Goal: Task Accomplishment & Management: Manage account settings

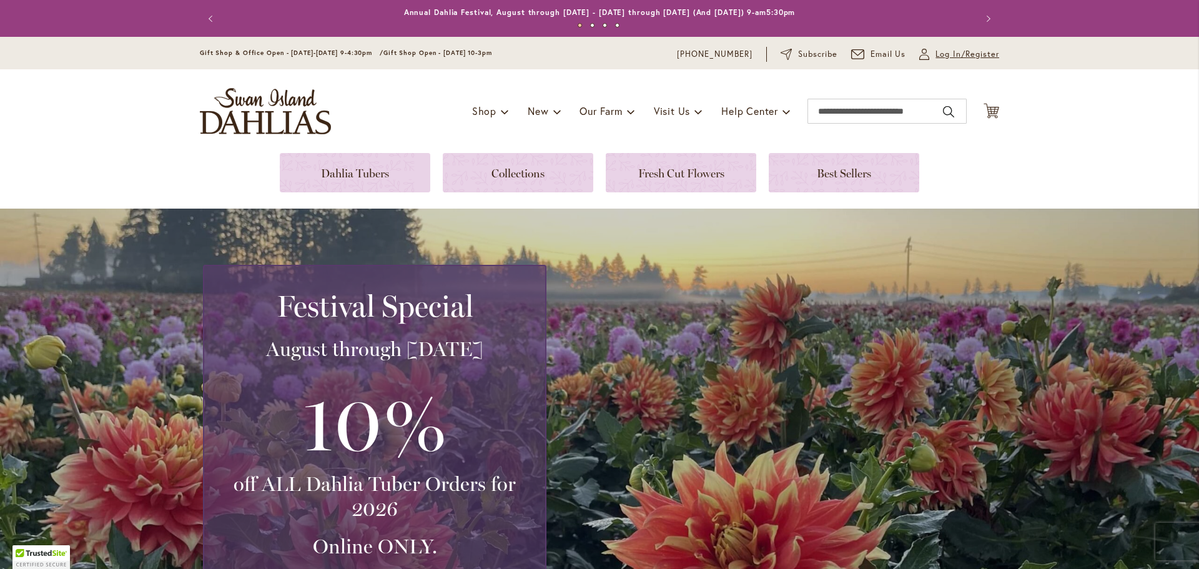
click at [948, 54] on span "Log In/Register" at bounding box center [968, 54] width 64 height 12
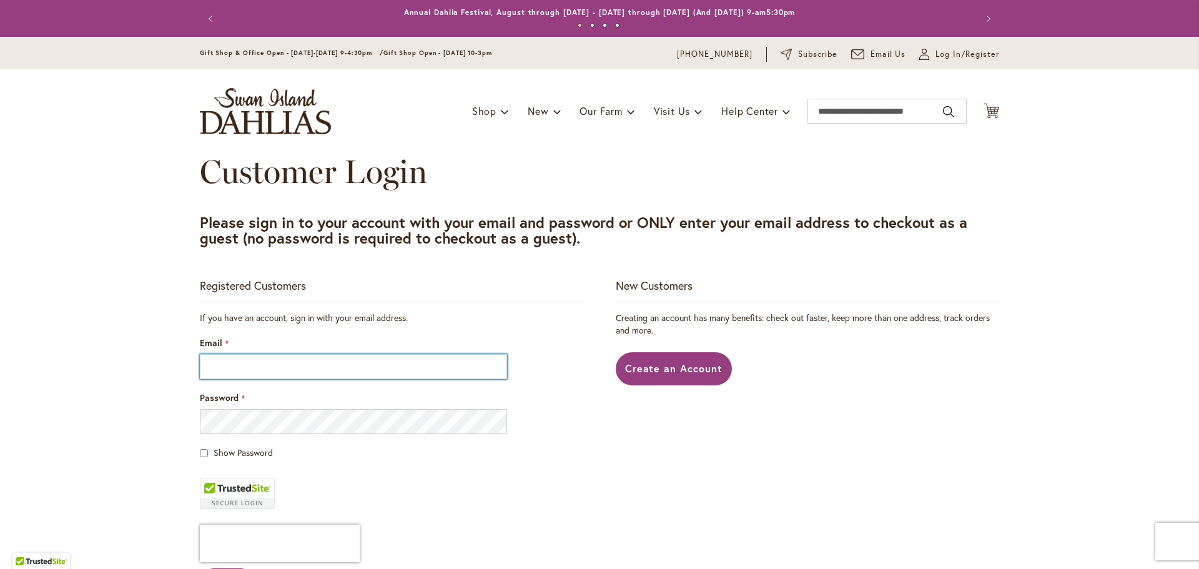
click at [249, 361] on input "Email" at bounding box center [353, 366] width 307 height 25
type input "**********"
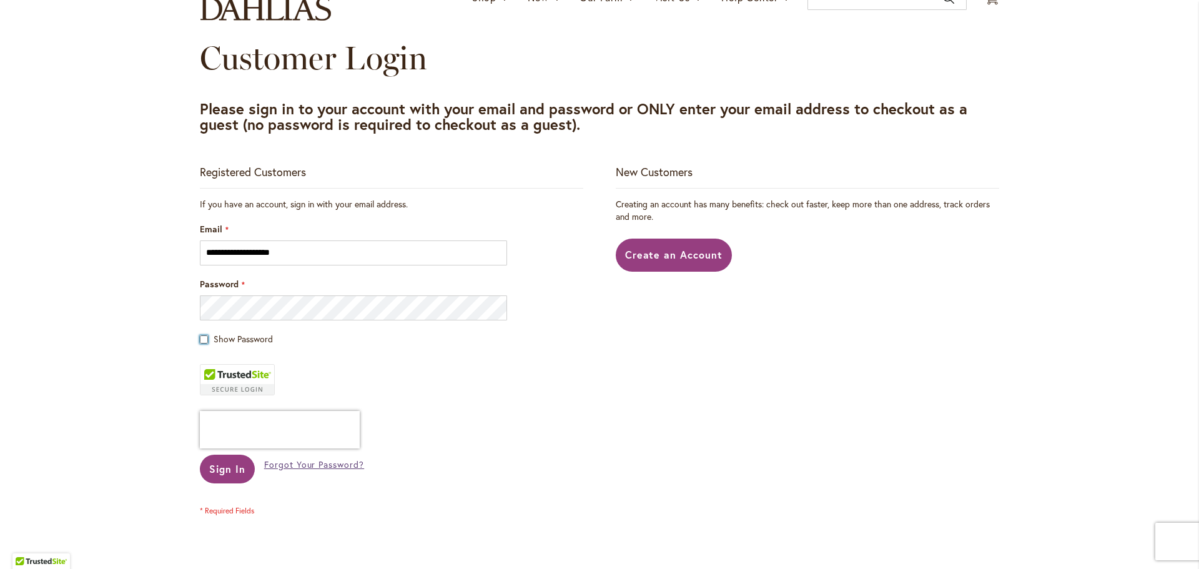
scroll to position [125, 0]
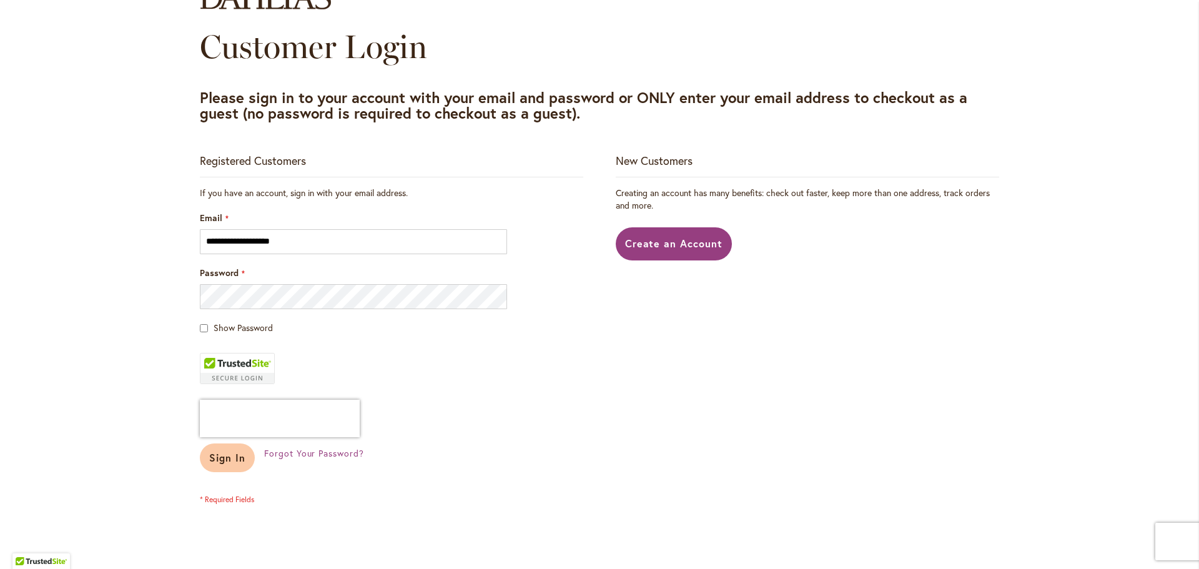
click at [212, 461] on span "Sign In" at bounding box center [227, 457] width 36 height 13
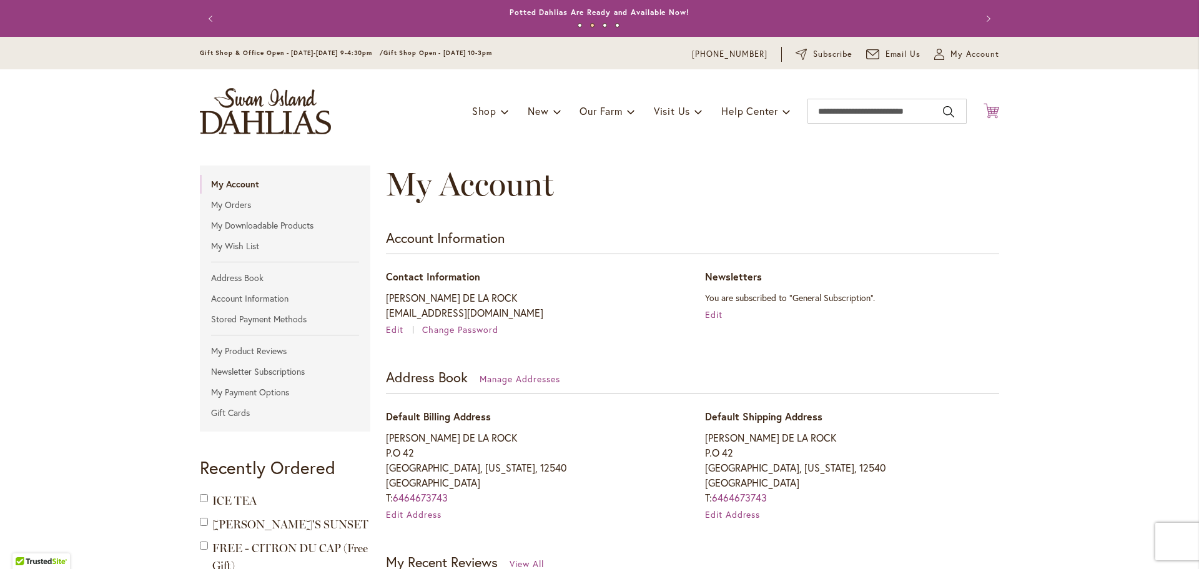
click at [989, 112] on icon "Cart .cls-1 { fill: #231f20; }" at bounding box center [992, 111] width 16 height 16
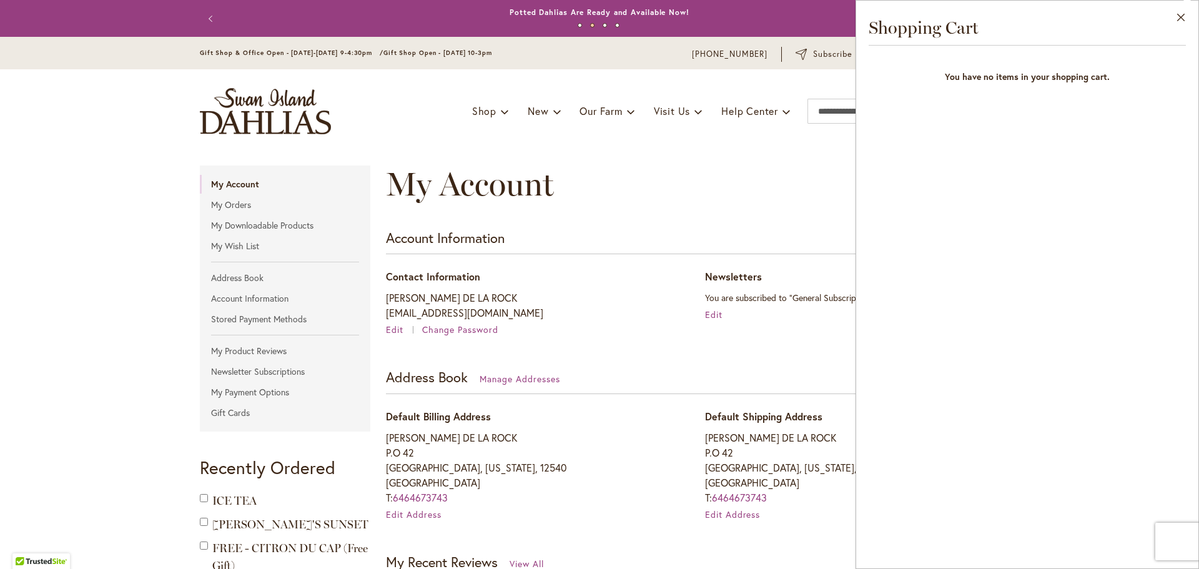
click at [821, 181] on div "My Account" at bounding box center [692, 197] width 613 height 62
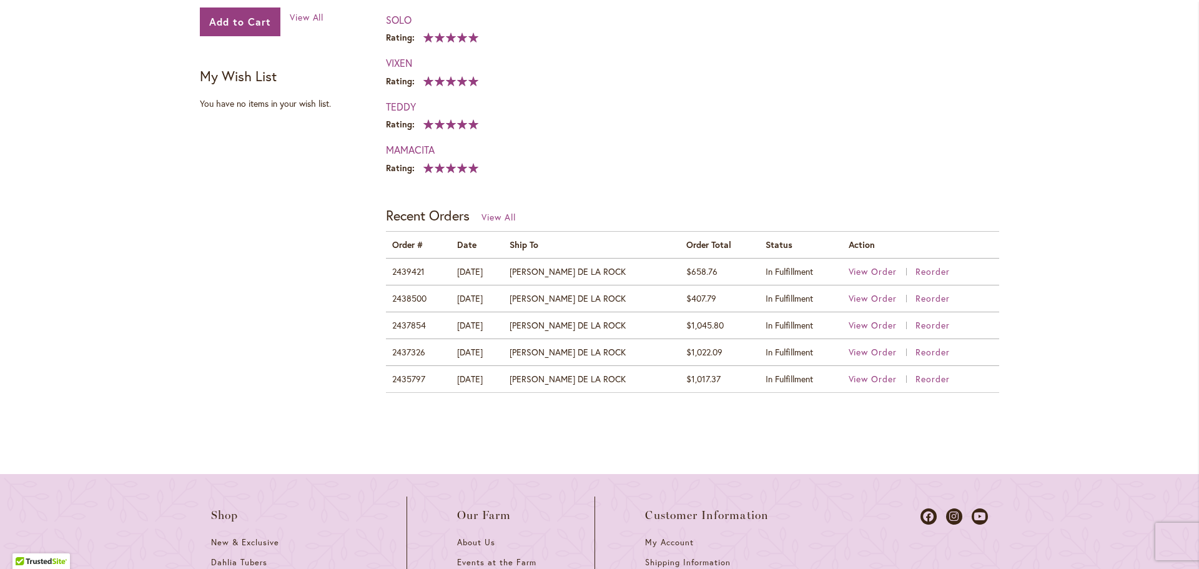
scroll to position [687, 0]
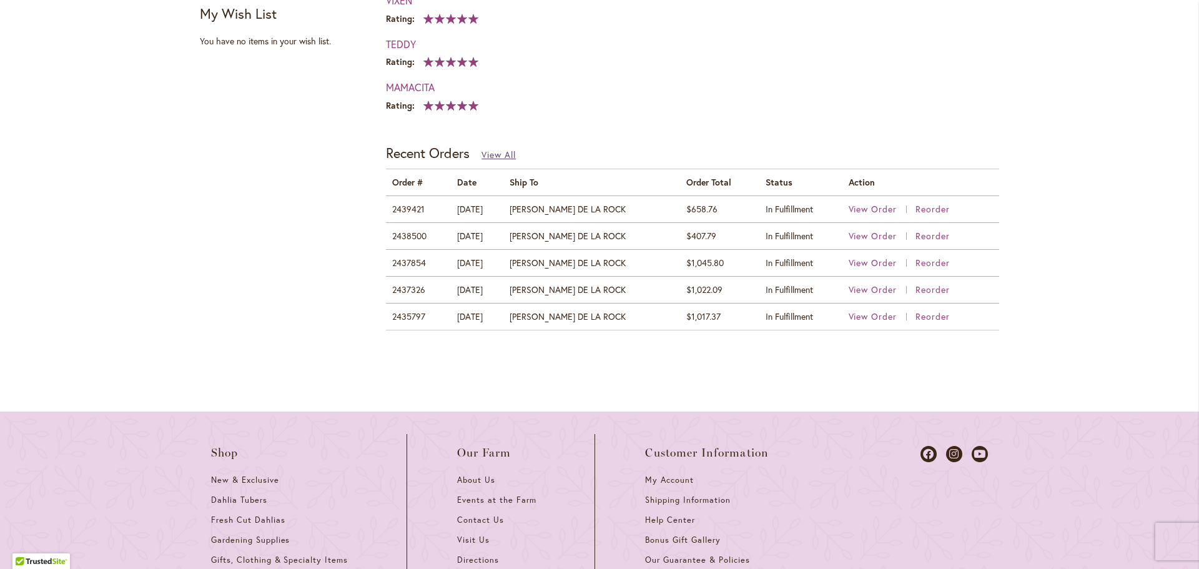
click at [498, 152] on span "View All" at bounding box center [499, 155] width 34 height 12
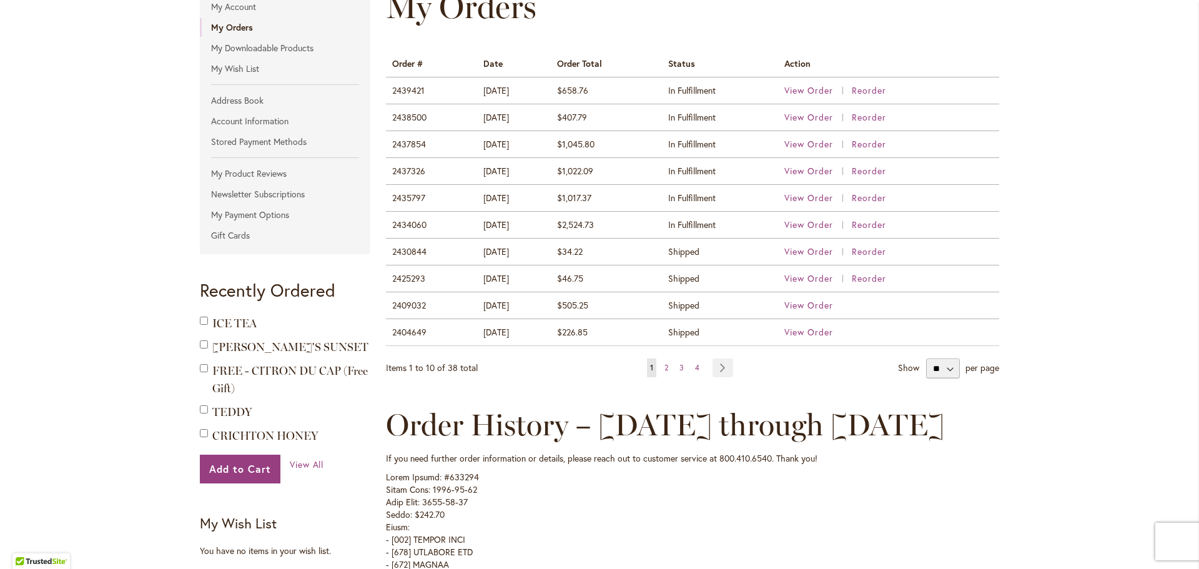
scroll to position [187, 0]
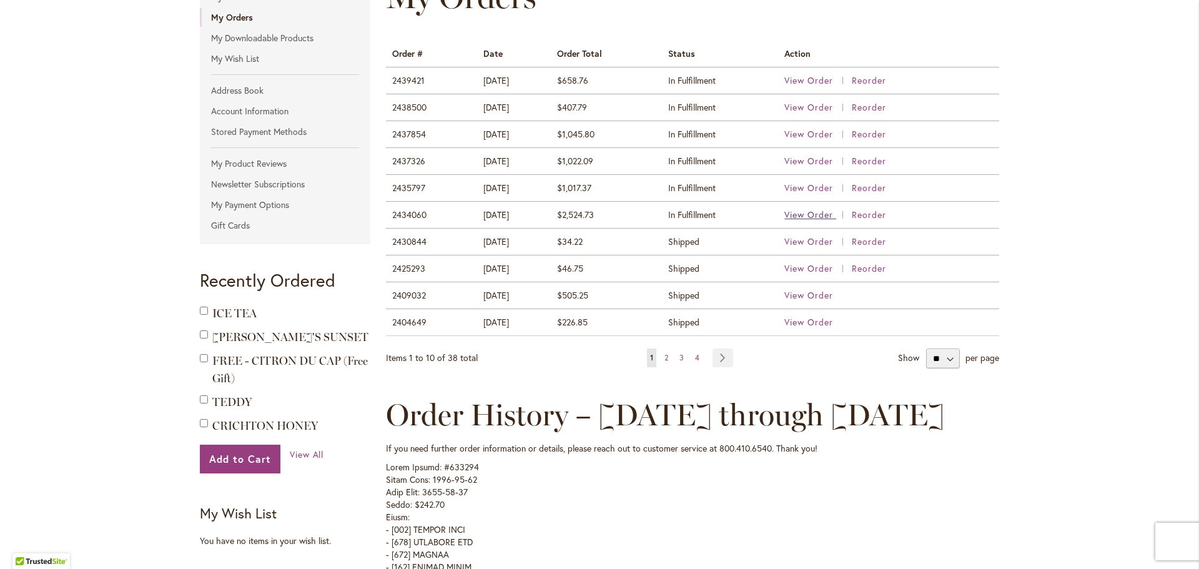
click at [800, 213] on span "View Order" at bounding box center [809, 215] width 49 height 12
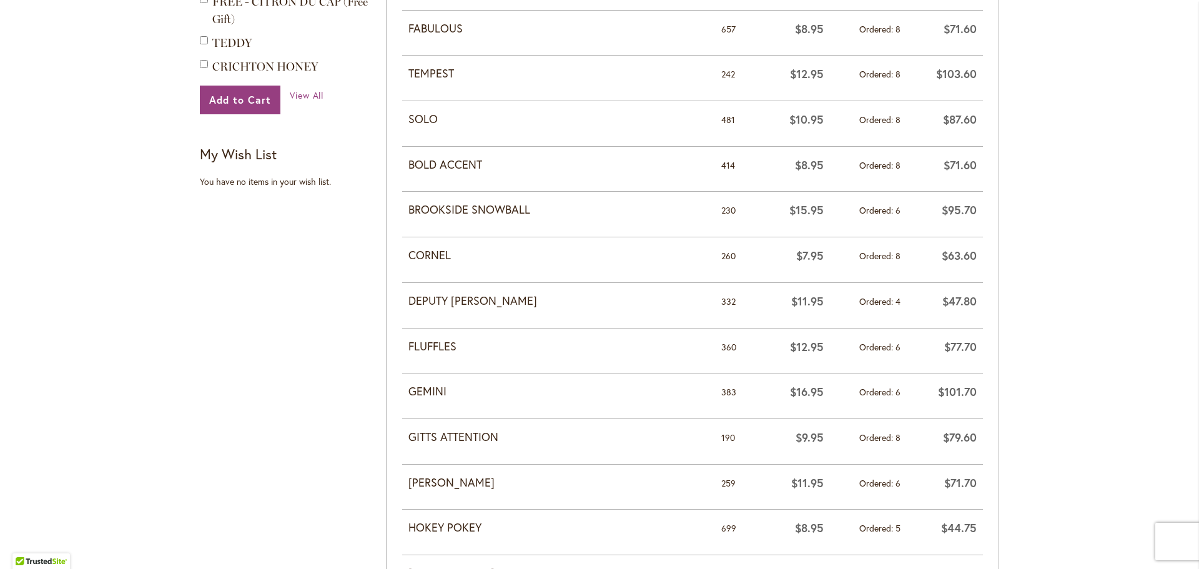
scroll to position [562, 0]
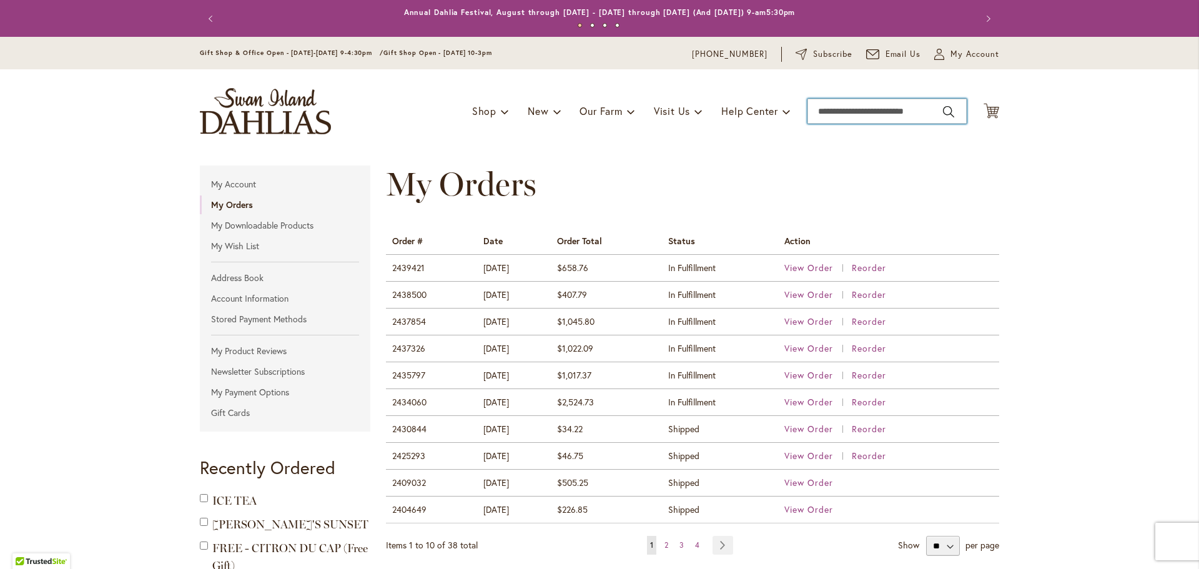
click at [840, 112] on input "Search" at bounding box center [887, 111] width 159 height 25
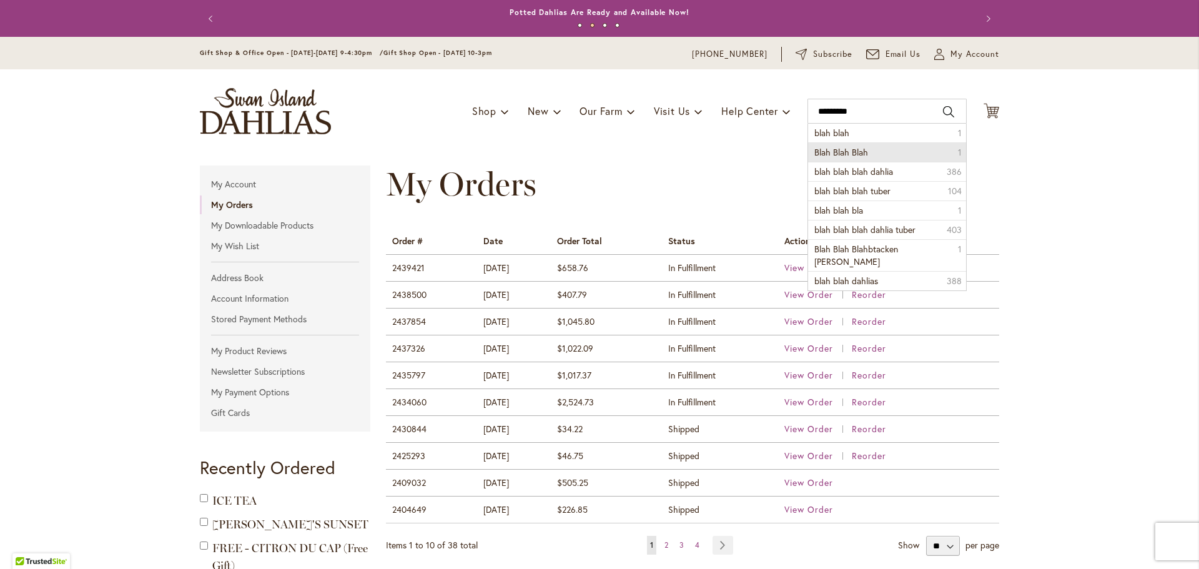
click at [845, 153] on span "Blah Blah Blah" at bounding box center [842, 152] width 54 height 12
type input "**********"
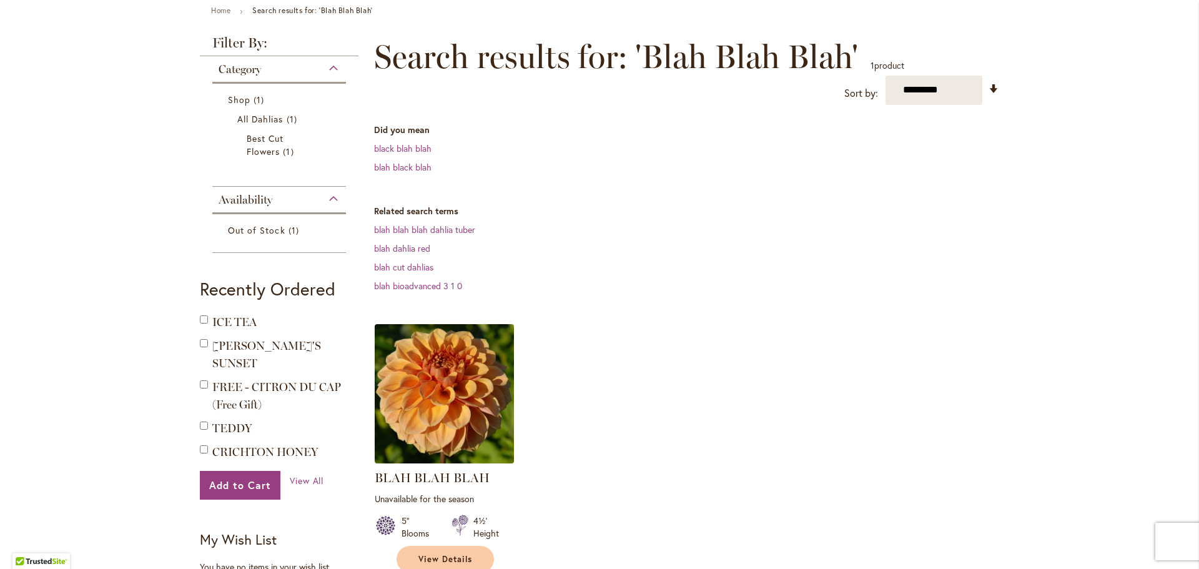
scroll to position [125, 0]
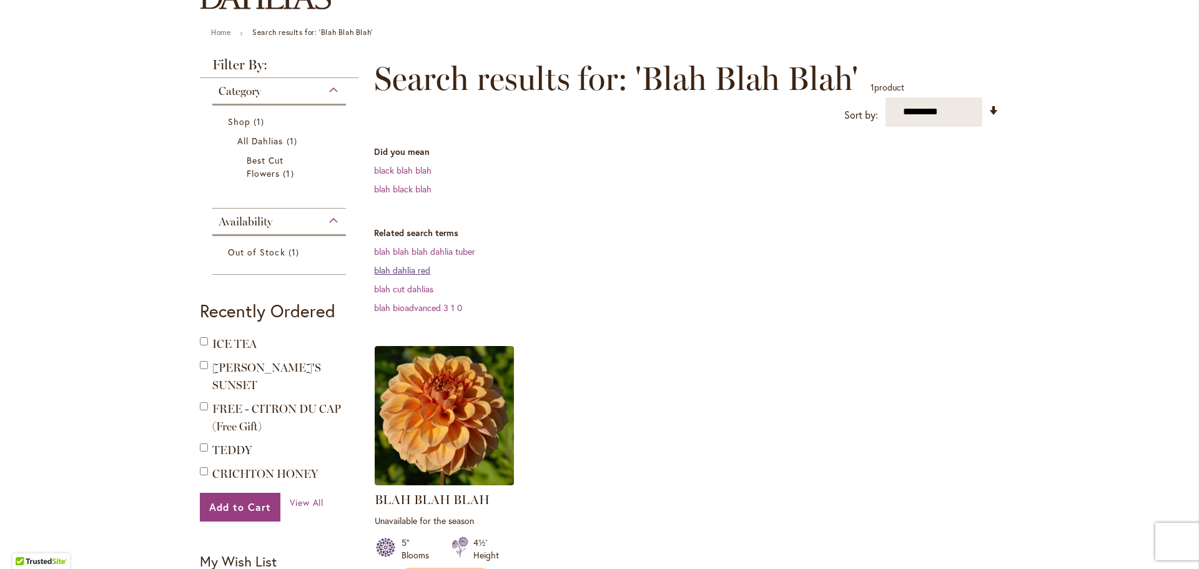
click at [396, 271] on link "blah dahlia red" at bounding box center [402, 270] width 56 height 12
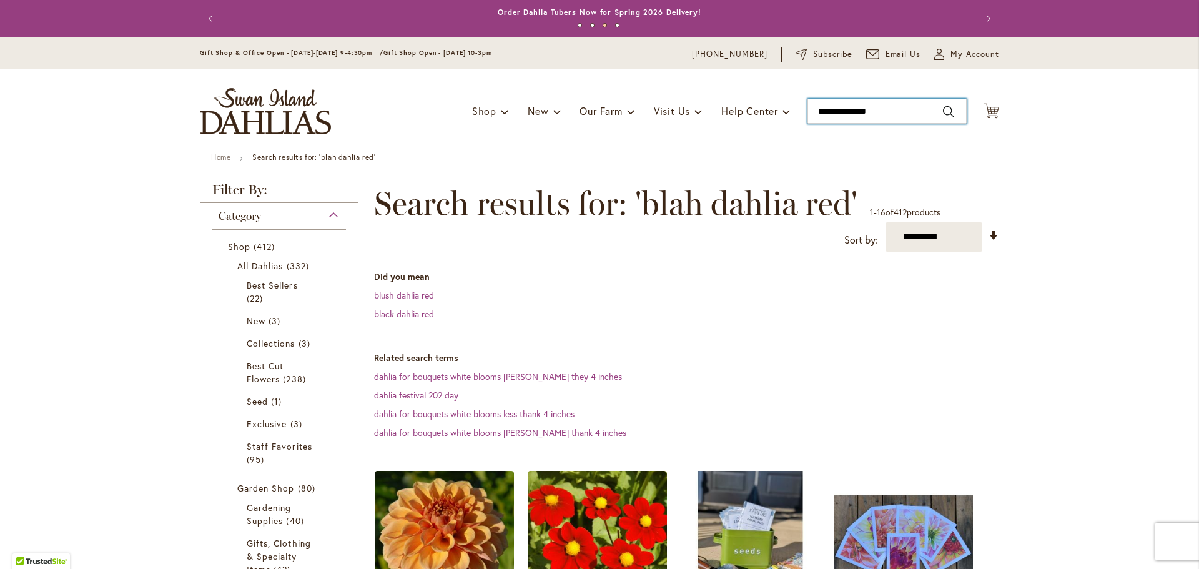
click at [886, 110] on input "**********" at bounding box center [887, 111] width 159 height 25
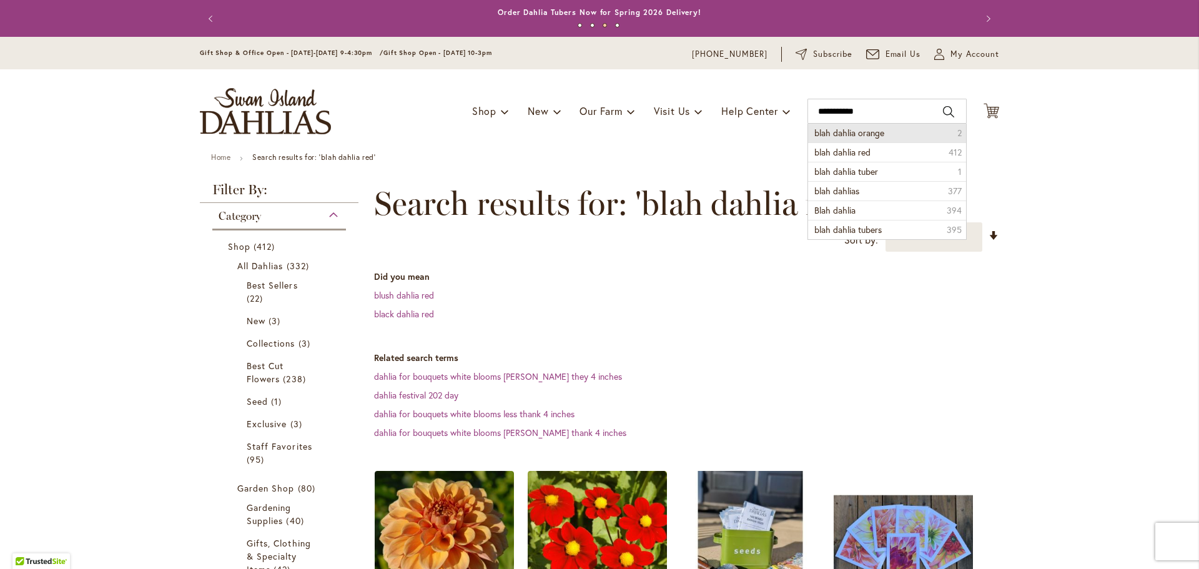
click at [831, 136] on span "blah dahlia orange" at bounding box center [850, 133] width 70 height 12
type input "**********"
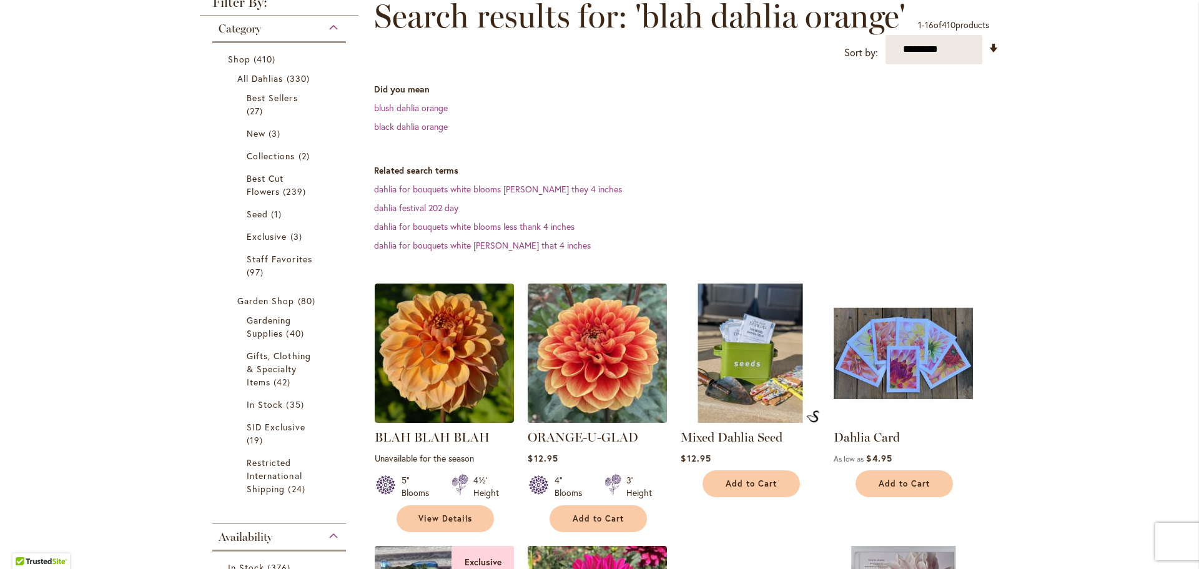
scroll to position [250, 0]
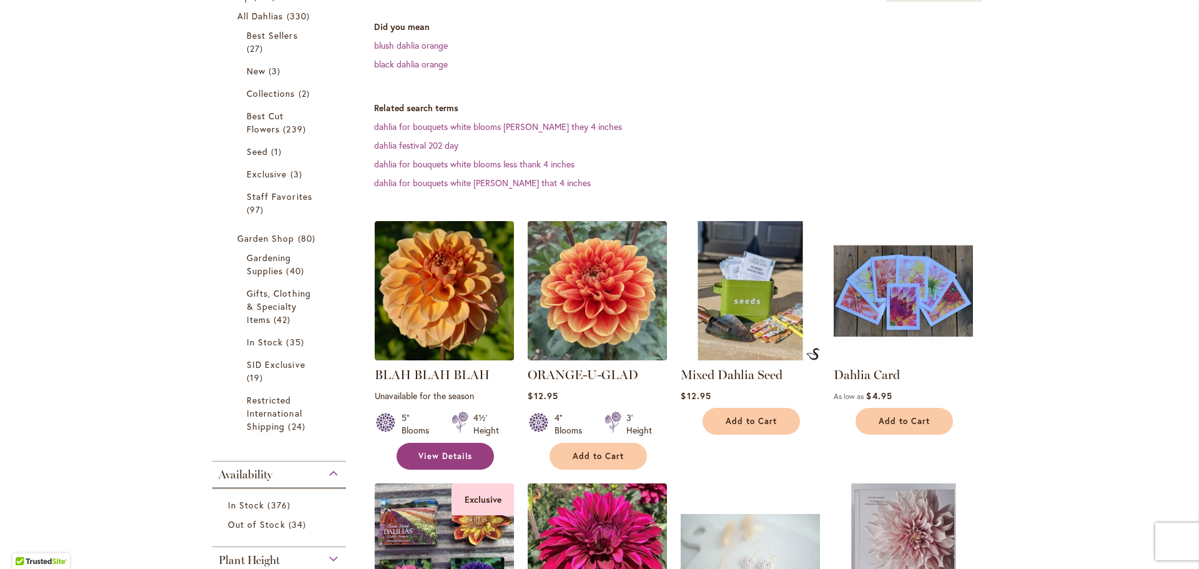
click at [434, 453] on span "View Details" at bounding box center [445, 456] width 54 height 11
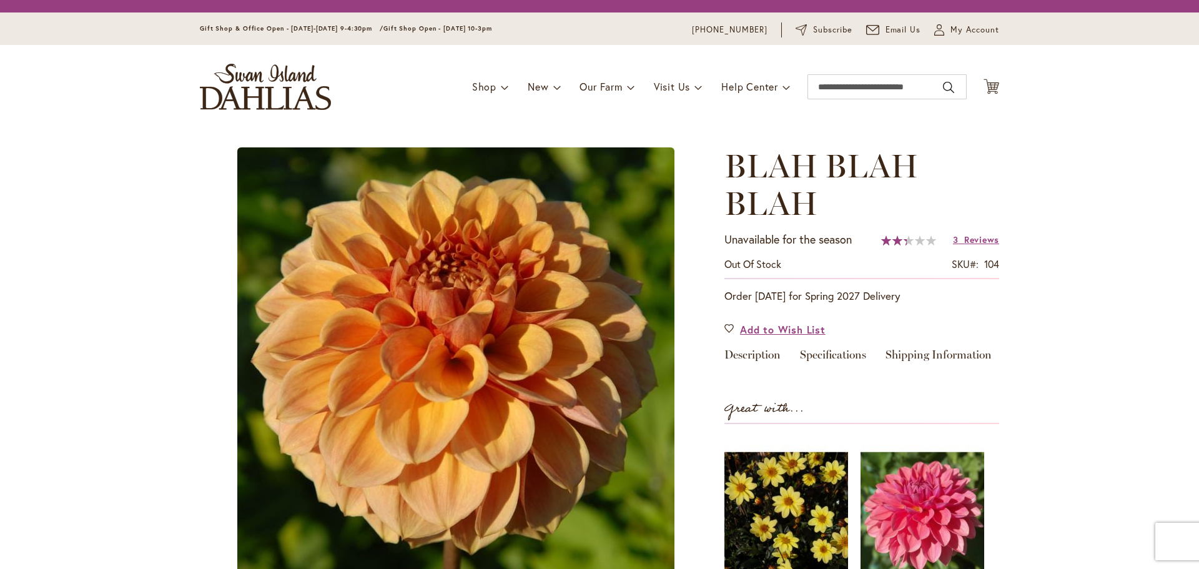
type input "*******"
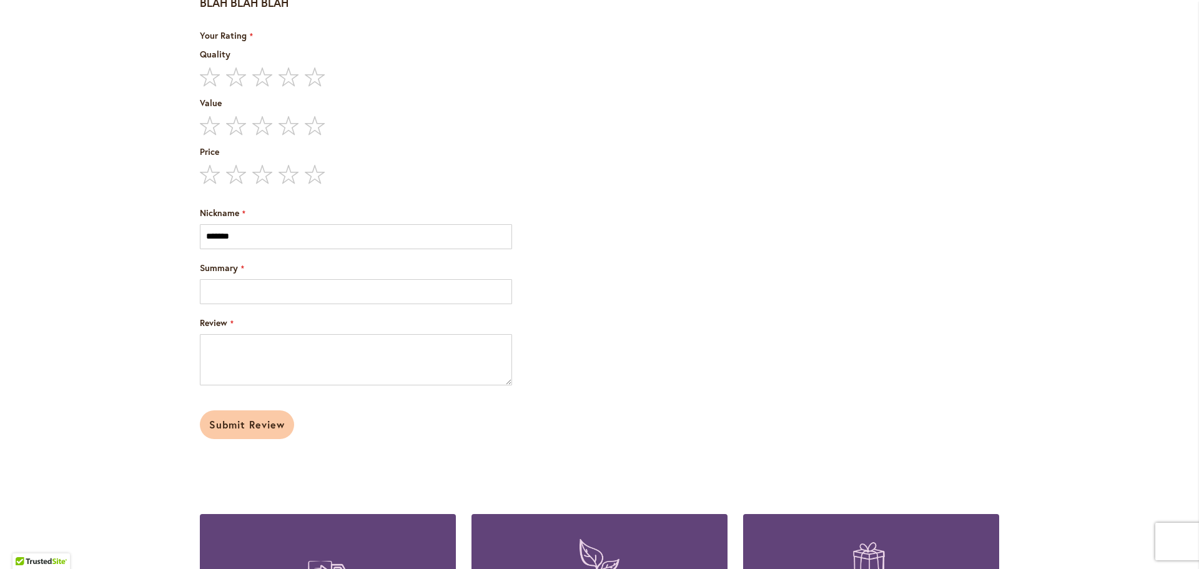
scroll to position [1936, 0]
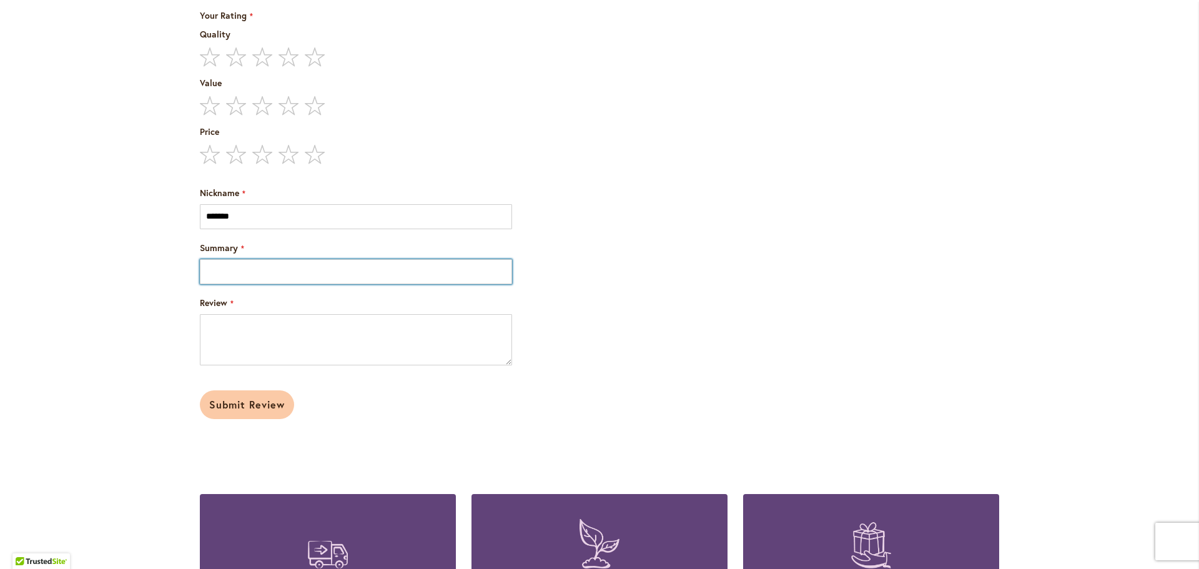
click at [206, 266] on input "Summary" at bounding box center [356, 271] width 312 height 25
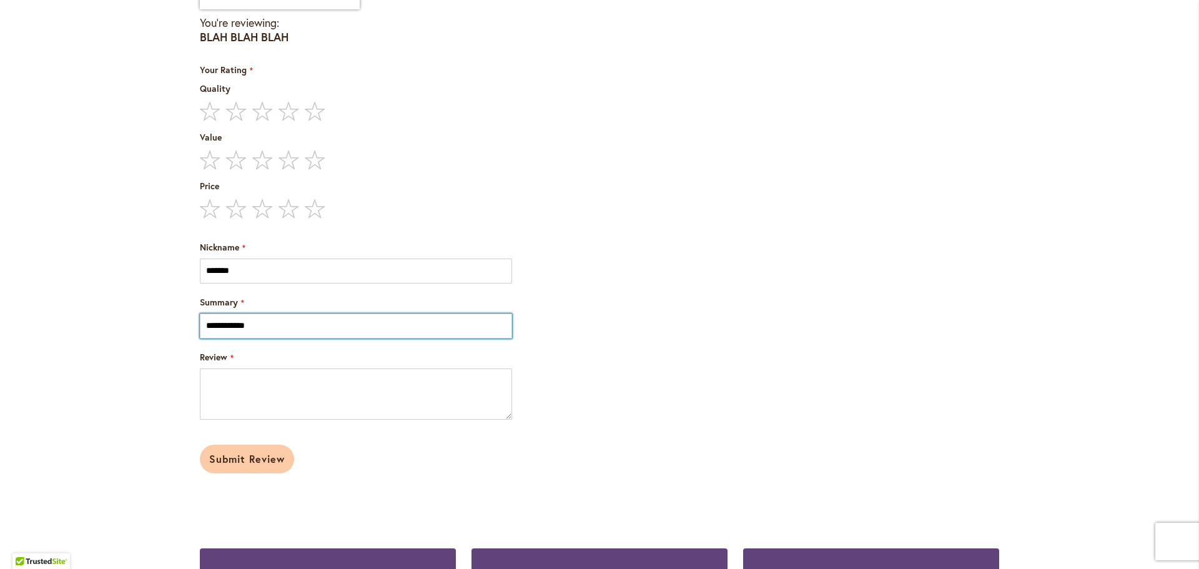
scroll to position [1811, 0]
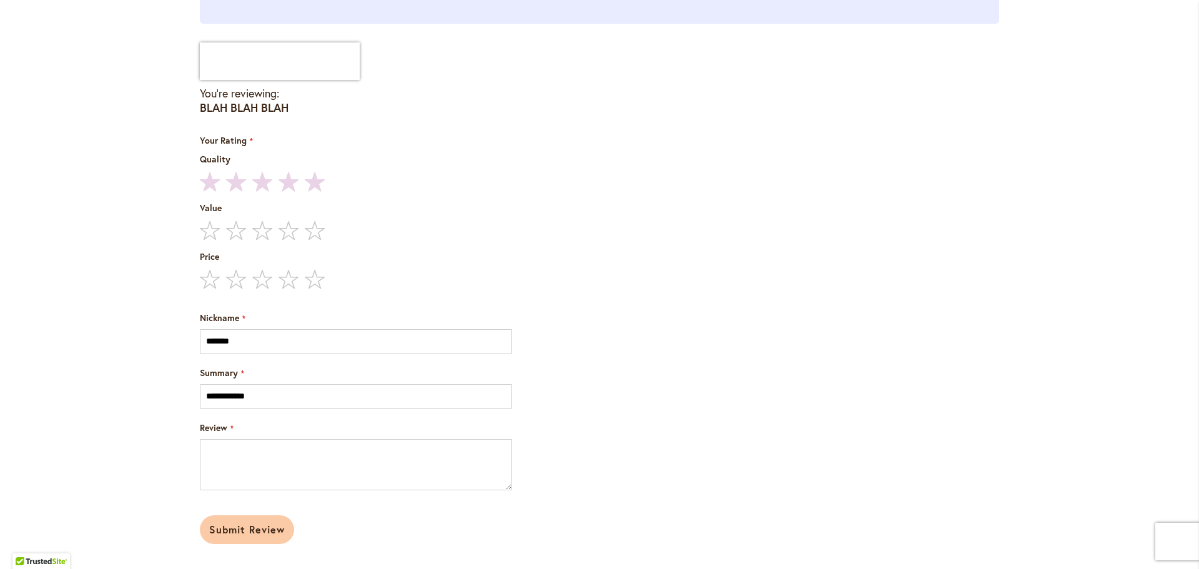
click at [312, 189] on label "5 stars" at bounding box center [265, 182] width 131 height 20
click at [315, 232] on label "5 stars" at bounding box center [265, 230] width 131 height 20
drag, startPoint x: 306, startPoint y: 282, endPoint x: 370, endPoint y: 276, distance: 64.0
click at [308, 282] on label "5 stars" at bounding box center [265, 279] width 131 height 20
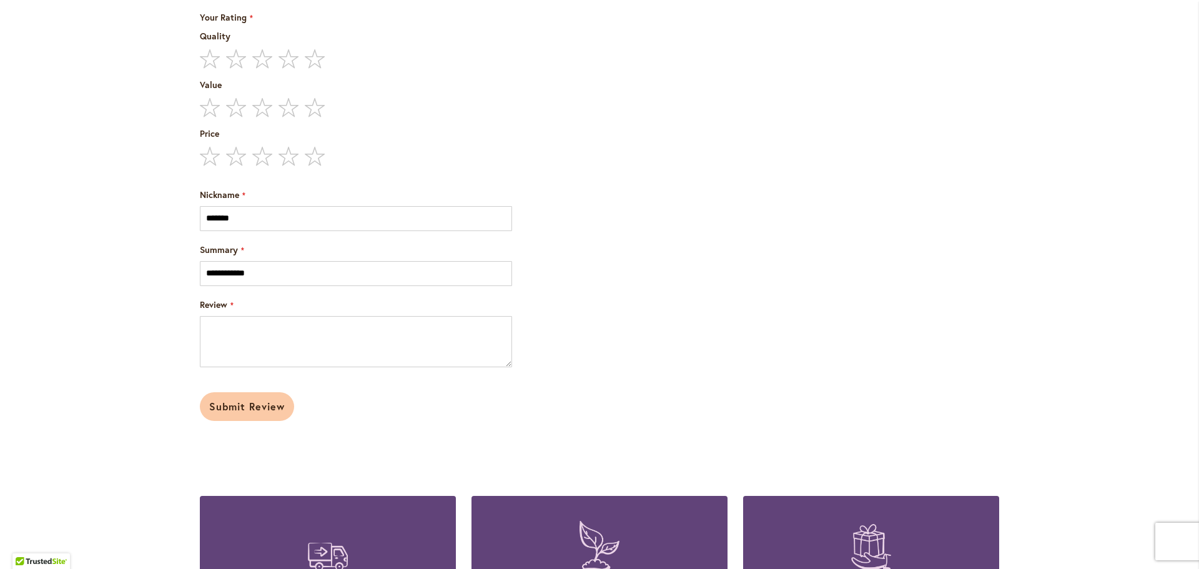
scroll to position [1936, 0]
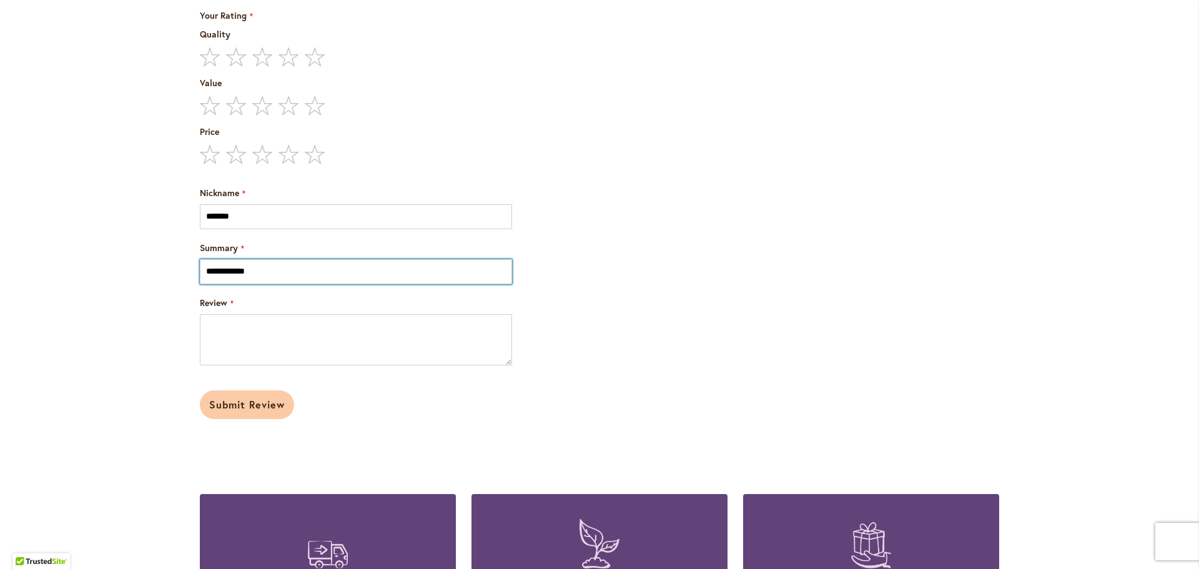
drag, startPoint x: 265, startPoint y: 275, endPoint x: 275, endPoint y: 274, distance: 10.0
click at [268, 275] on input "**********" at bounding box center [356, 271] width 312 height 25
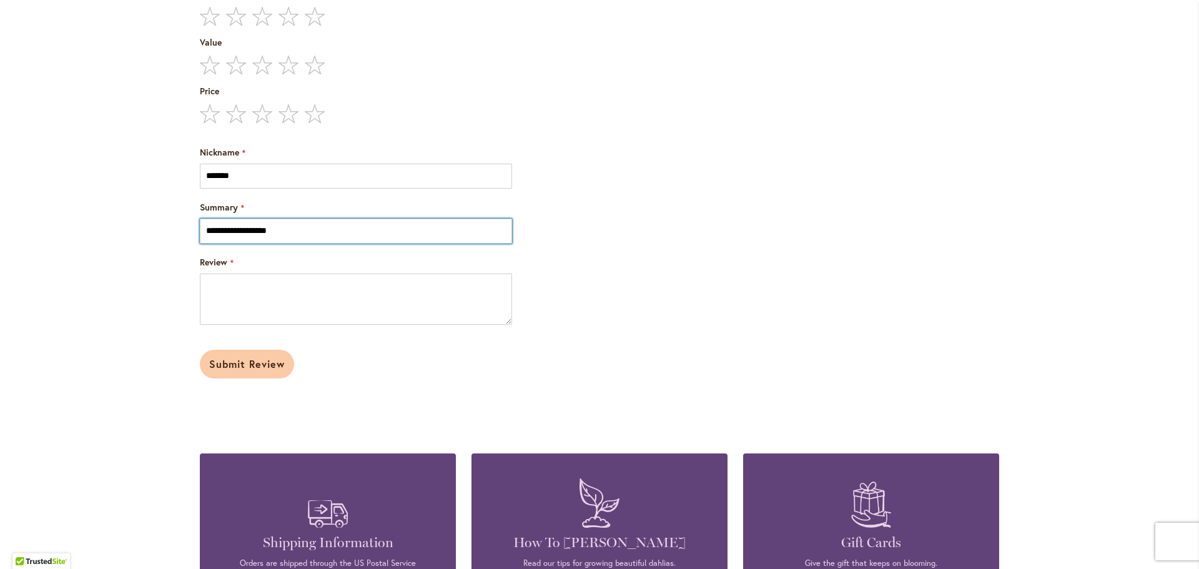
scroll to position [1999, 0]
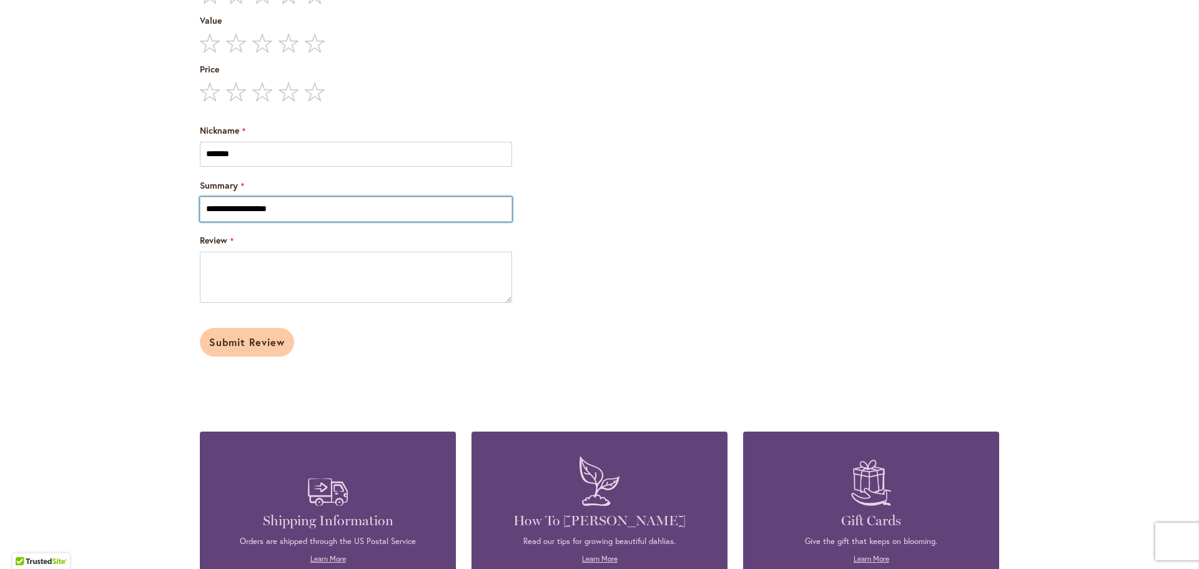
type input "**********"
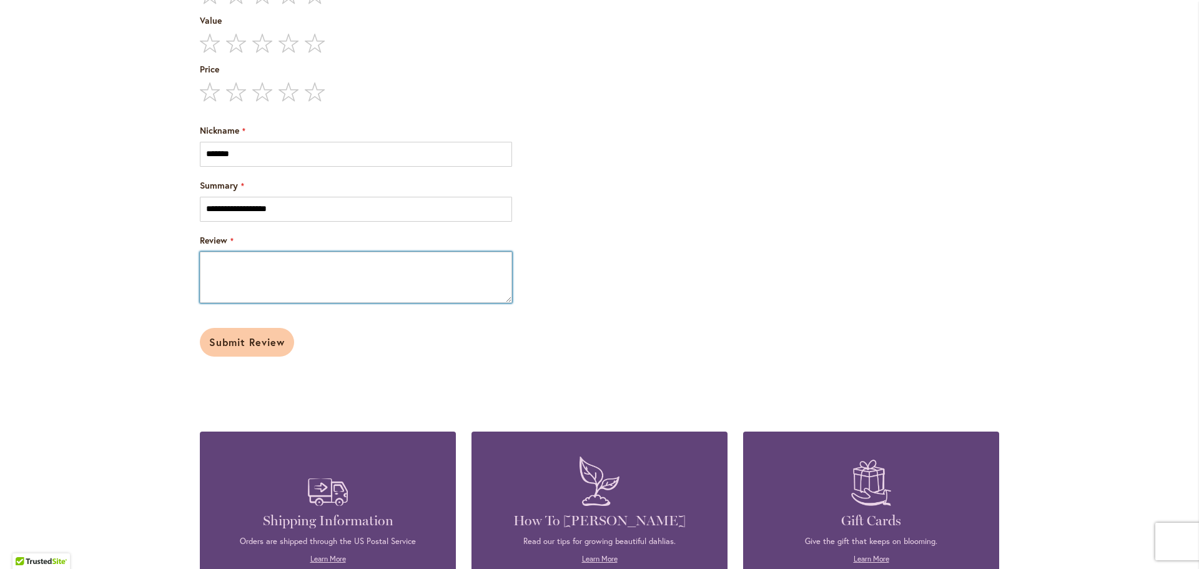
click at [211, 268] on textarea "Review" at bounding box center [356, 277] width 312 height 51
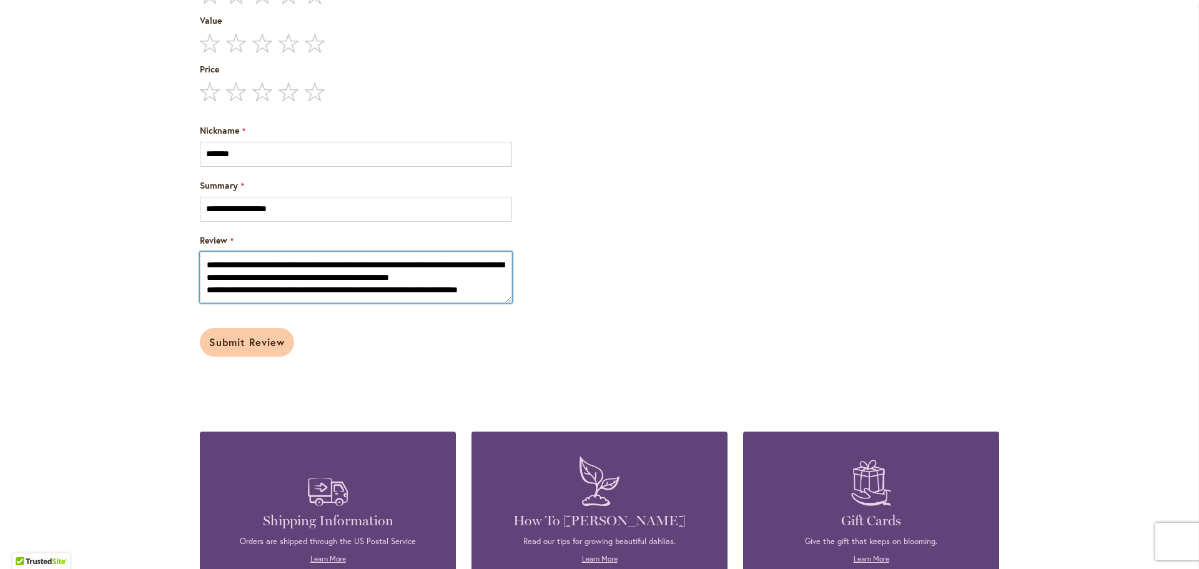
scroll to position [18, 0]
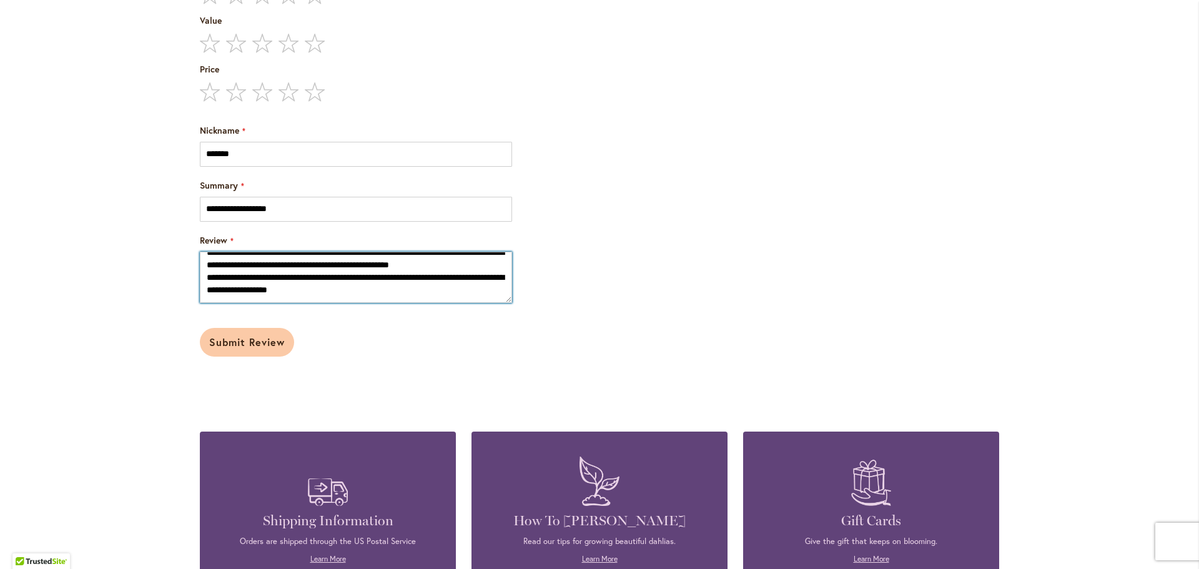
click at [234, 275] on textarea "**********" at bounding box center [356, 277] width 312 height 51
click at [397, 292] on textarea "**********" at bounding box center [356, 277] width 312 height 51
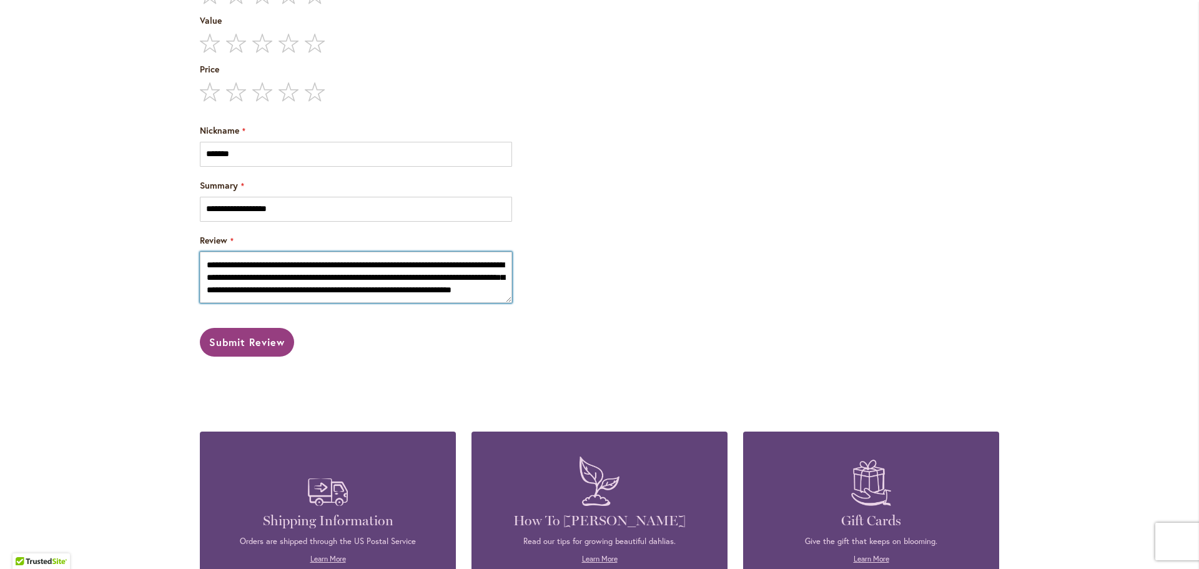
type textarea "**********"
click at [252, 344] on span "Submit Review" at bounding box center [247, 341] width 76 height 13
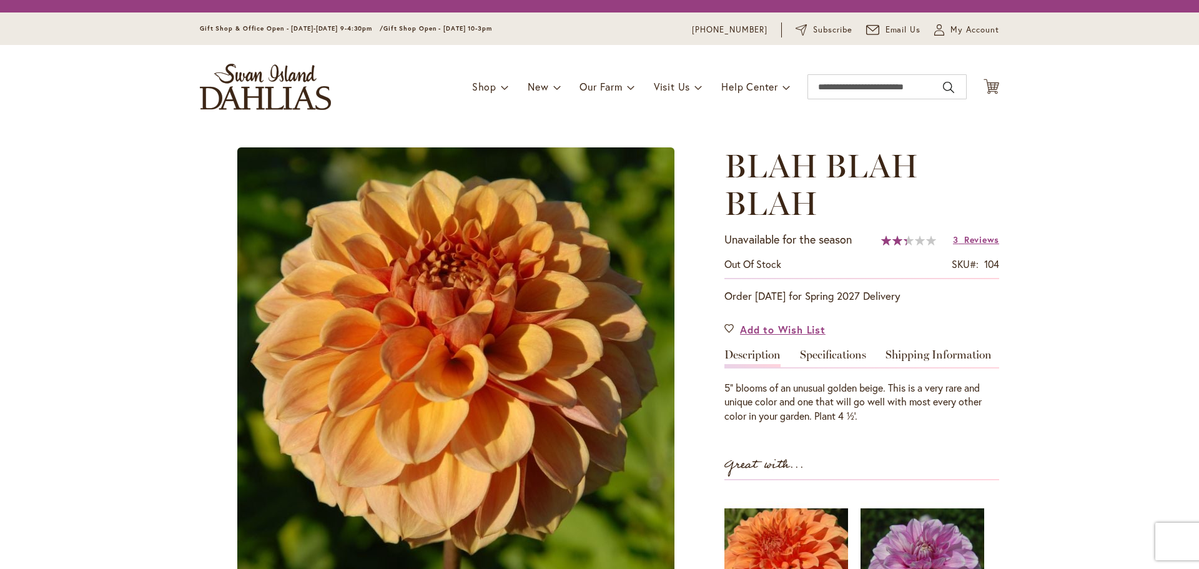
type input "*******"
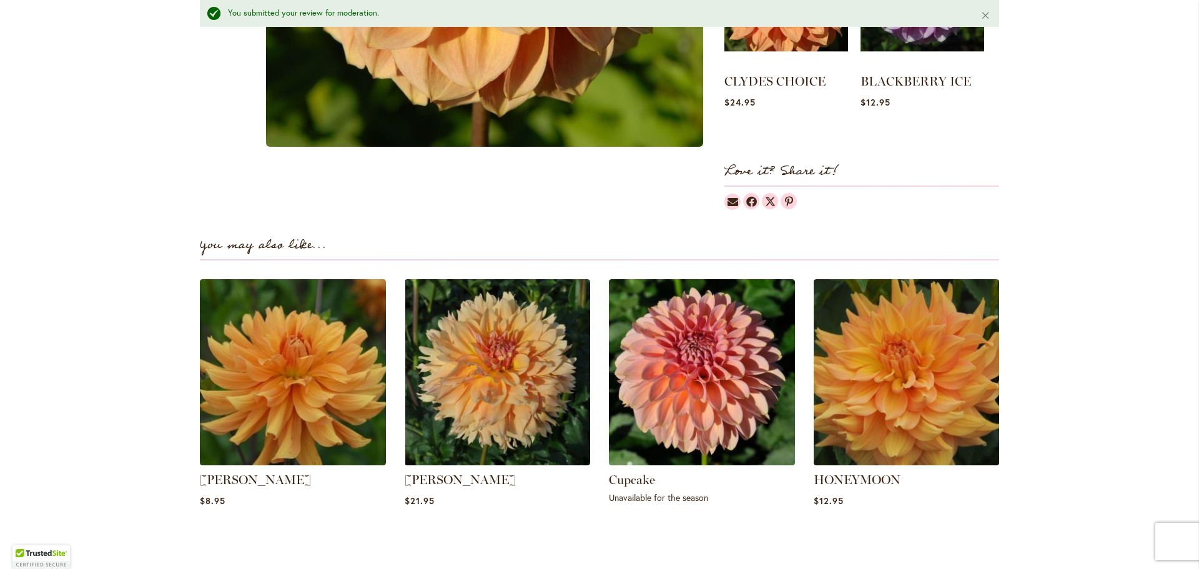
scroll to position [687, 0]
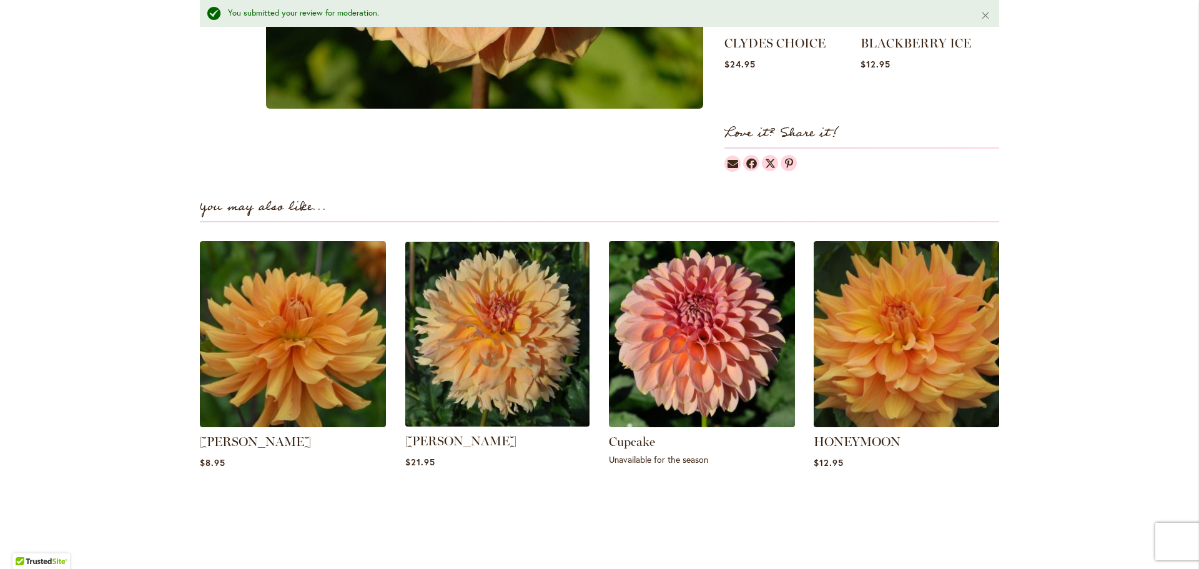
click at [478, 355] on img at bounding box center [497, 334] width 194 height 194
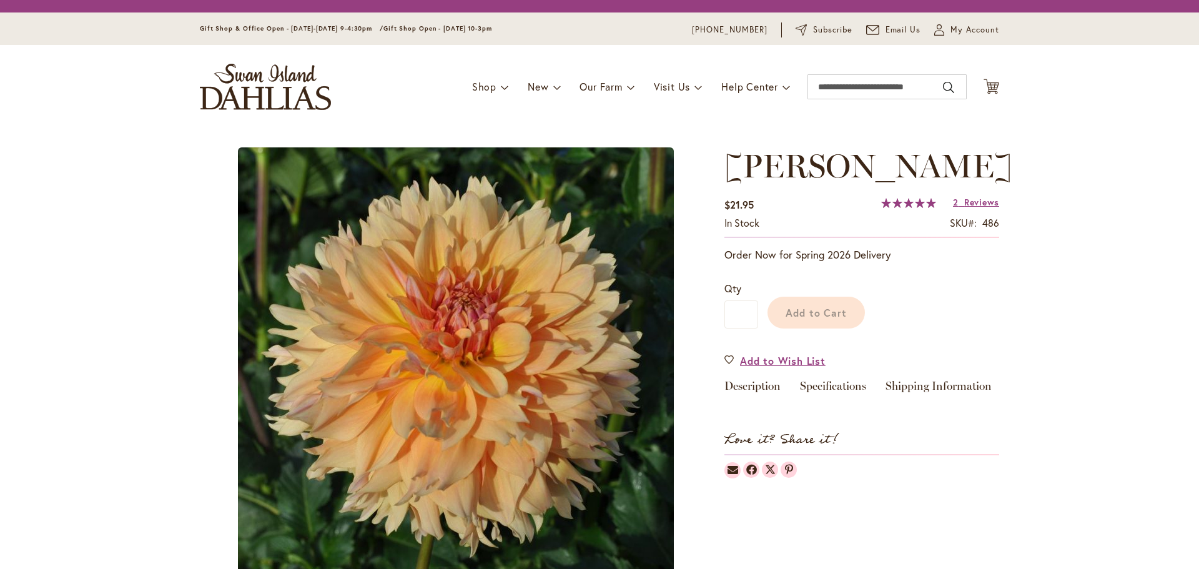
type input "*******"
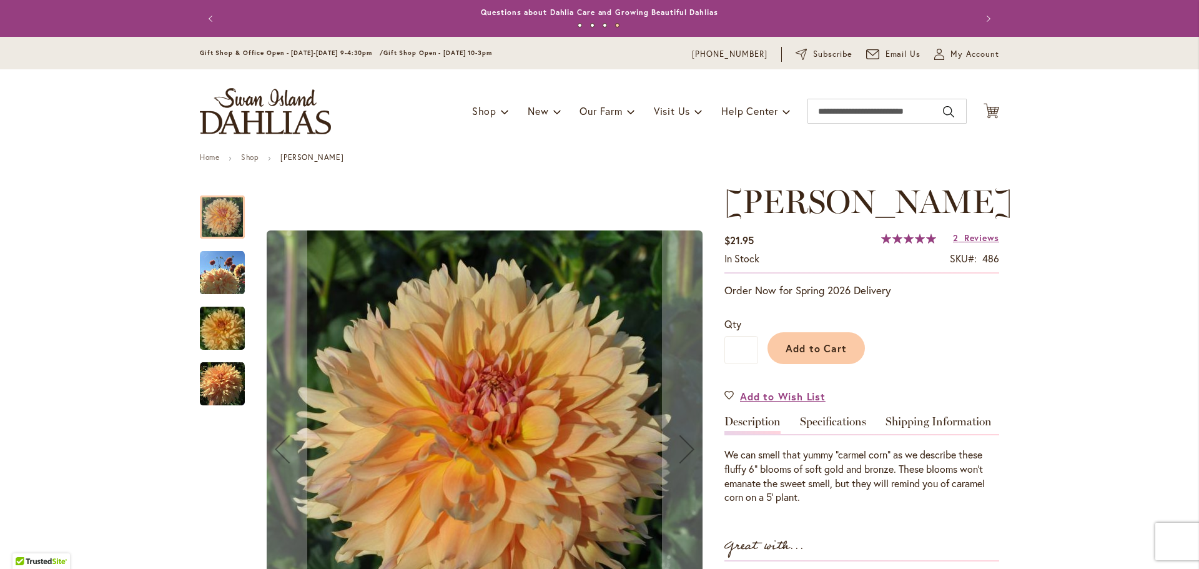
click at [210, 334] on img "KARMEL KORN" at bounding box center [222, 329] width 90 height 60
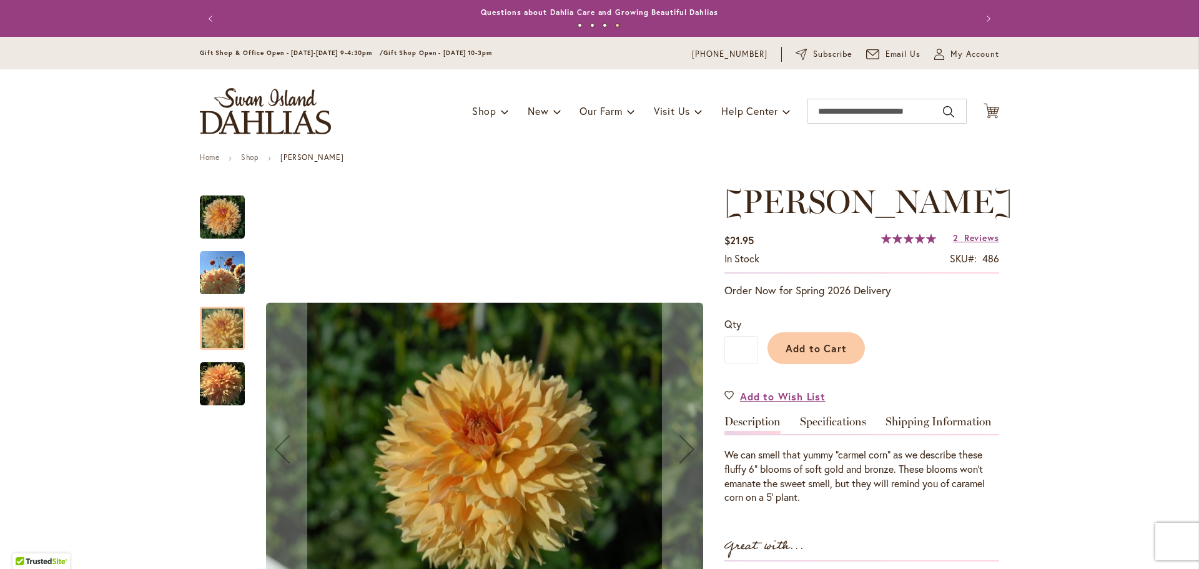
click at [219, 393] on img "KARMEL KORN" at bounding box center [222, 384] width 45 height 45
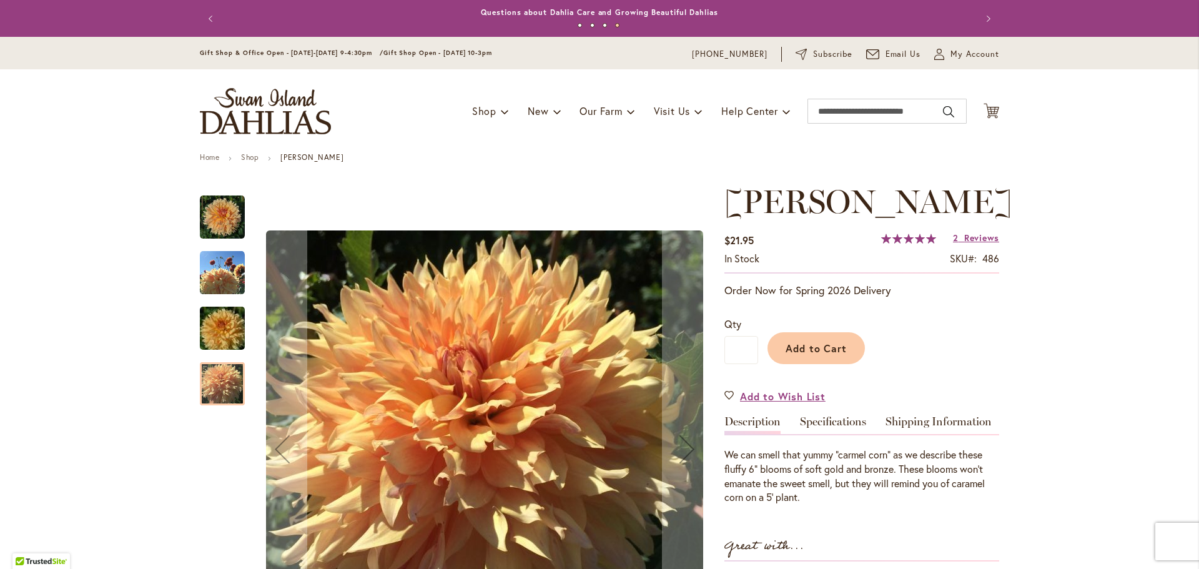
click at [220, 329] on img "KARMEL KORN" at bounding box center [222, 329] width 90 height 60
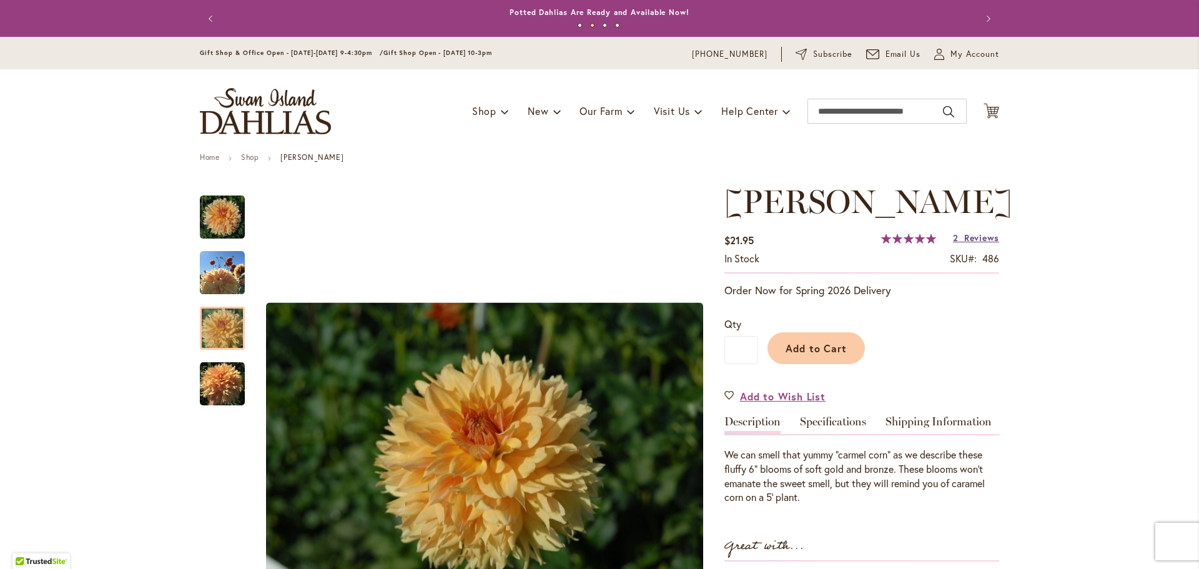
click at [968, 235] on span "Reviews" at bounding box center [981, 238] width 35 height 12
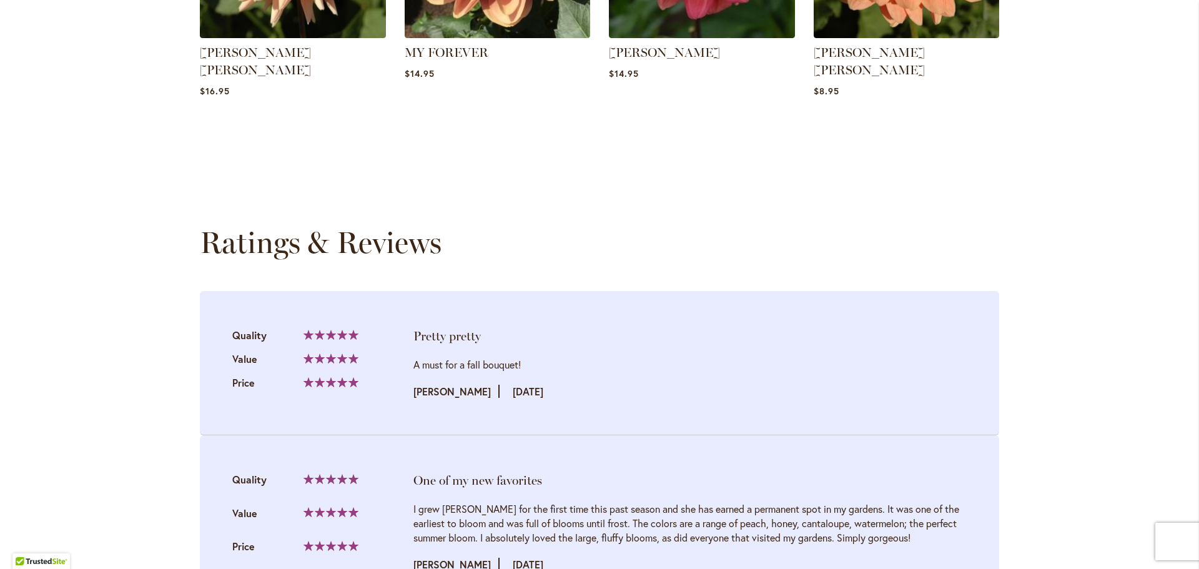
scroll to position [1265, 0]
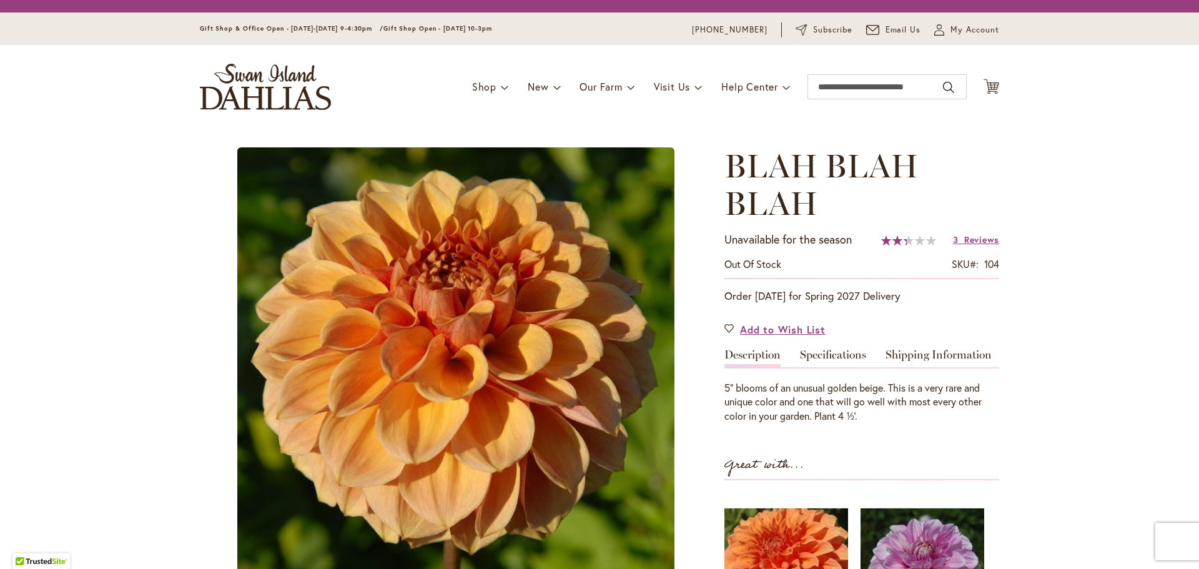
type input "*******"
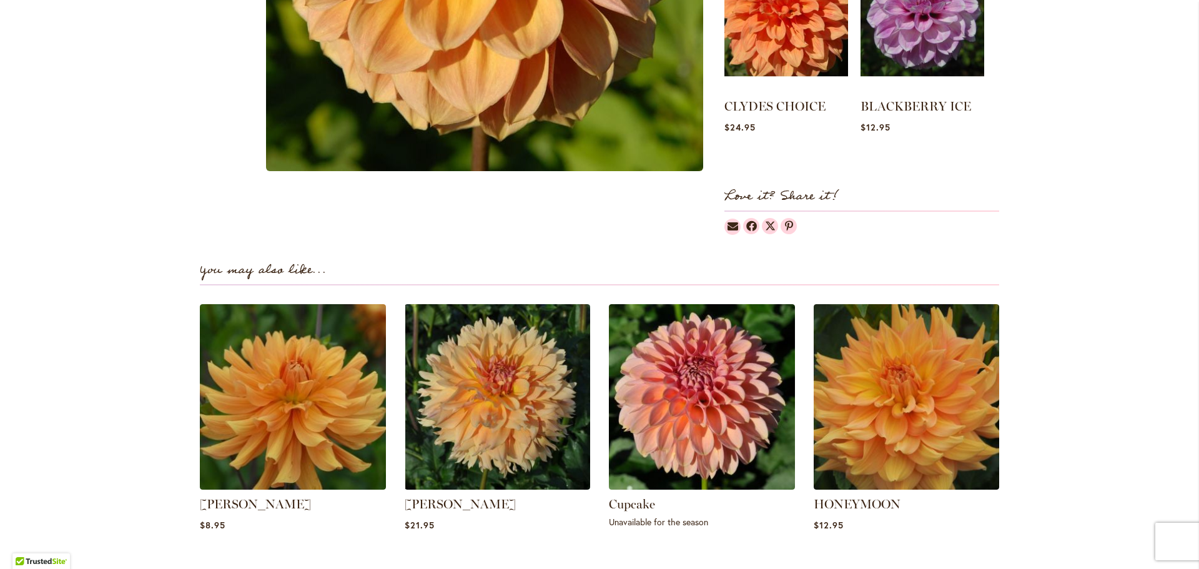
scroll to position [625, 0]
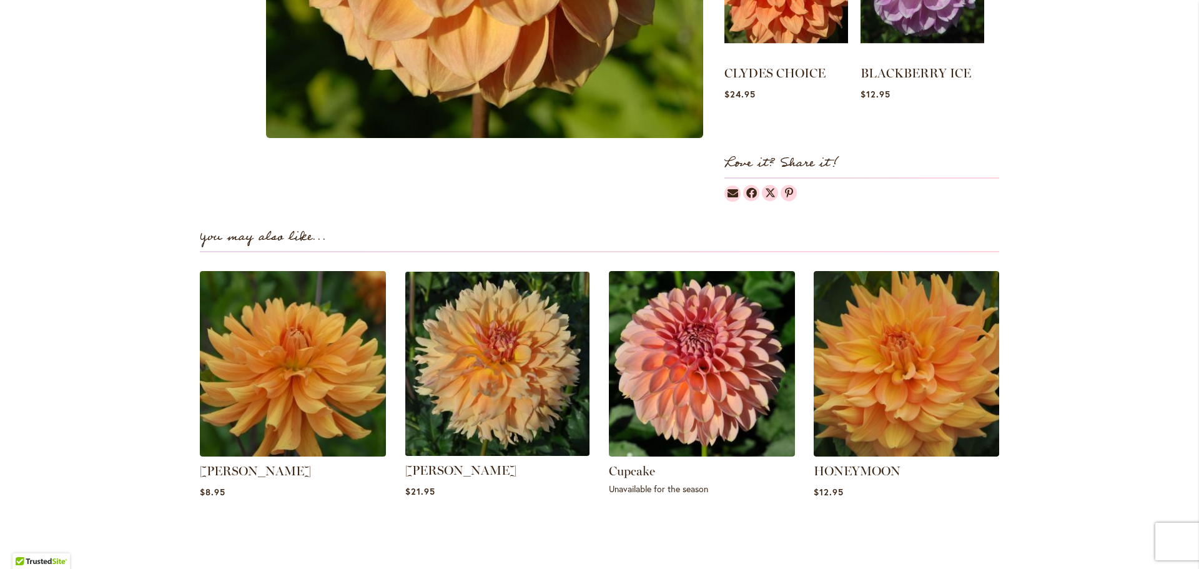
click at [517, 357] on img at bounding box center [497, 364] width 194 height 194
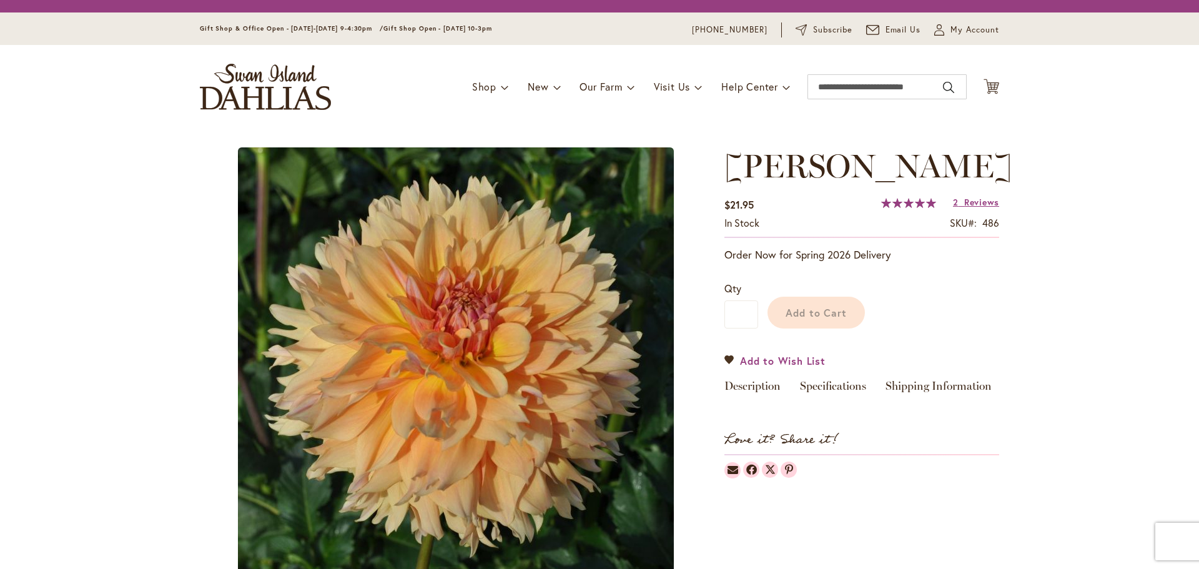
type input "*******"
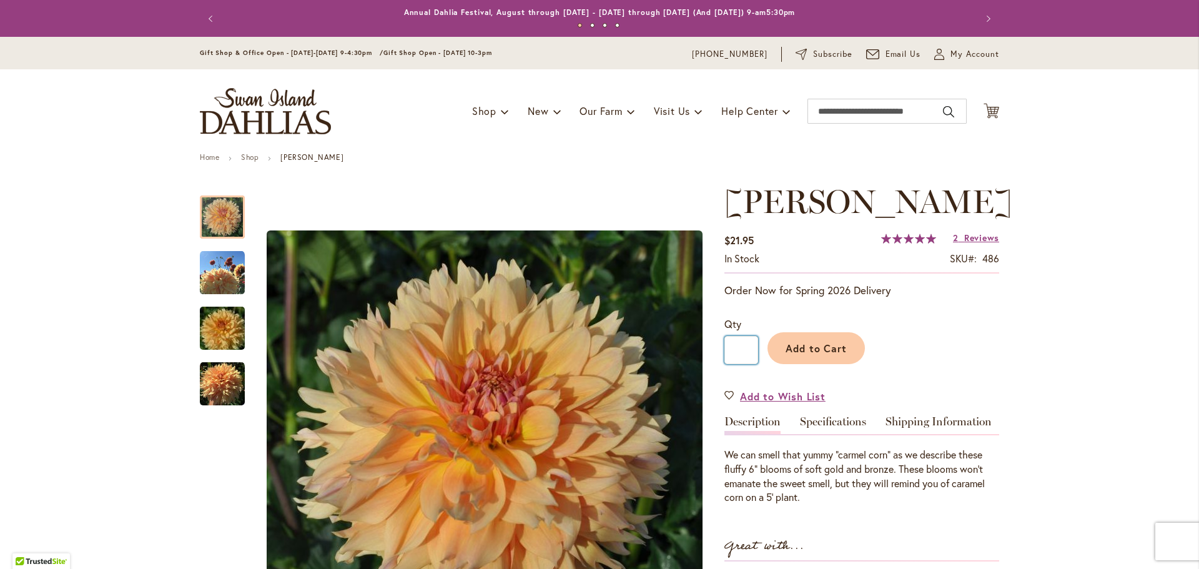
click at [746, 351] on input "*" at bounding box center [742, 350] width 34 height 28
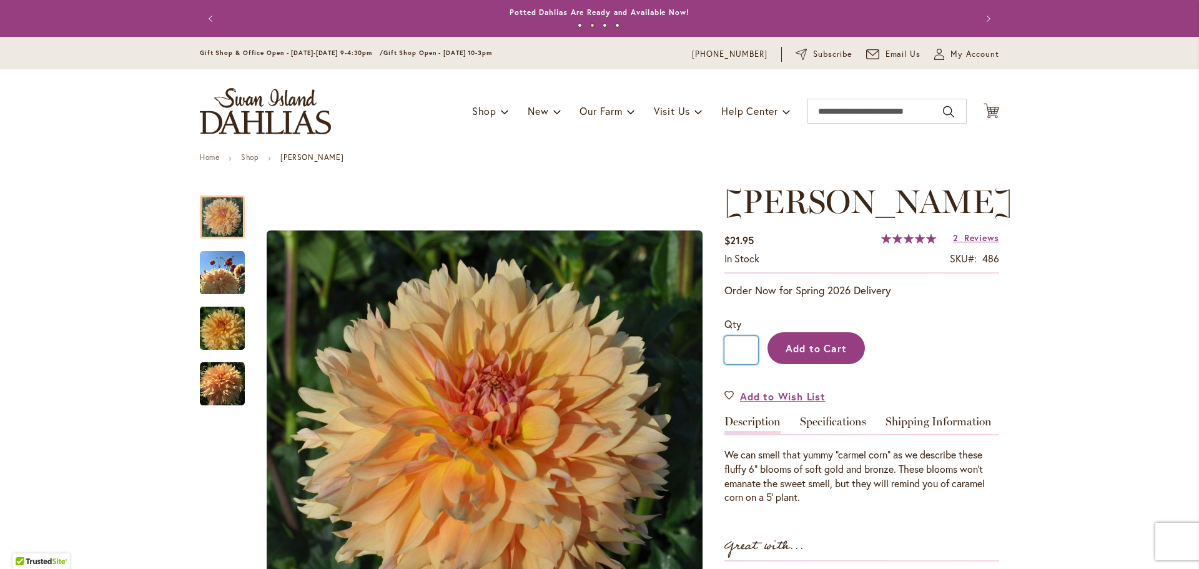
type input "*"
click at [788, 346] on span "Add to Cart" at bounding box center [817, 348] width 62 height 13
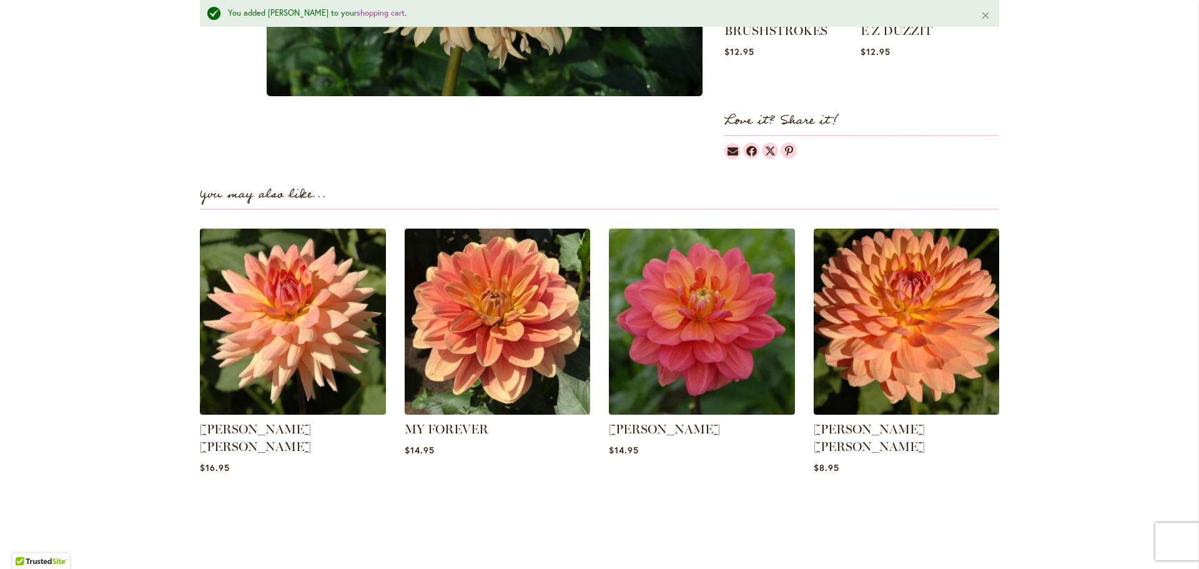
scroll to position [750, 0]
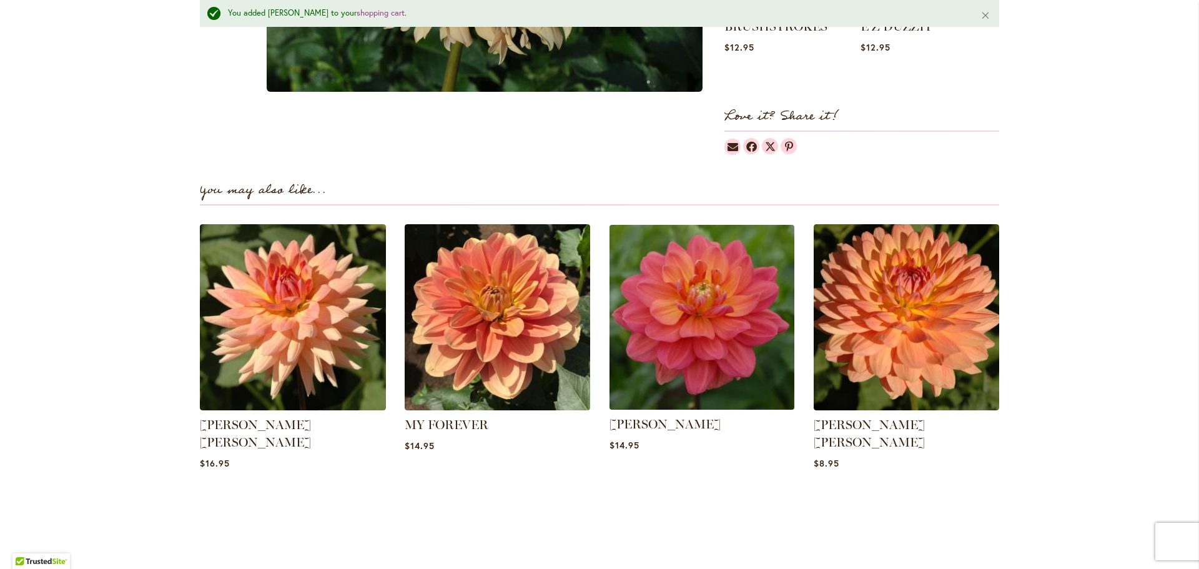
click at [688, 354] on img at bounding box center [702, 317] width 194 height 194
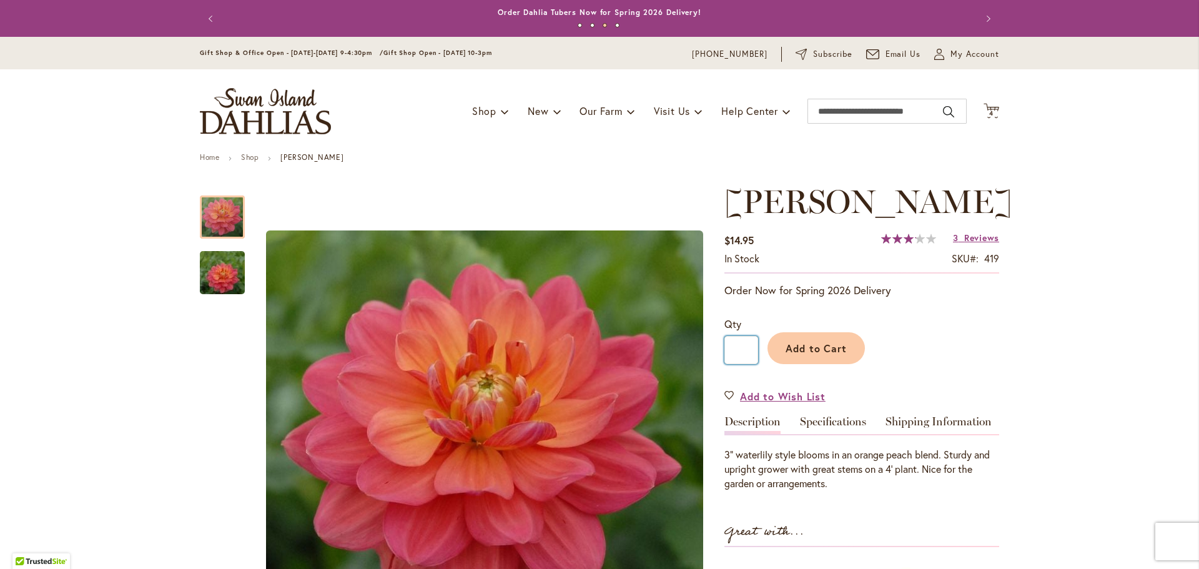
click at [743, 349] on input "*" at bounding box center [742, 350] width 34 height 28
type input "*"
click at [791, 354] on span "Add to Cart" at bounding box center [817, 348] width 62 height 13
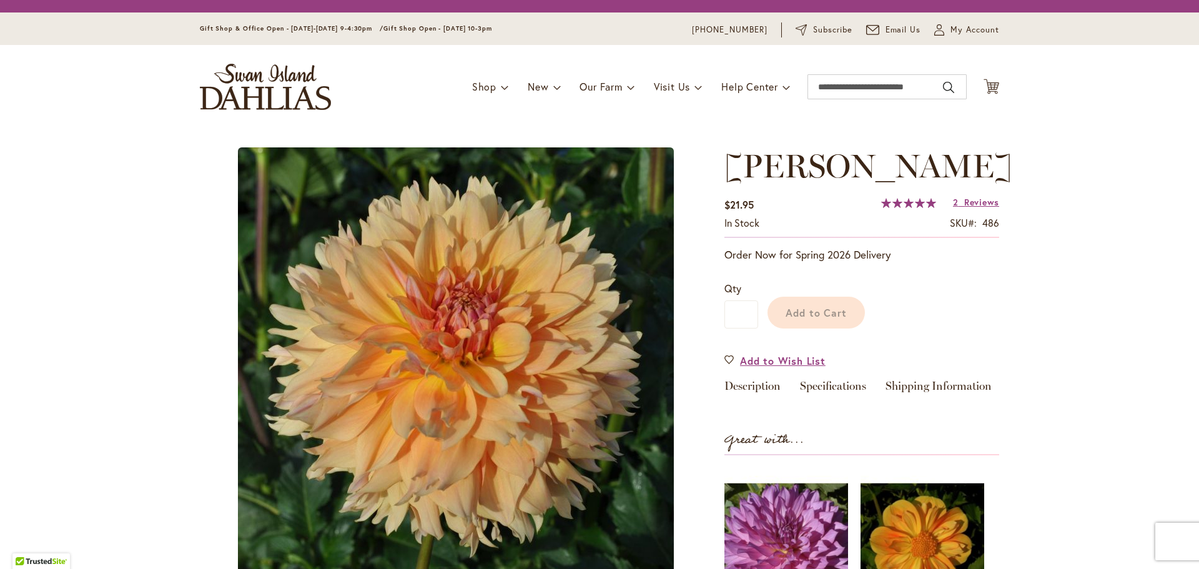
type input "*******"
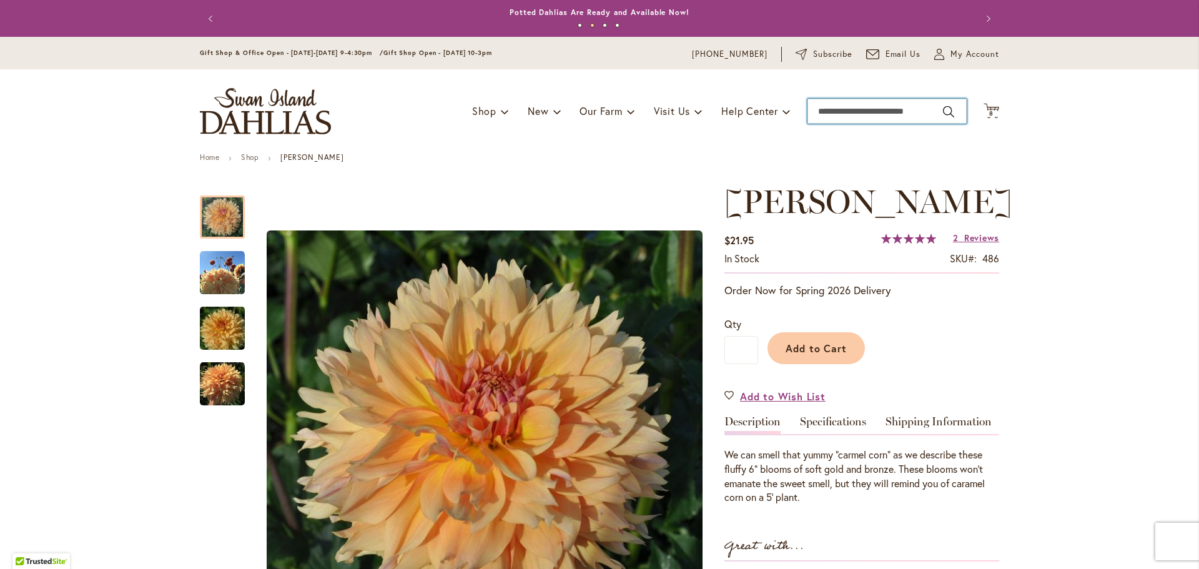
click at [820, 113] on input "Search" at bounding box center [887, 111] width 159 height 25
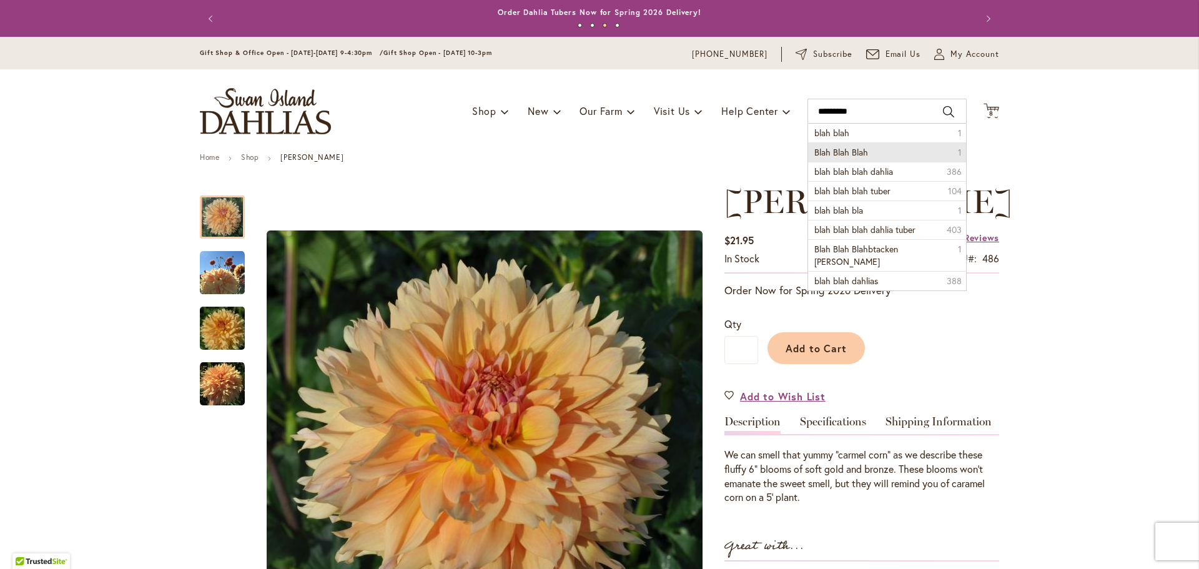
click at [833, 151] on span "Blah Blah Blah" at bounding box center [842, 152] width 54 height 12
type input "**********"
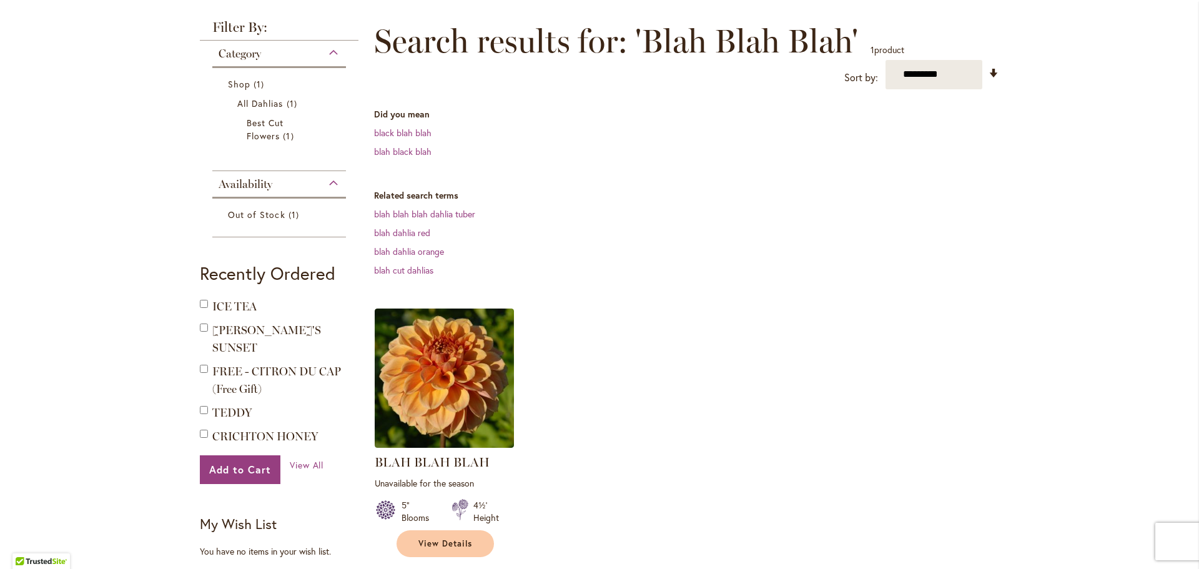
scroll to position [312, 0]
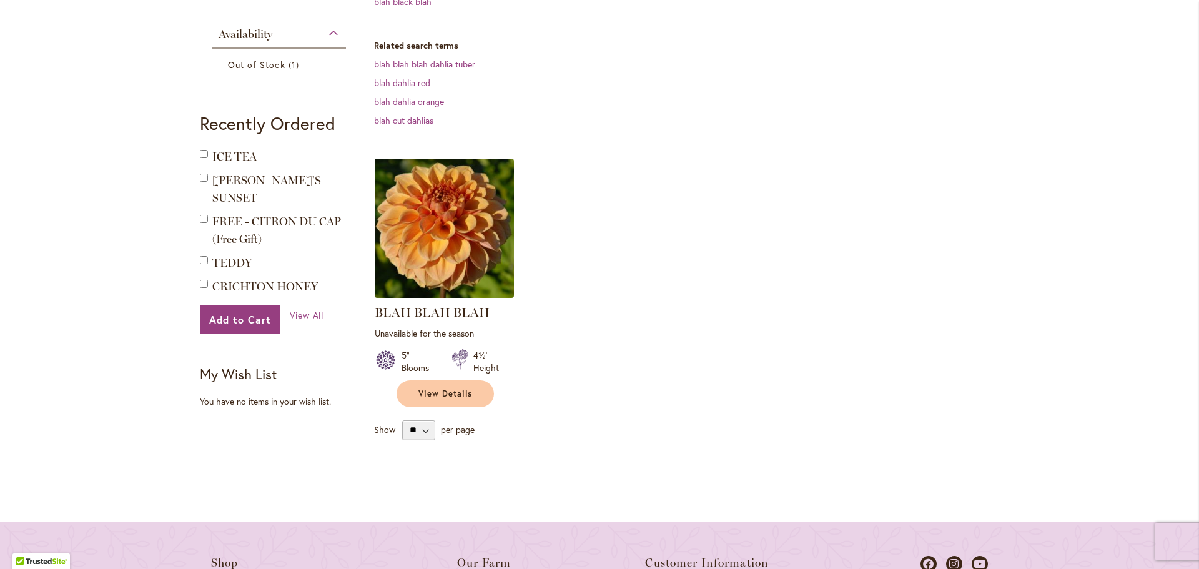
click at [433, 244] on img at bounding box center [445, 228] width 146 height 146
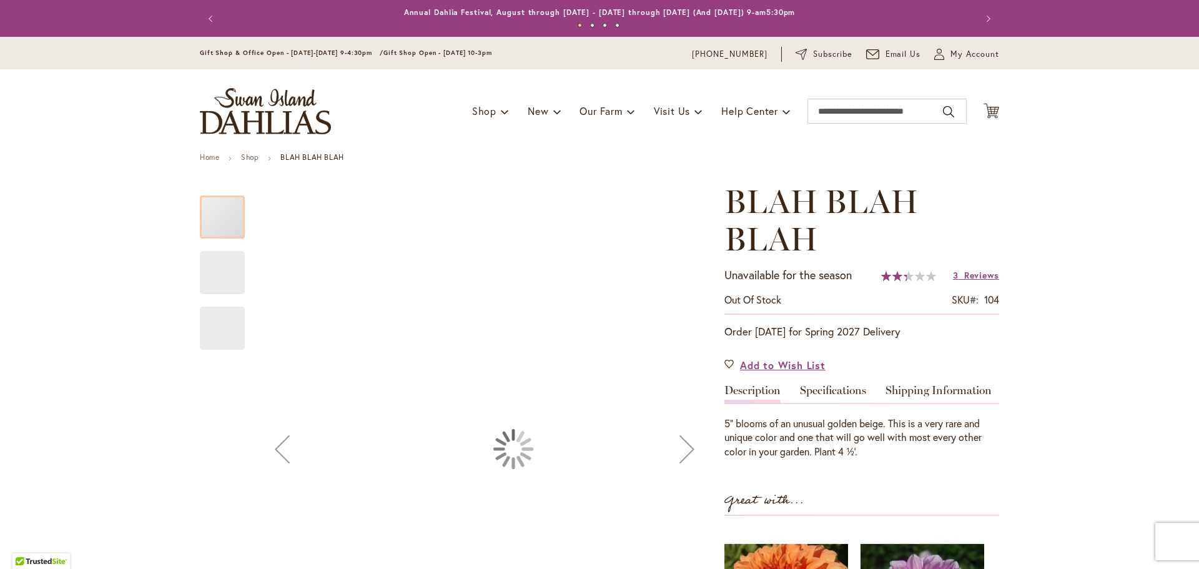
scroll to position [337, 0]
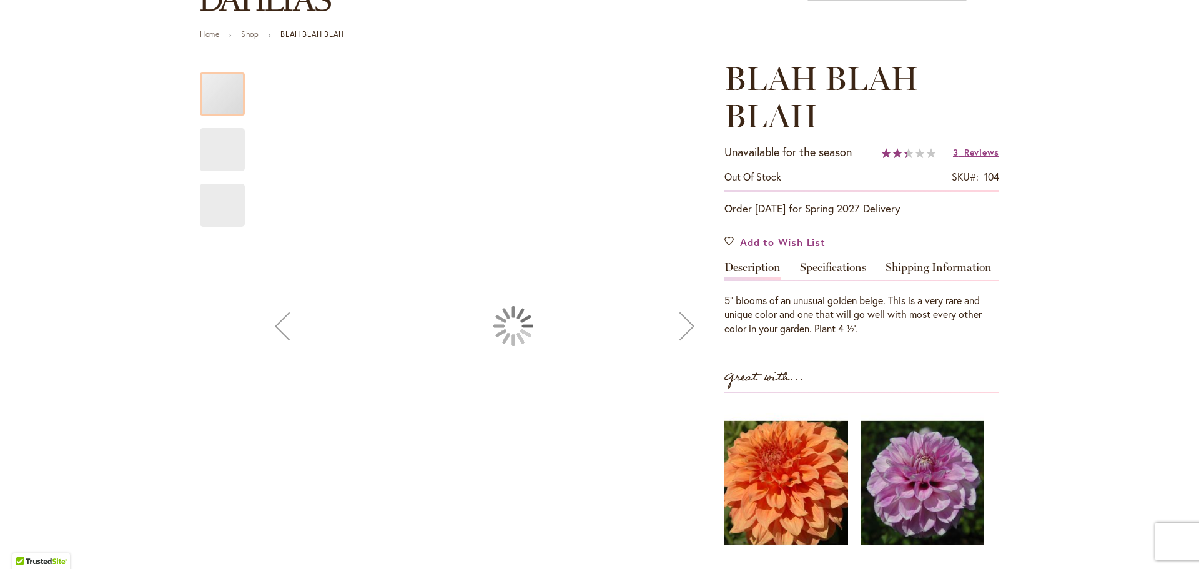
type input "*******"
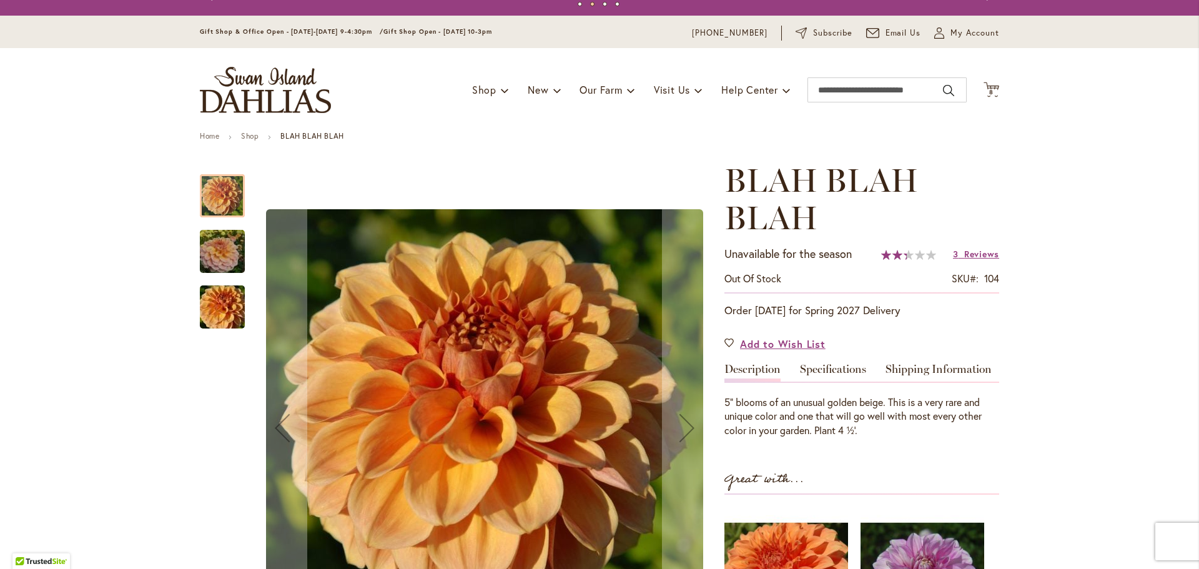
scroll to position [0, 0]
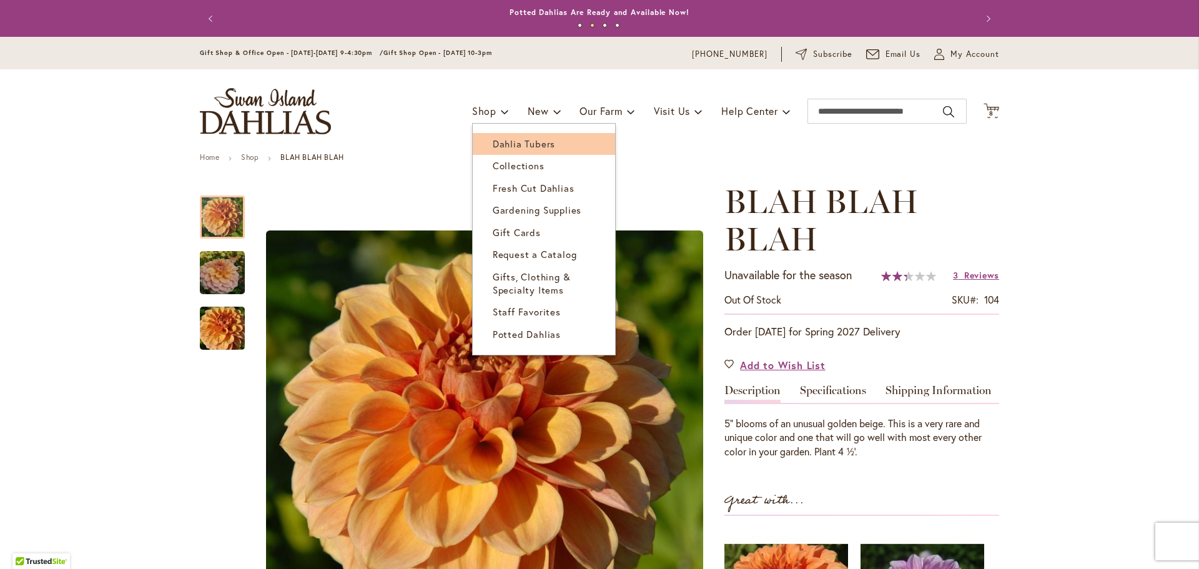
click at [500, 143] on span "Dahlia Tubers" at bounding box center [524, 143] width 62 height 12
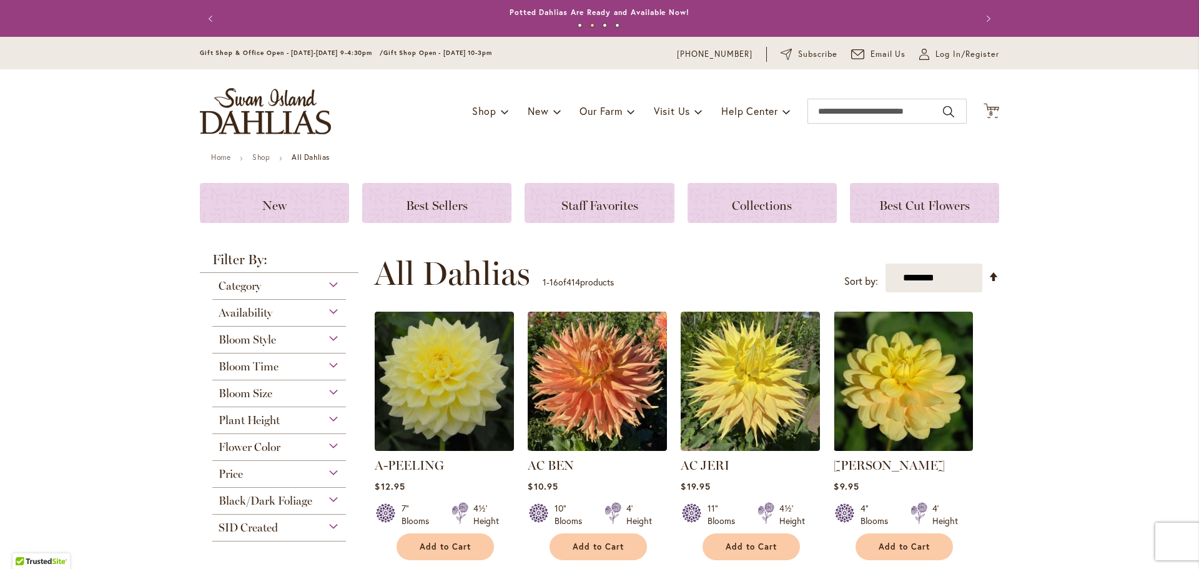
click at [324, 443] on div "Flower Color" at bounding box center [279, 444] width 134 height 20
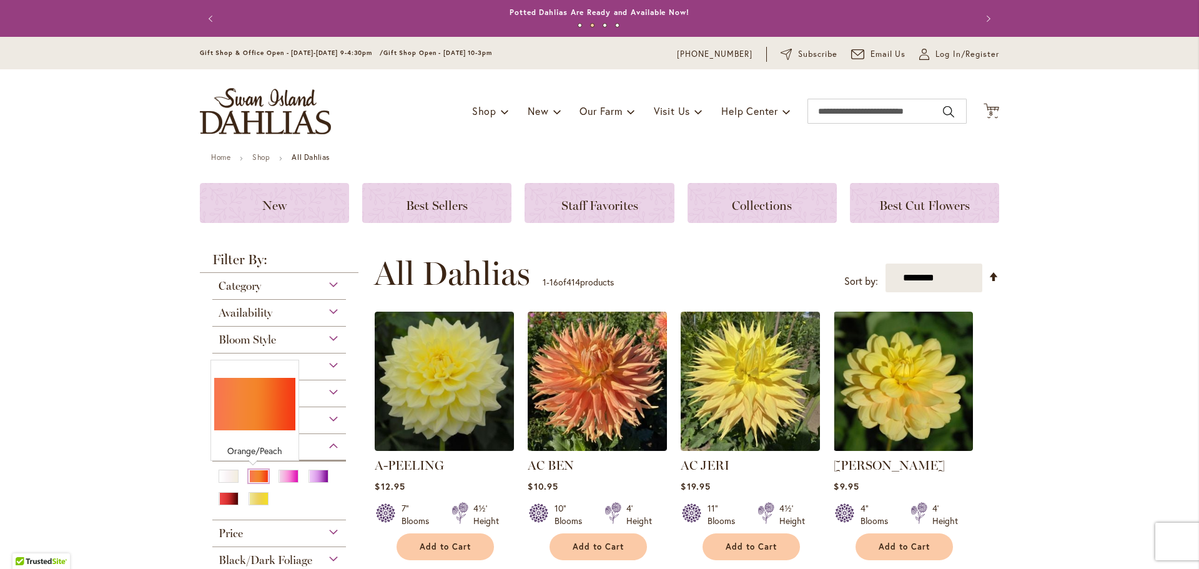
click at [254, 475] on div "Orange/Peach" at bounding box center [259, 476] width 20 height 13
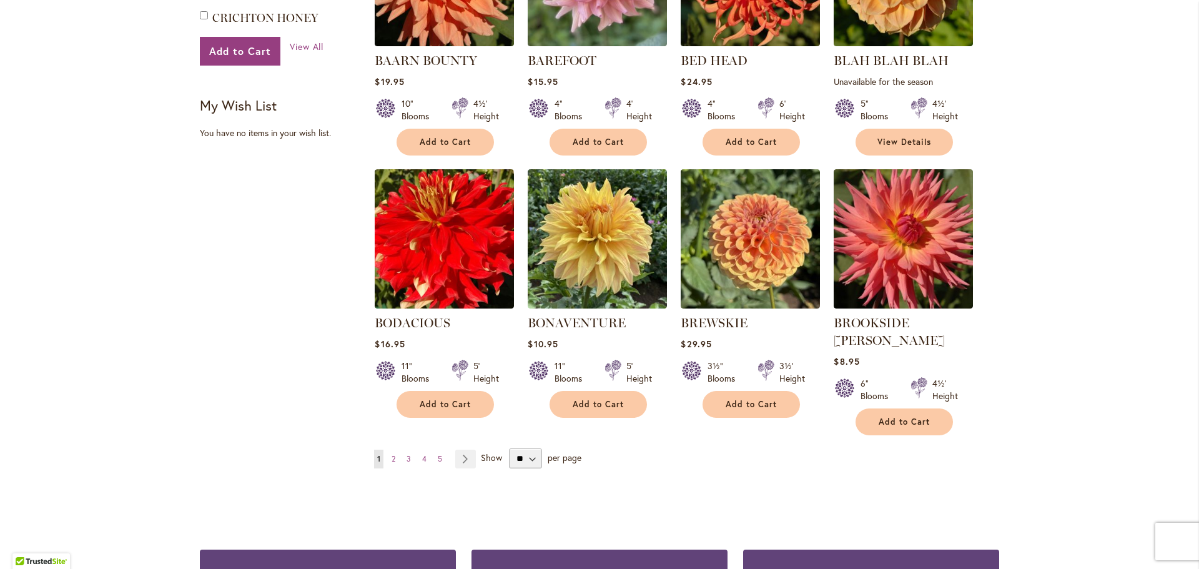
scroll to position [937, 0]
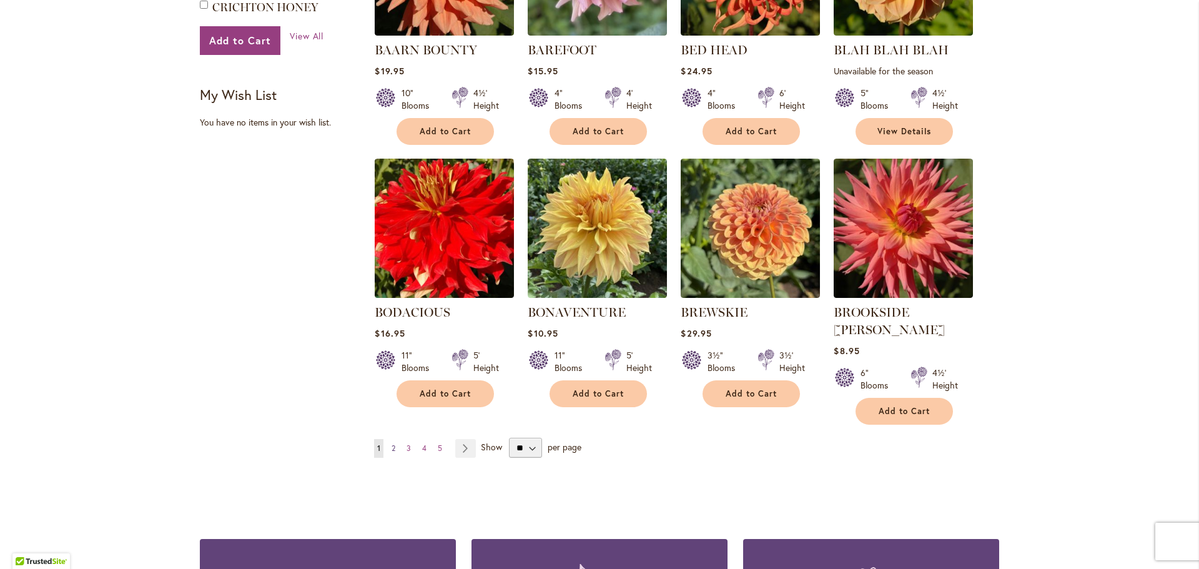
click at [392, 443] on span "2" at bounding box center [394, 447] width 4 height 9
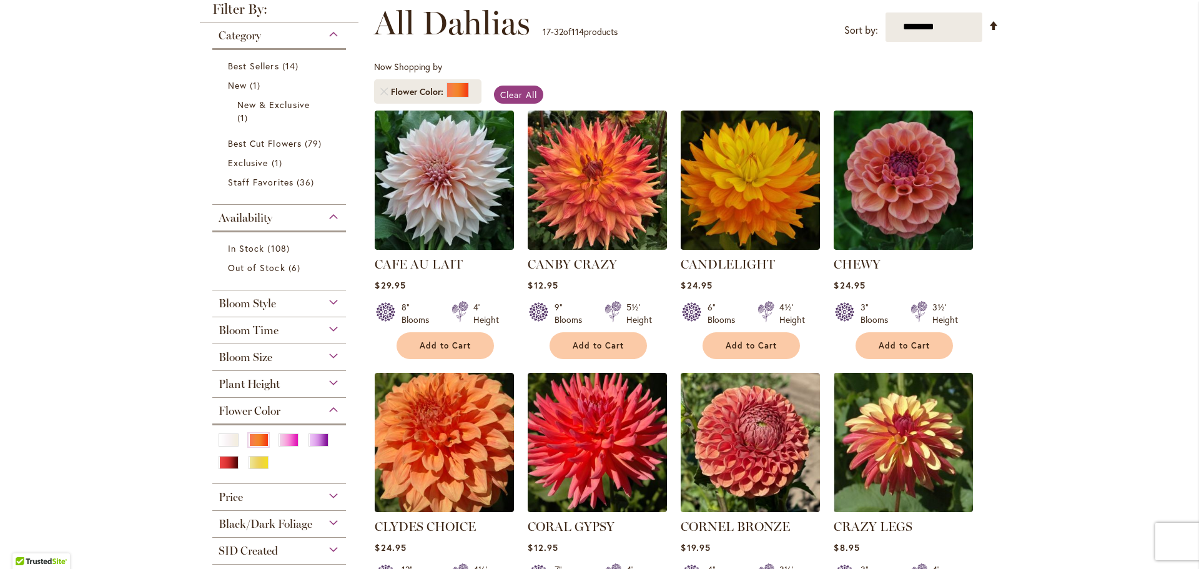
scroll to position [187, 0]
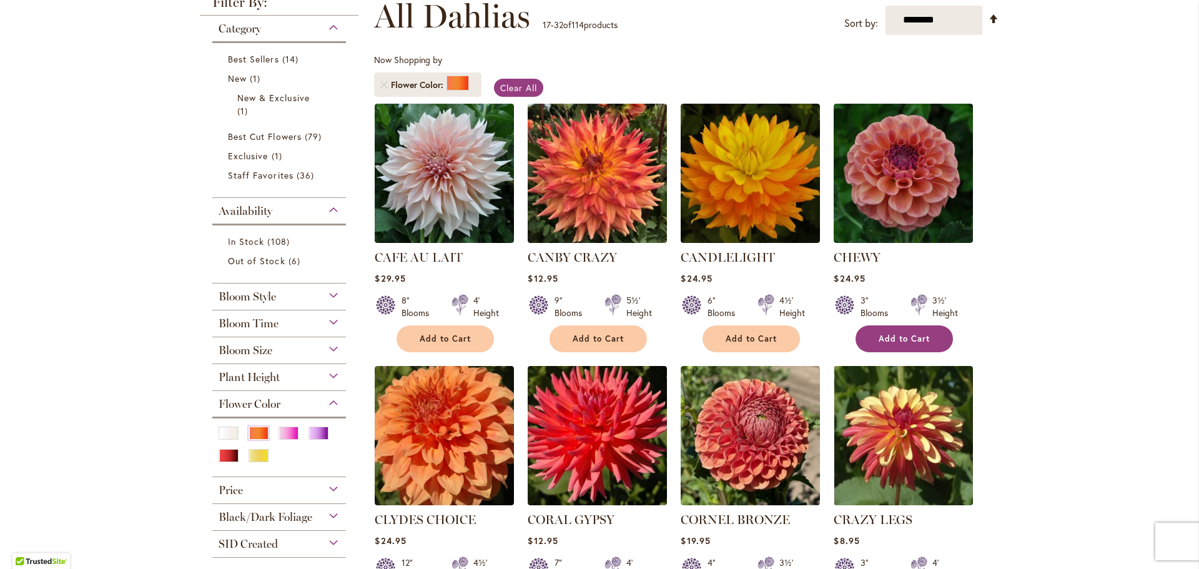
click at [889, 331] on button "Add to Cart" at bounding box center [904, 338] width 97 height 27
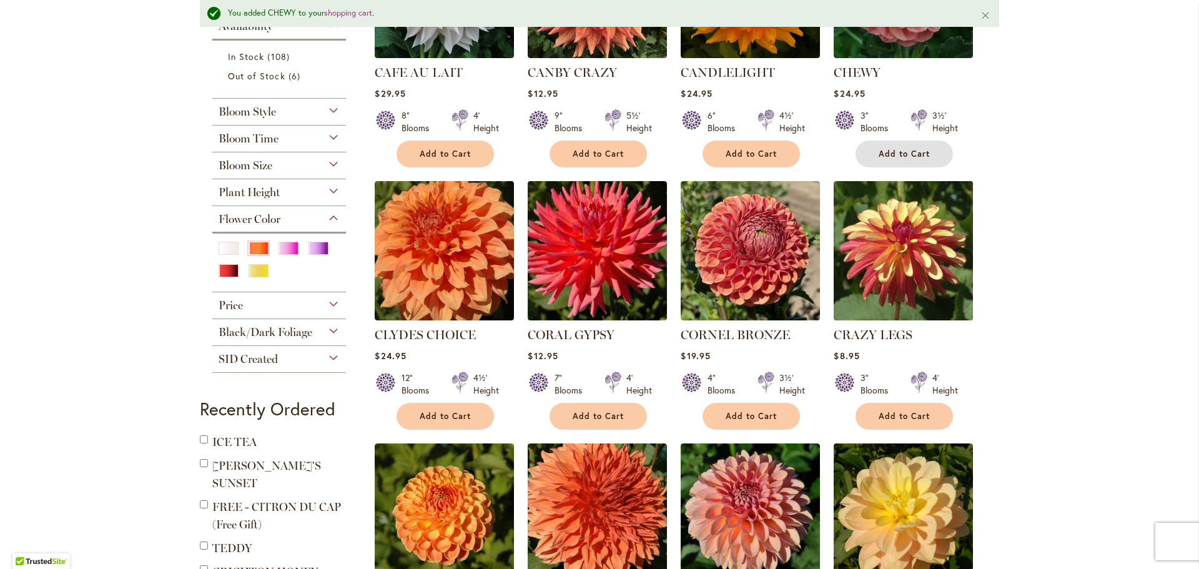
scroll to position [408, 0]
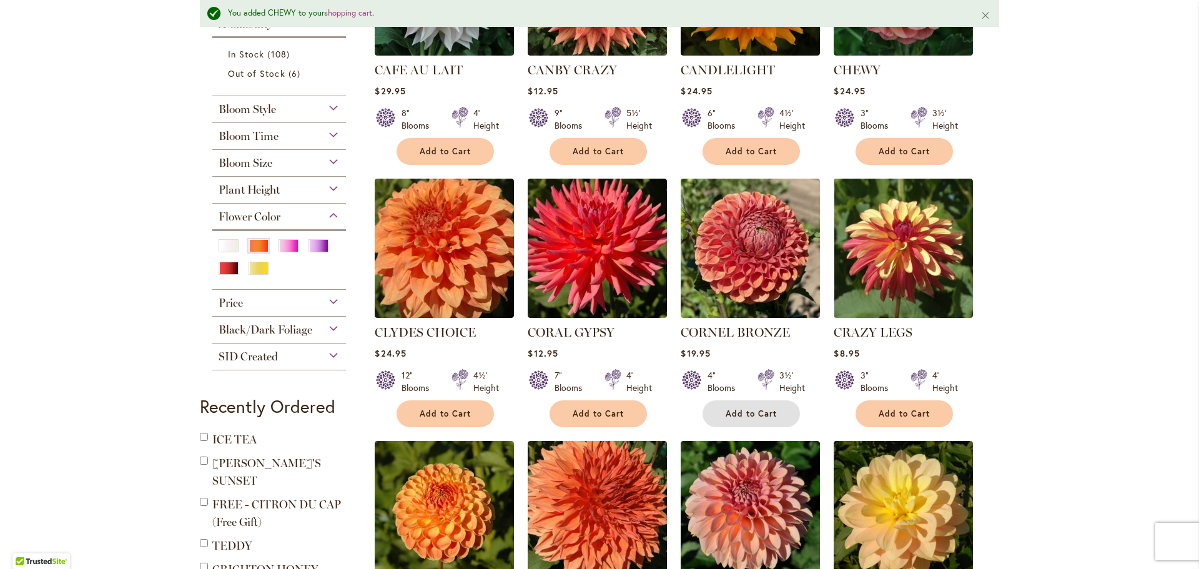
click at [740, 414] on span "Add to Cart" at bounding box center [751, 414] width 51 height 11
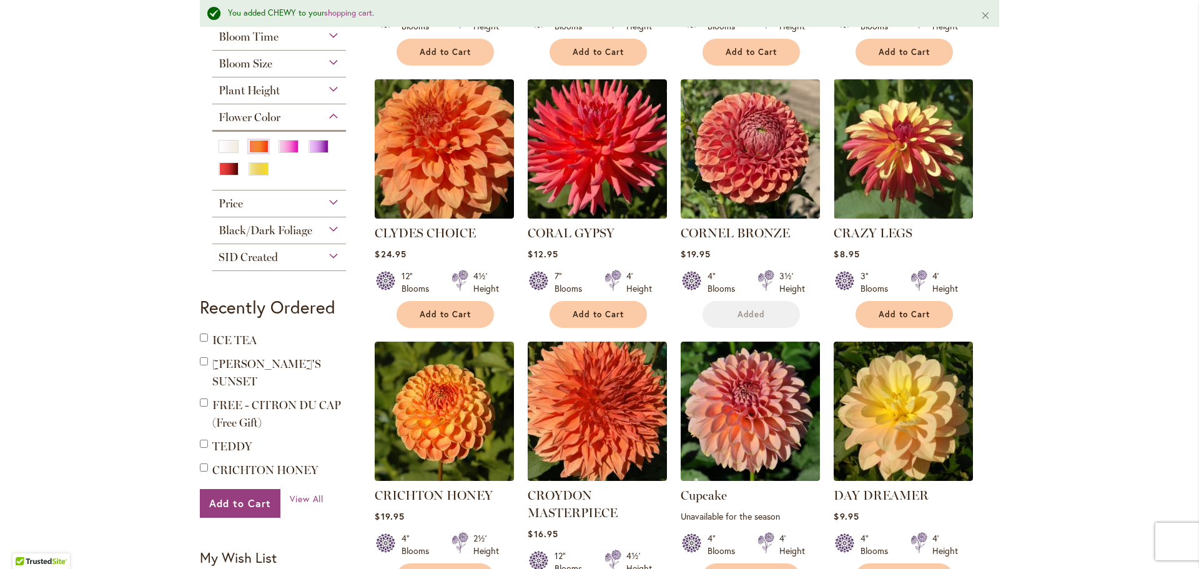
scroll to position [595, 0]
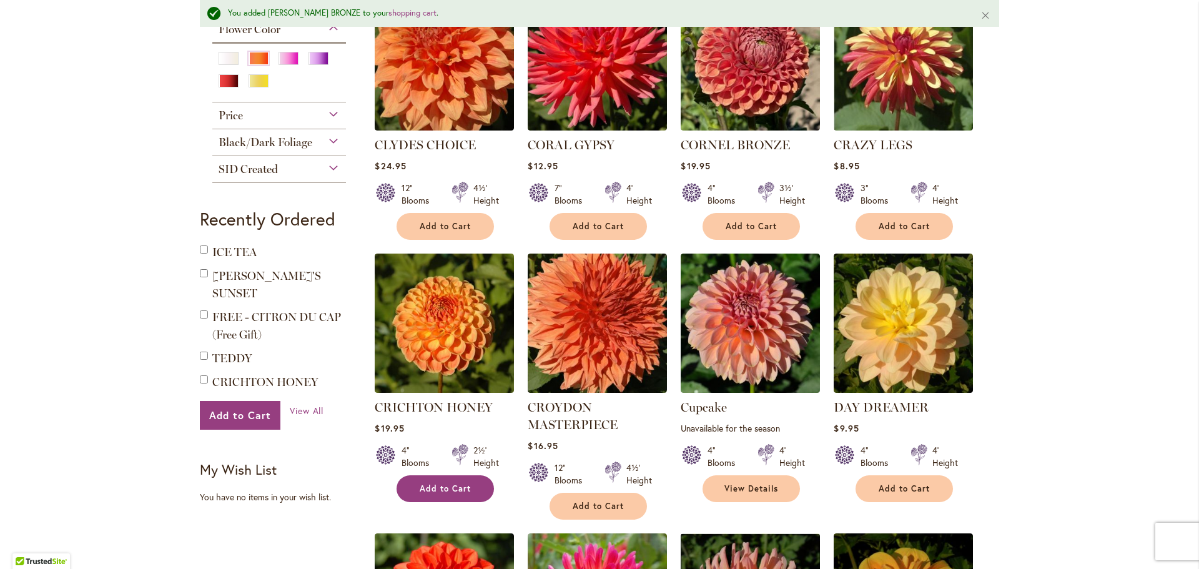
click at [440, 484] on span "Add to Cart" at bounding box center [445, 488] width 51 height 11
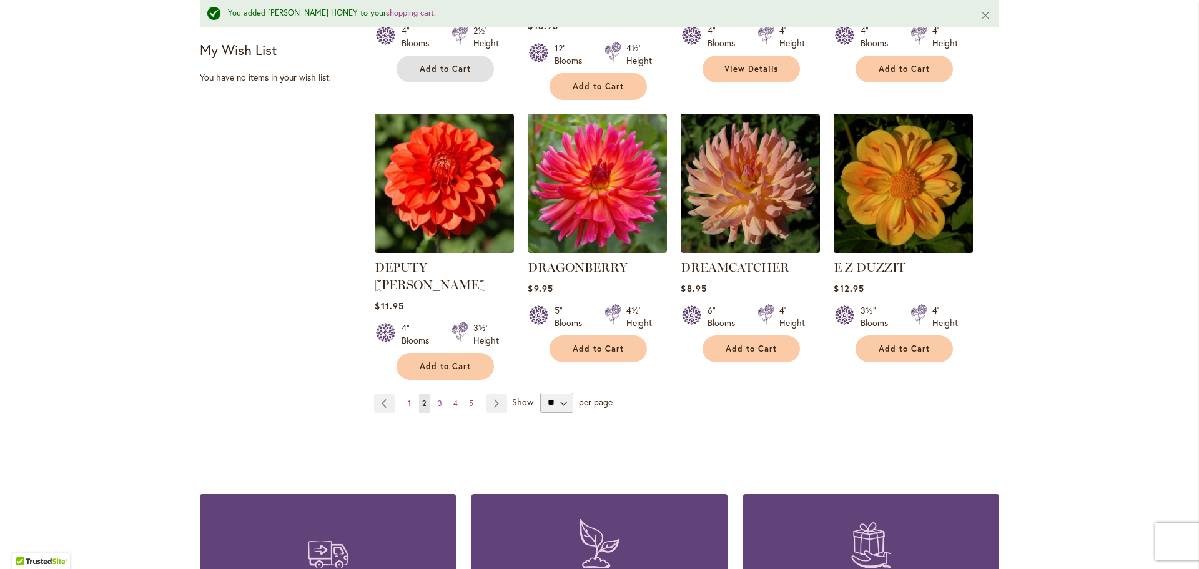
scroll to position [1033, 0]
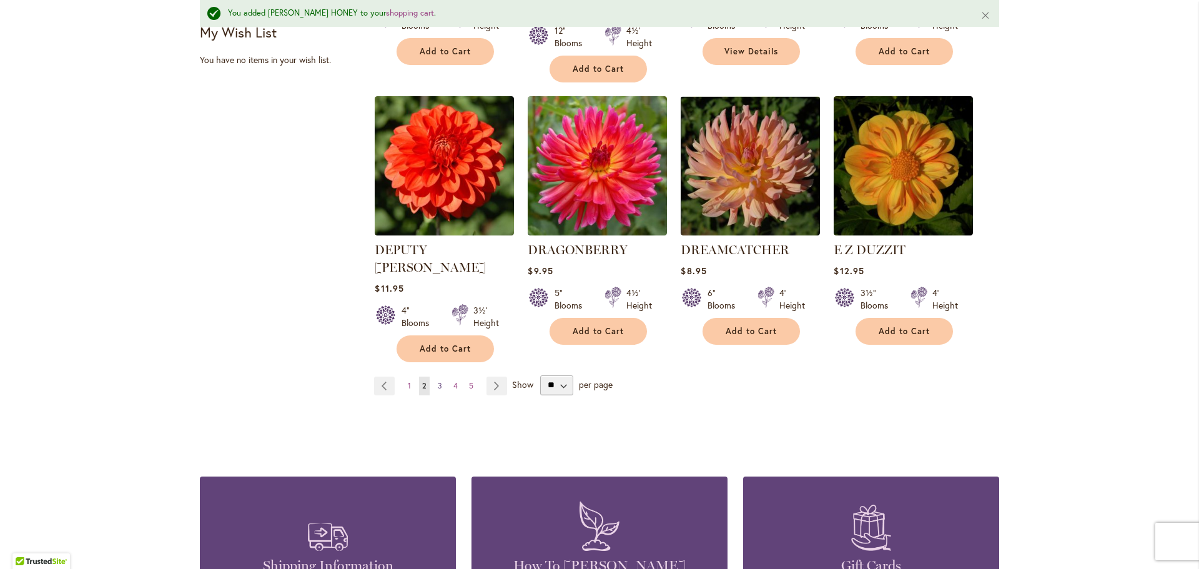
click at [438, 381] on span "3" at bounding box center [440, 385] width 4 height 9
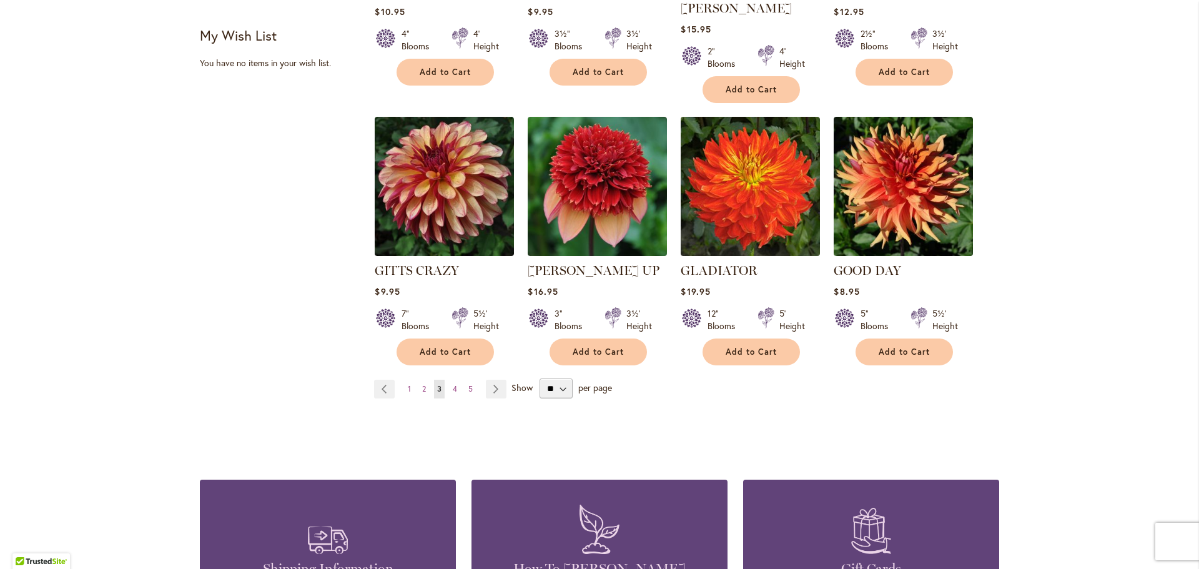
scroll to position [999, 0]
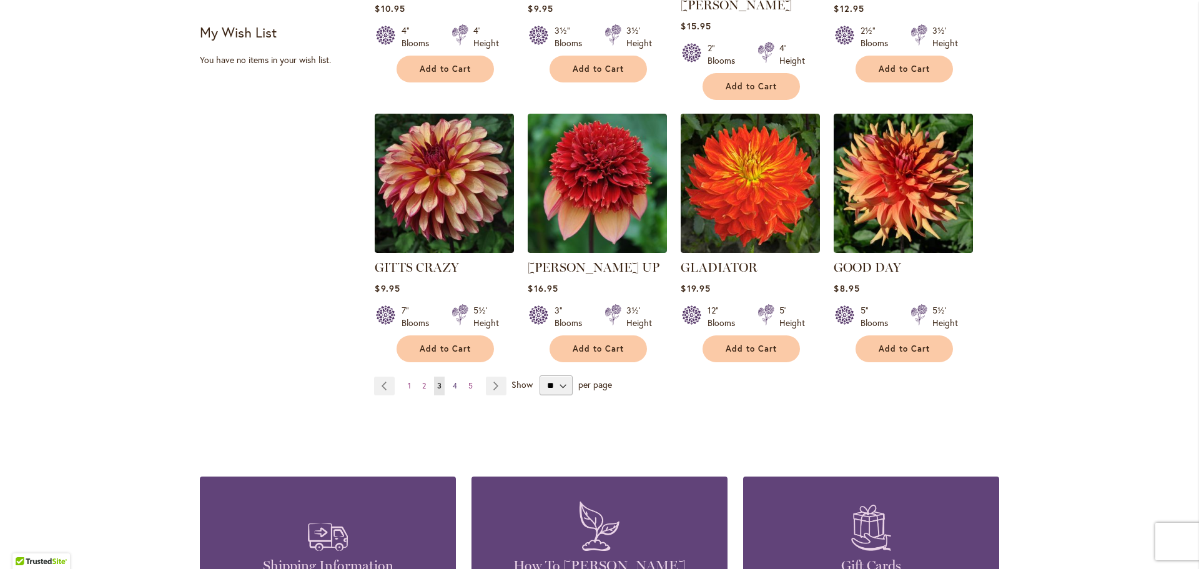
click at [453, 381] on span "4" at bounding box center [455, 385] width 4 height 9
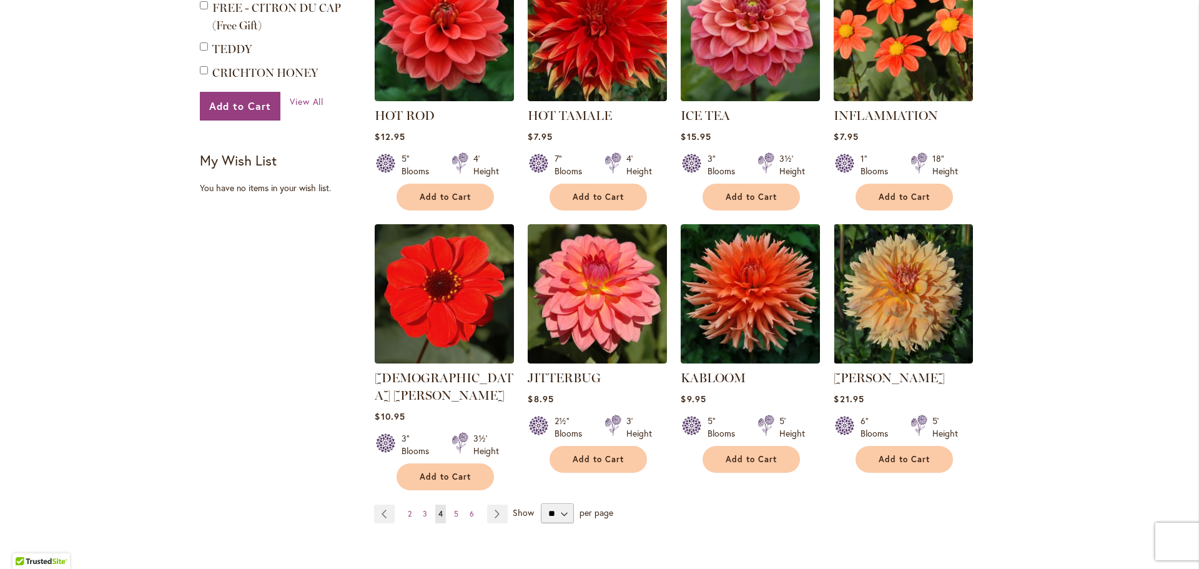
scroll to position [999, 0]
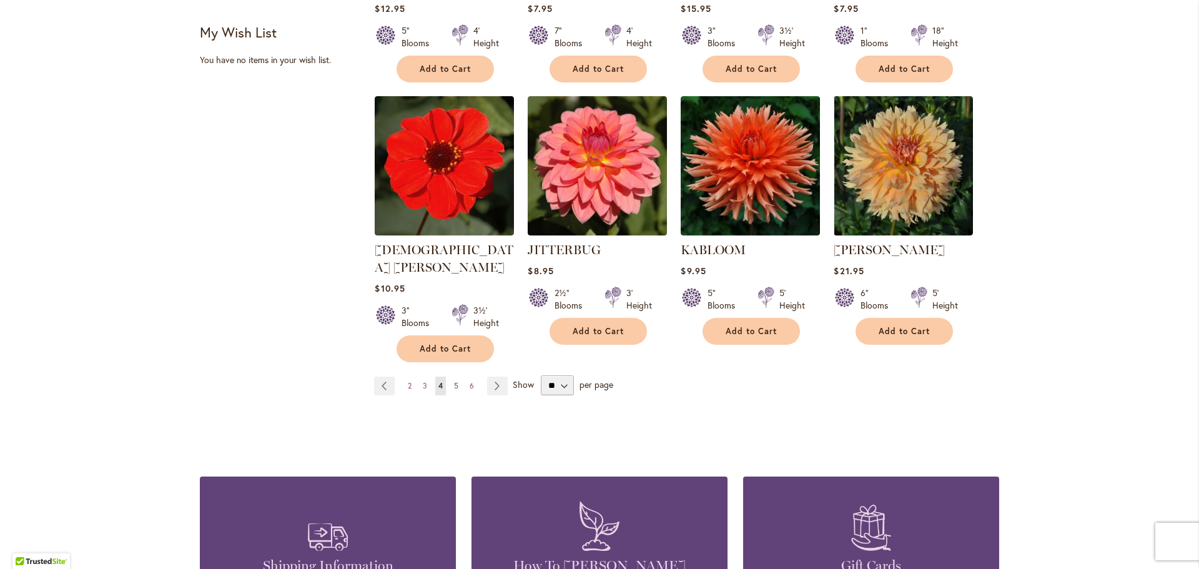
click at [451, 377] on link "Page 5" at bounding box center [456, 386] width 11 height 19
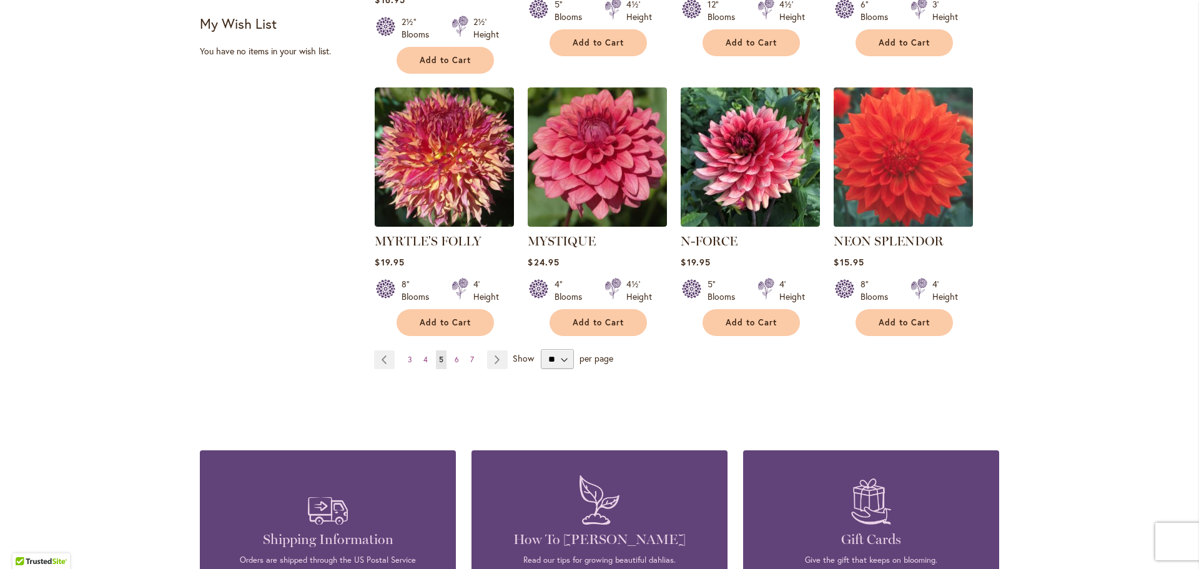
scroll to position [1062, 0]
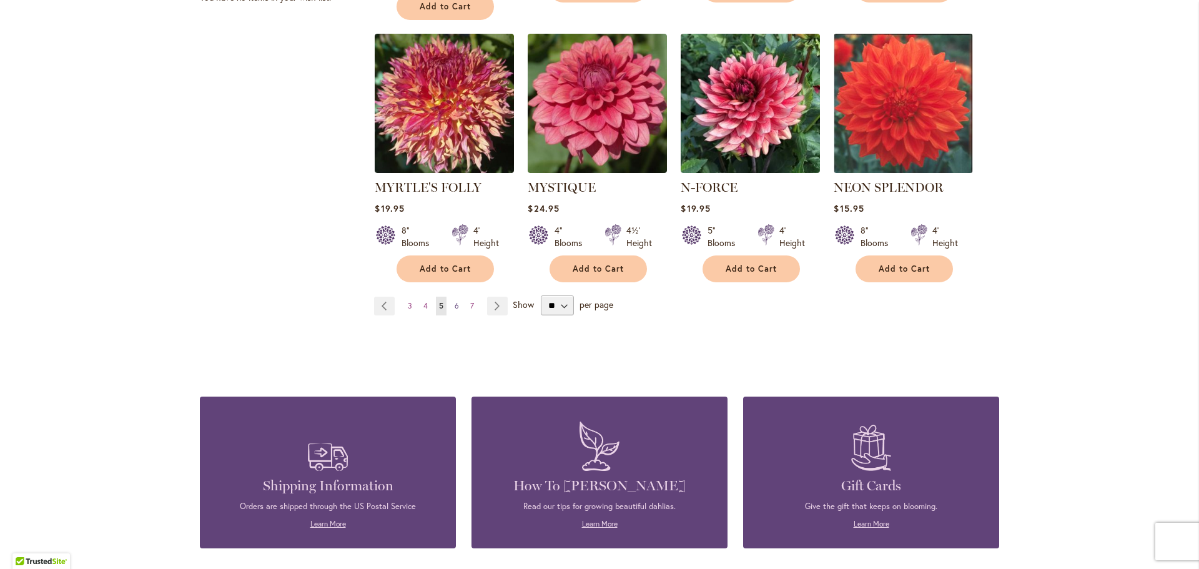
click at [455, 301] on span "6" at bounding box center [457, 305] width 4 height 9
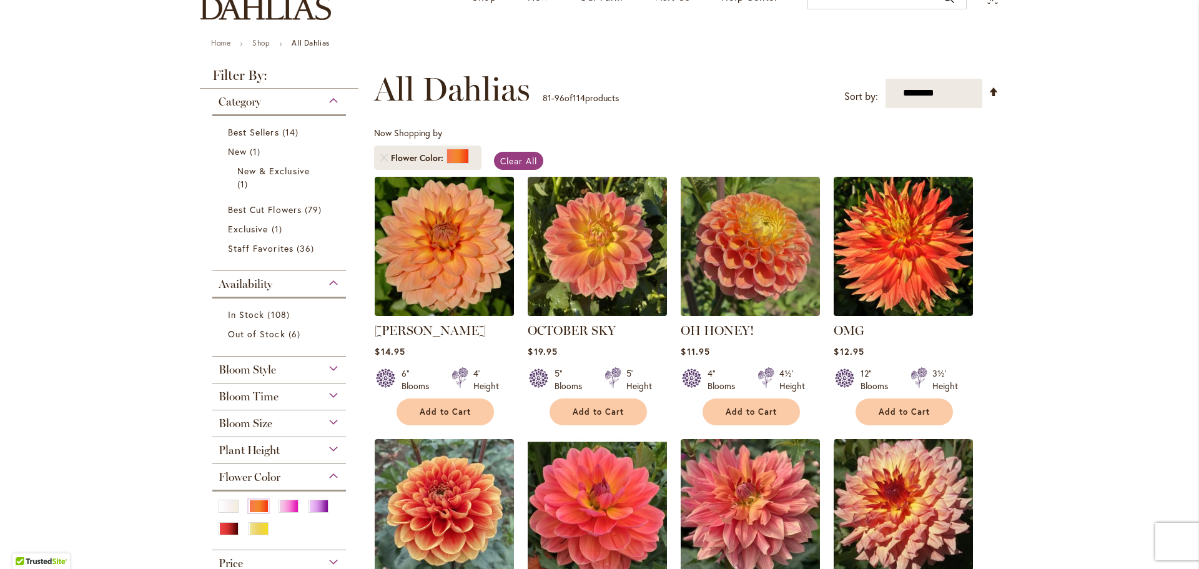
scroll to position [125, 0]
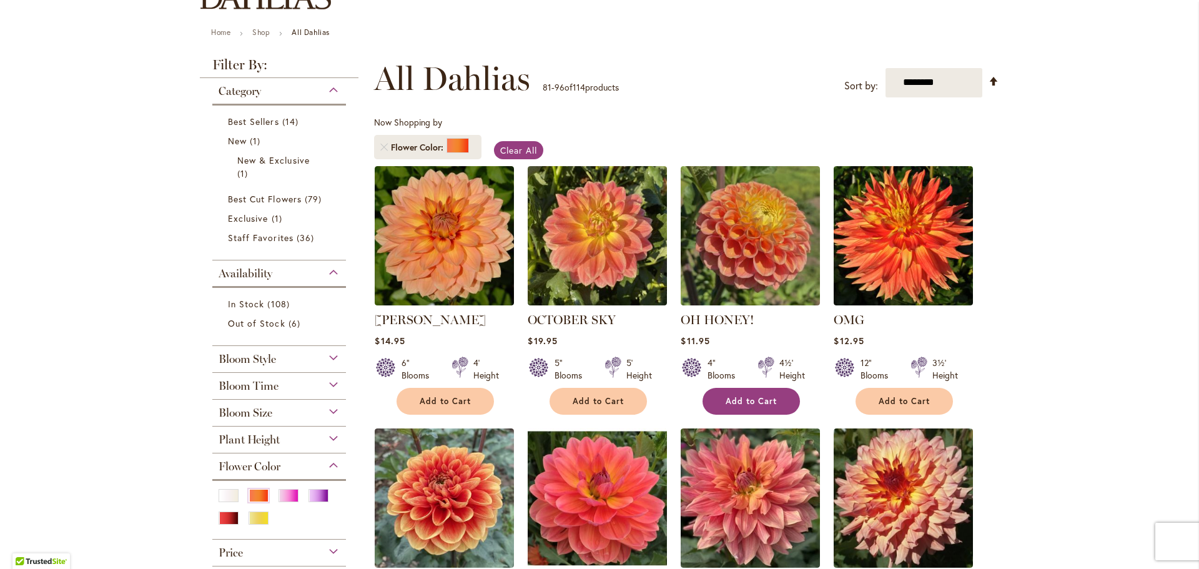
click at [737, 402] on span "Add to Cart" at bounding box center [751, 401] width 51 height 11
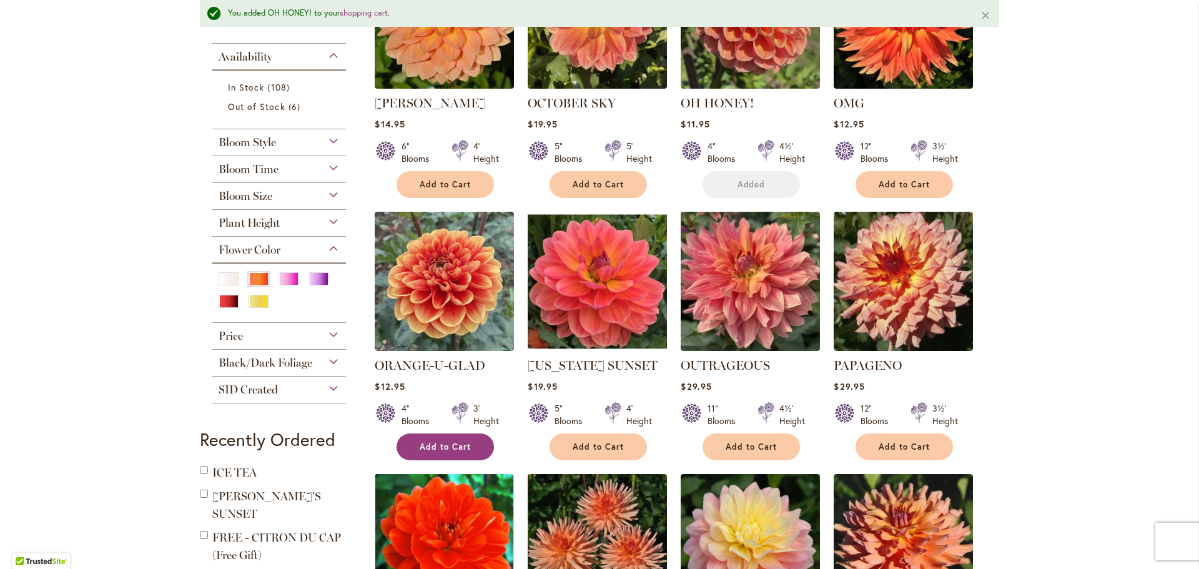
scroll to position [408, 0]
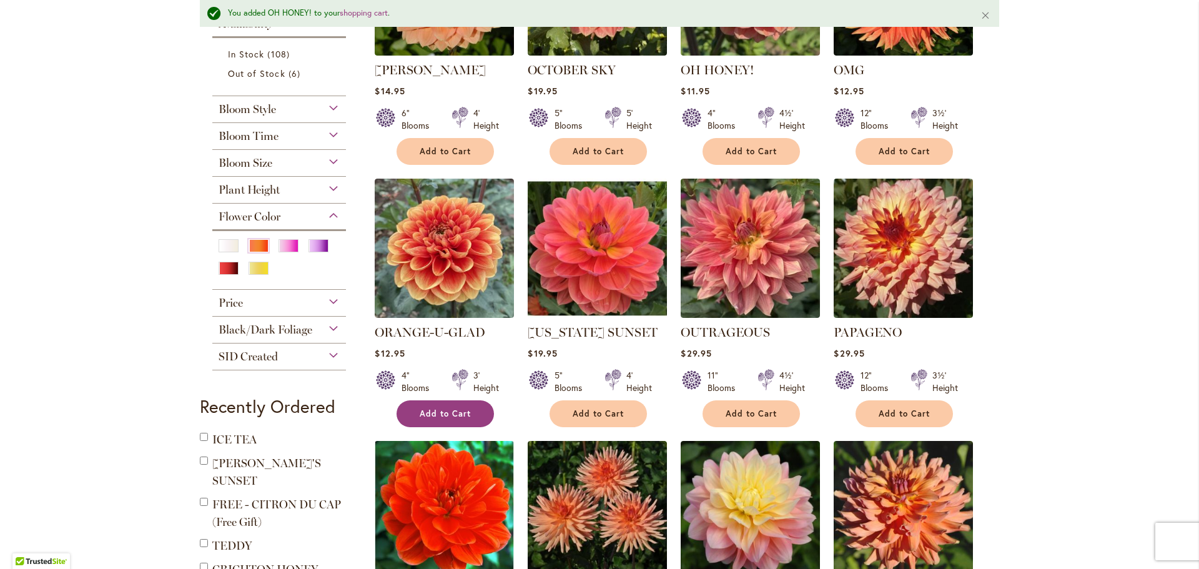
click at [420, 415] on span "Add to Cart" at bounding box center [445, 414] width 51 height 11
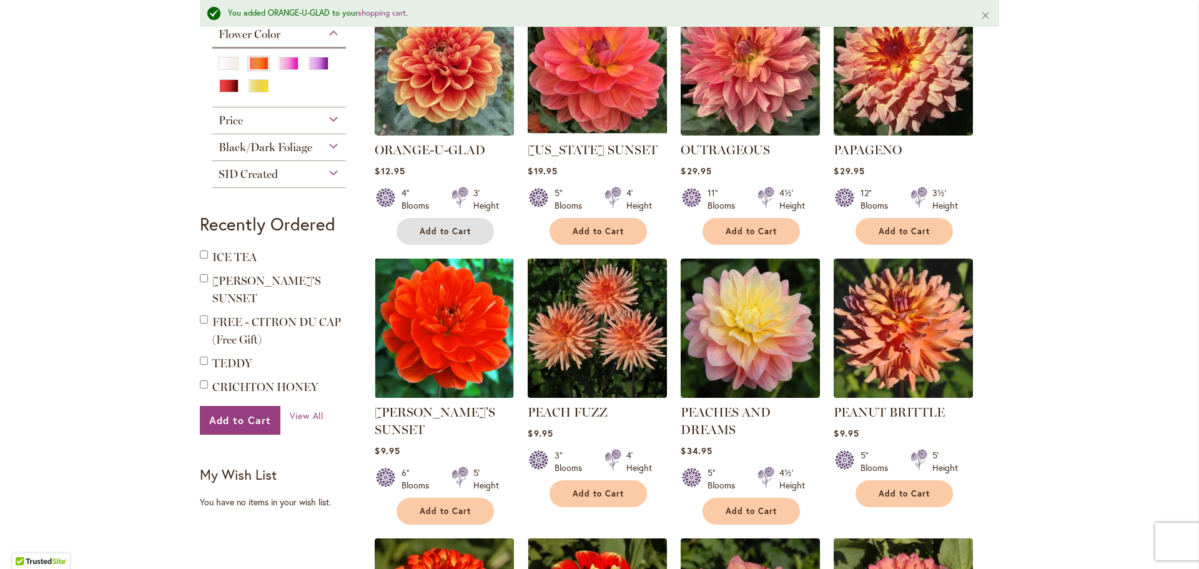
scroll to position [658, 0]
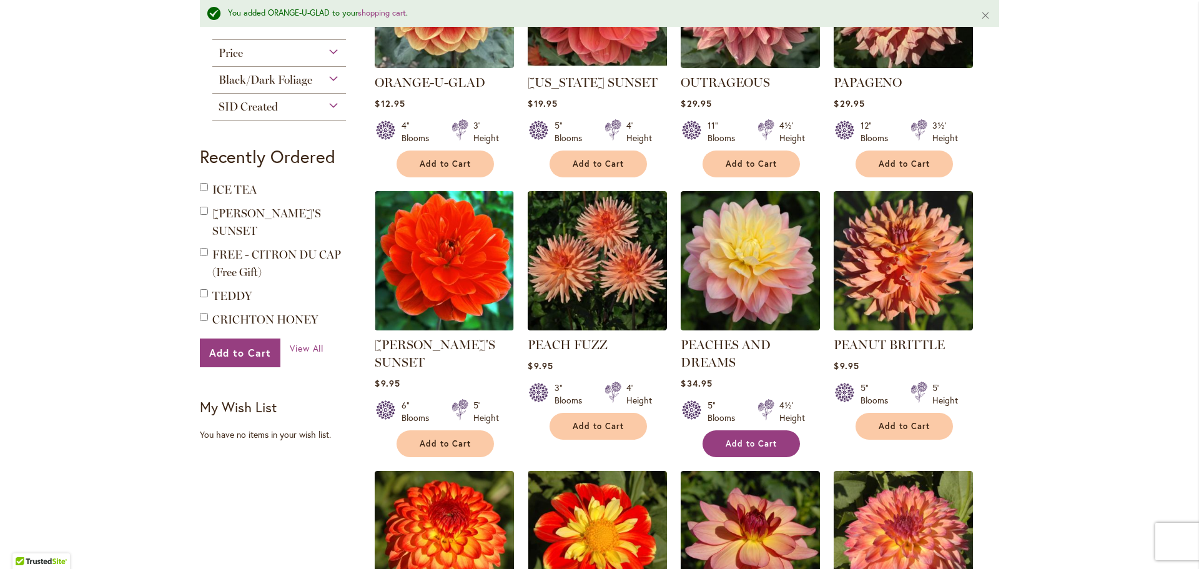
click at [750, 442] on span "Add to Cart" at bounding box center [751, 443] width 51 height 11
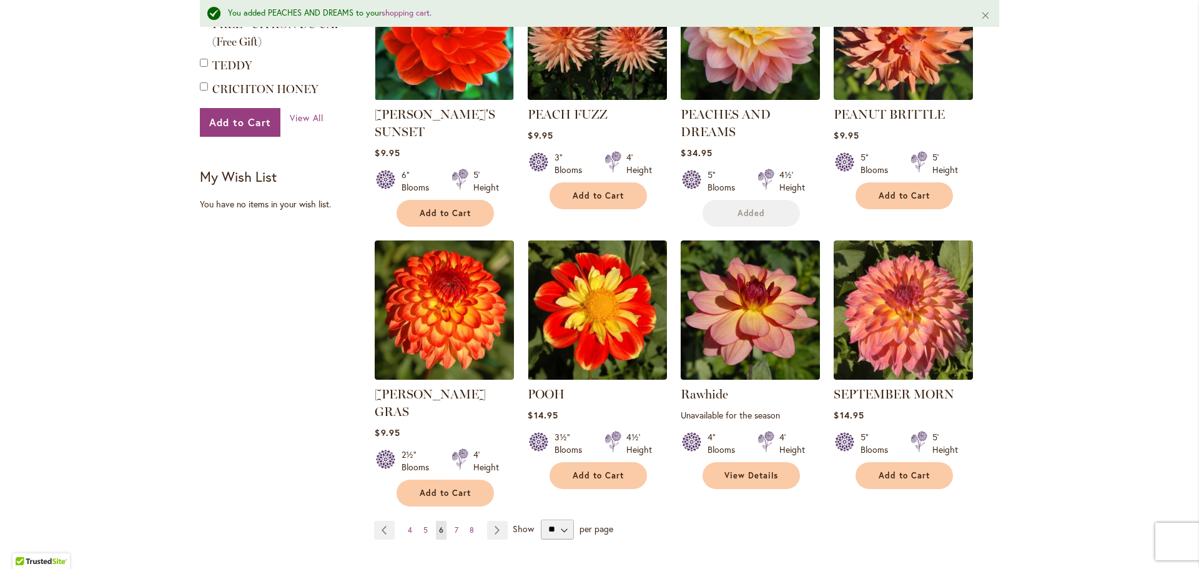
scroll to position [1095, 0]
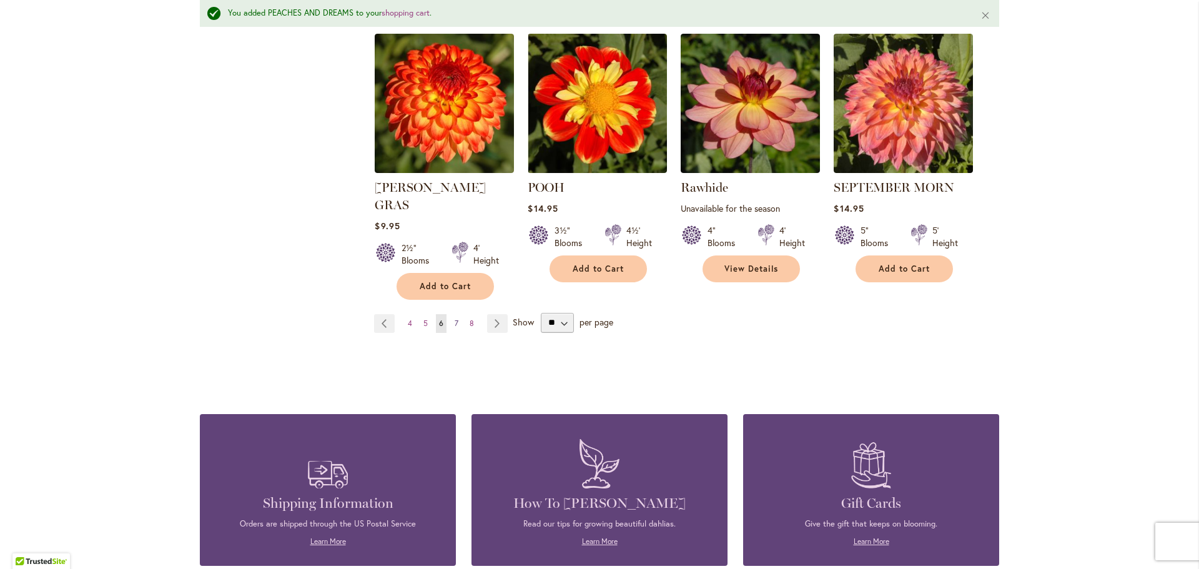
click at [455, 319] on span "7" at bounding box center [457, 323] width 4 height 9
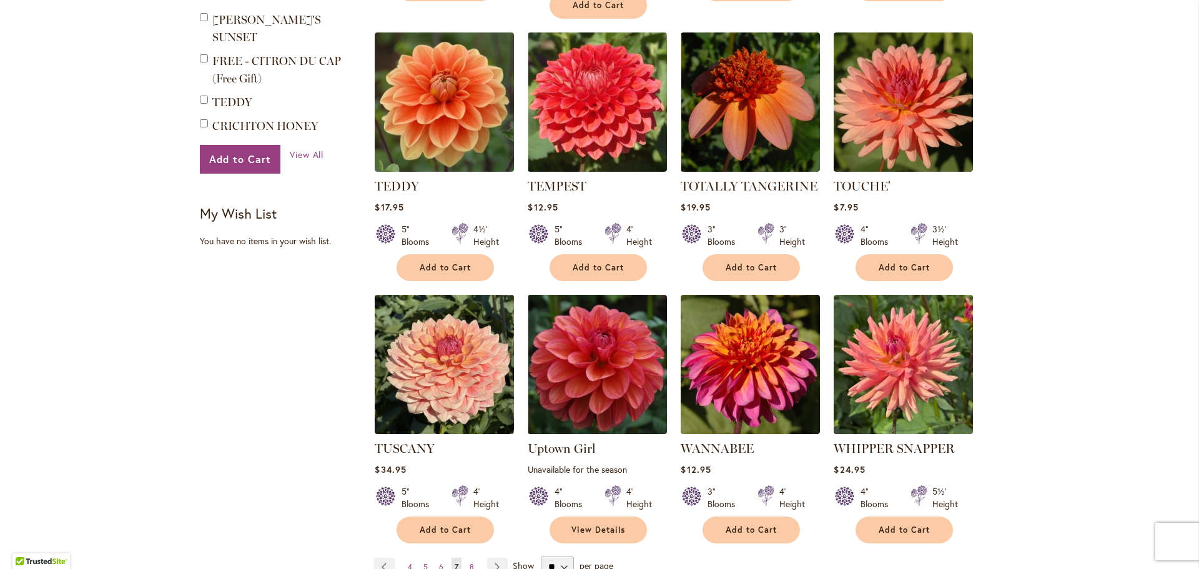
scroll to position [874, 0]
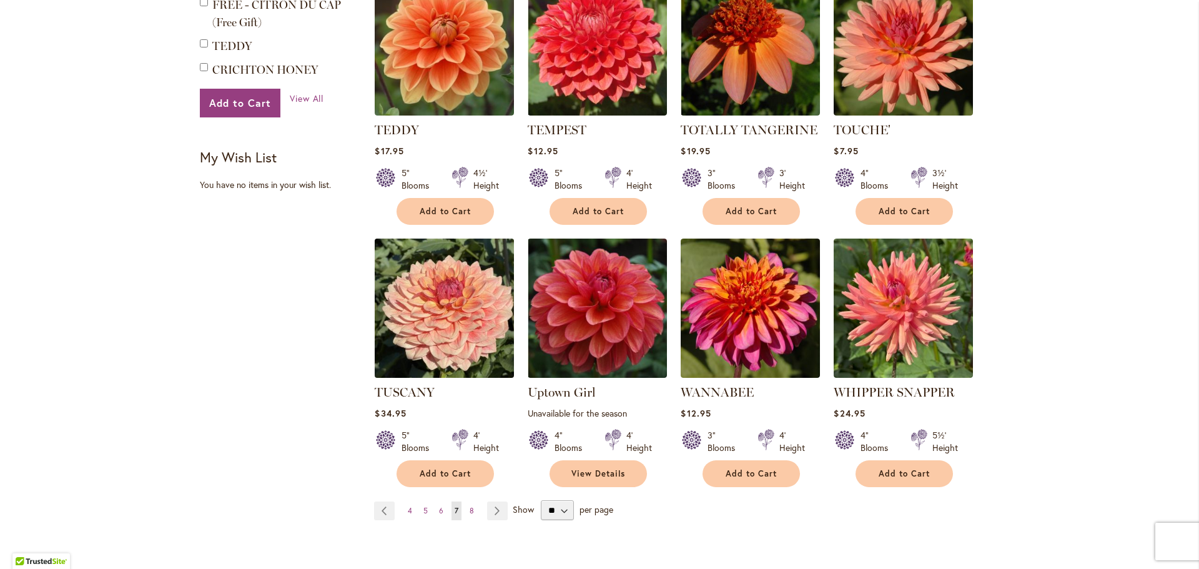
click at [421, 302] on img at bounding box center [445, 308] width 146 height 146
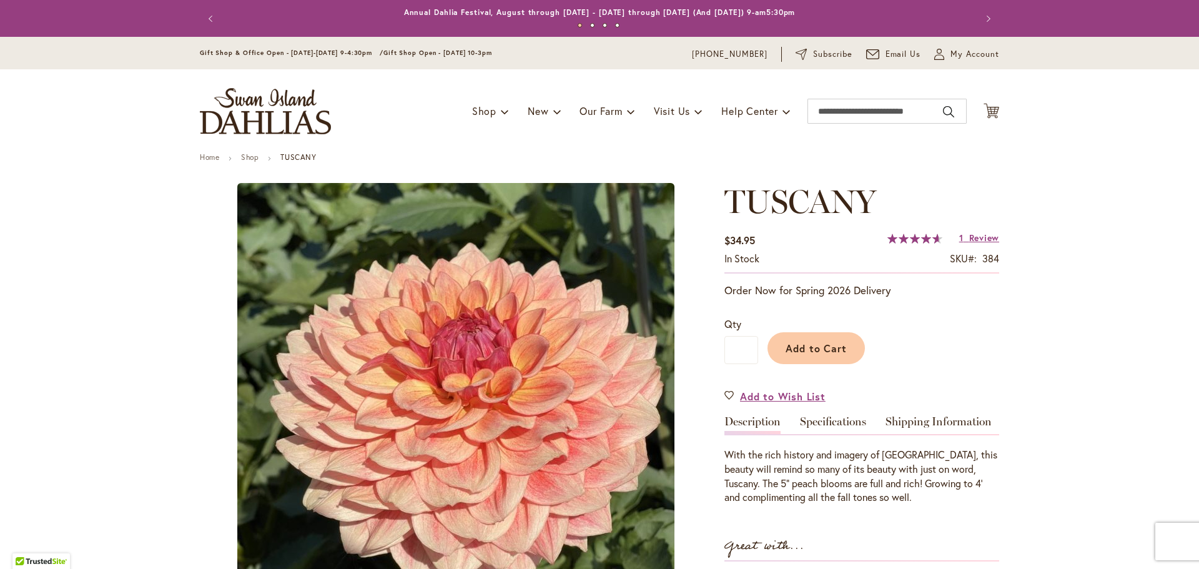
type input "*******"
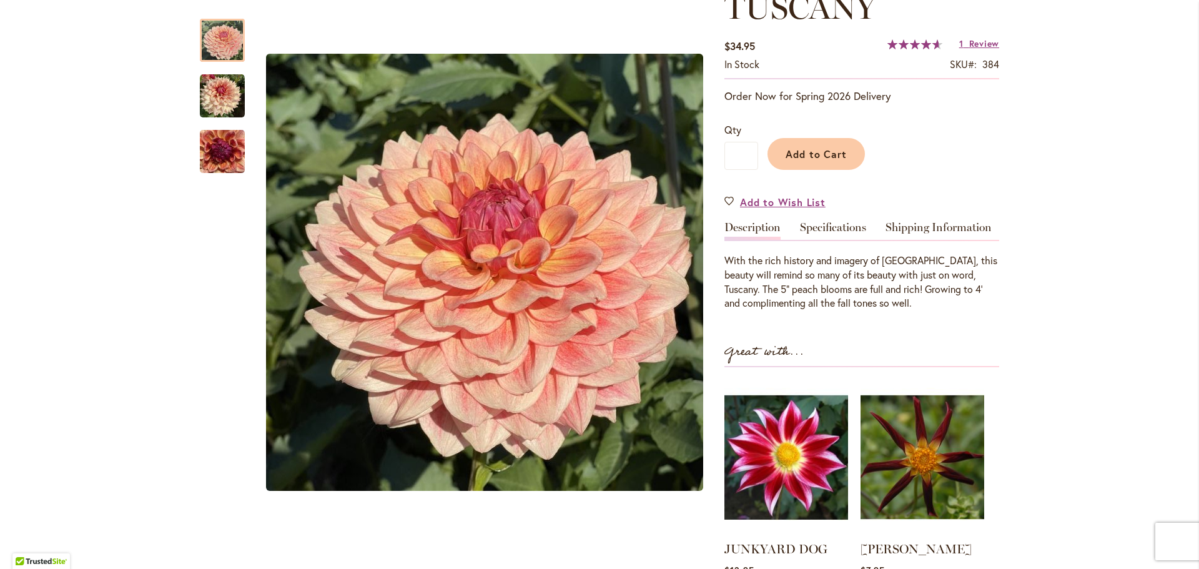
scroll to position [187, 0]
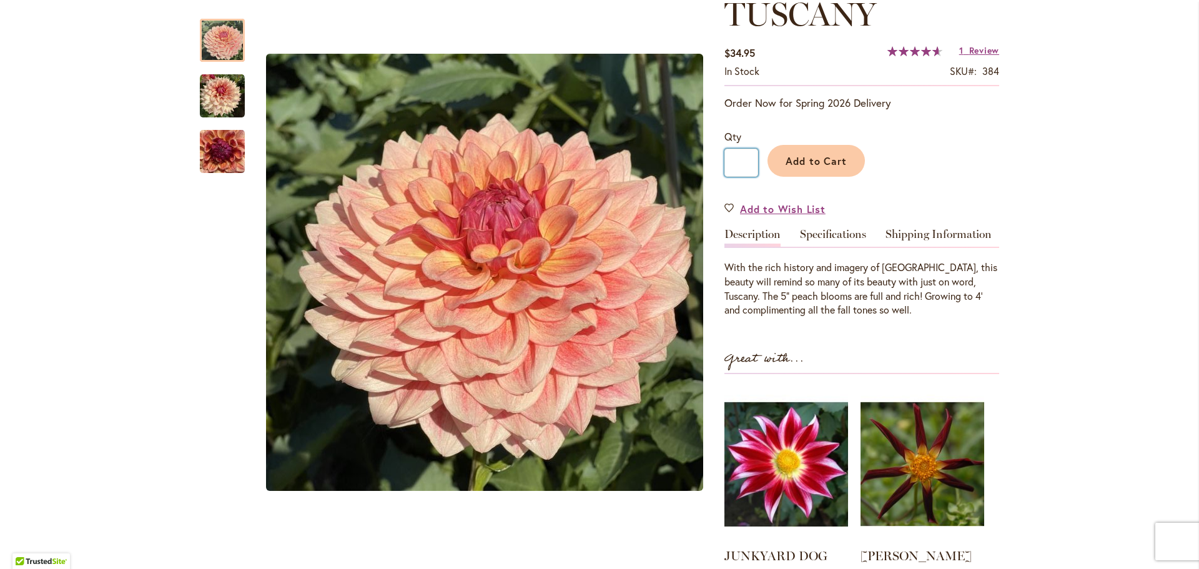
click at [740, 158] on input "*" at bounding box center [742, 163] width 34 height 28
type input "*"
click at [786, 167] on span "Add to Cart" at bounding box center [817, 160] width 62 height 13
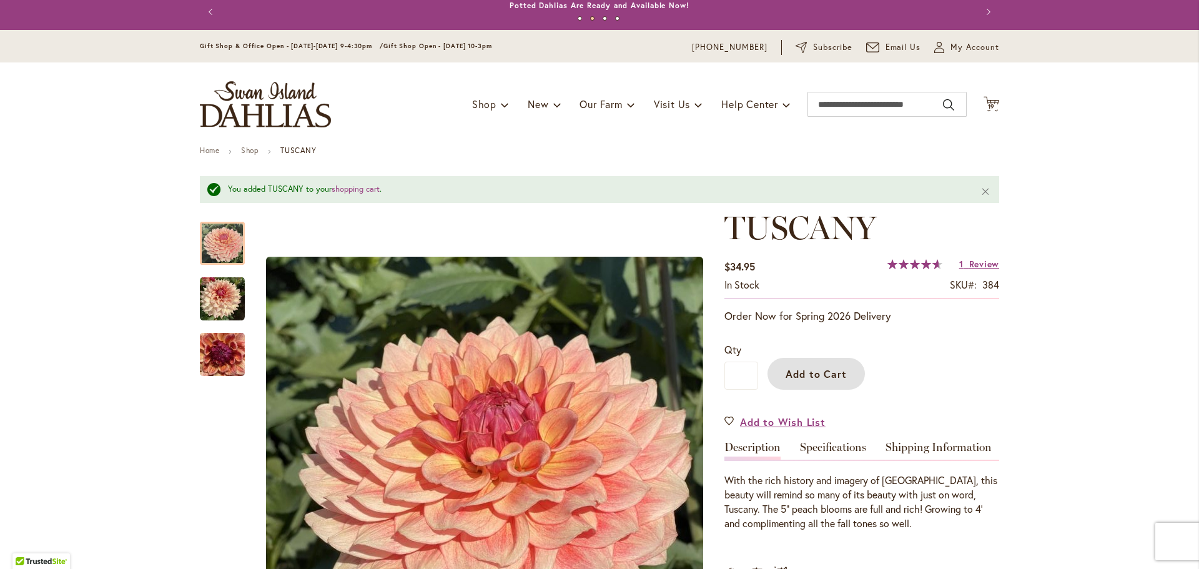
scroll to position [0, 0]
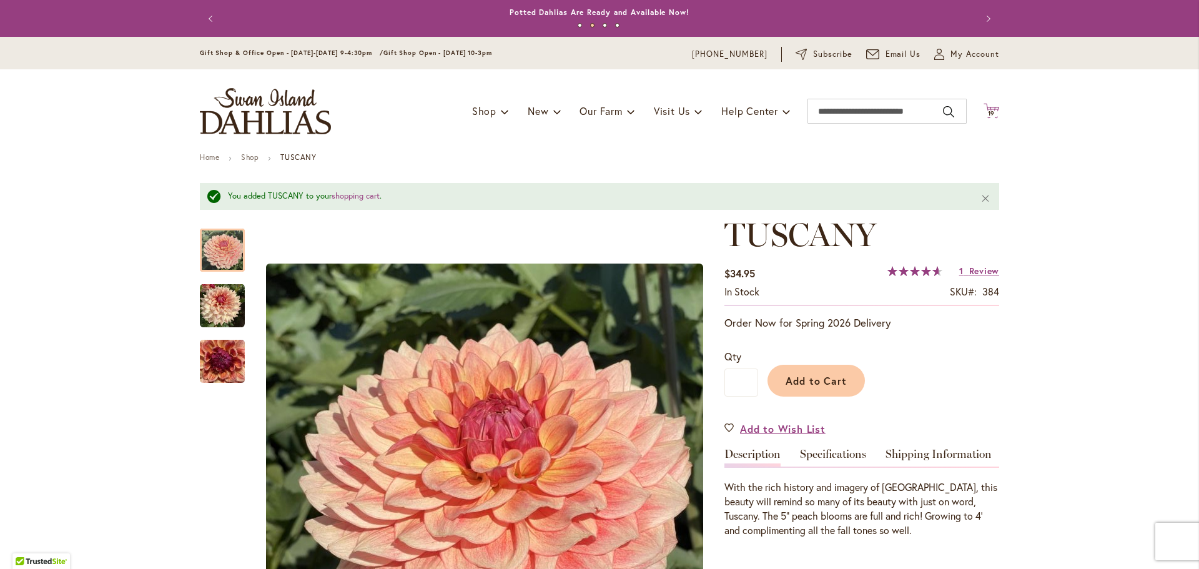
click at [988, 109] on icon at bounding box center [992, 110] width 16 height 15
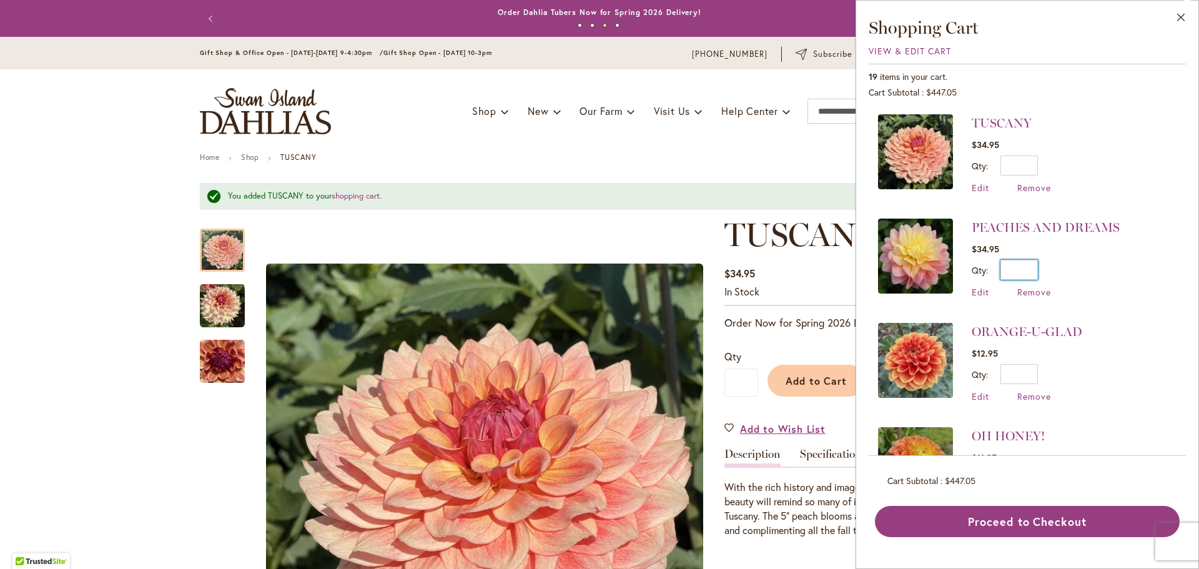
click at [1027, 270] on input "*" at bounding box center [1019, 270] width 37 height 20
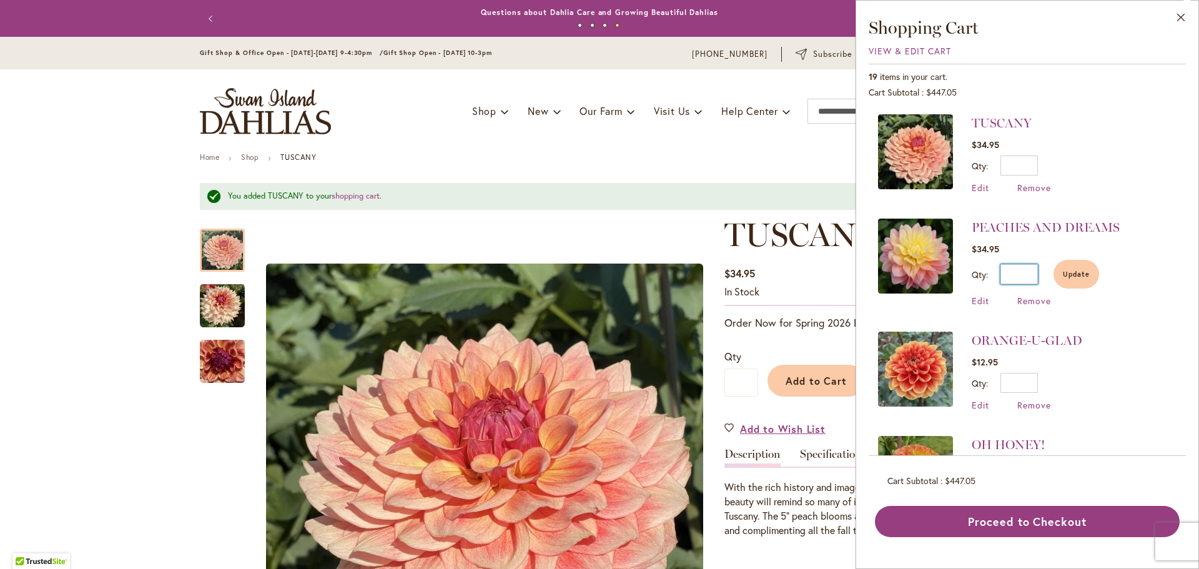
type input "*"
click at [1023, 384] on input "*" at bounding box center [1019, 383] width 37 height 20
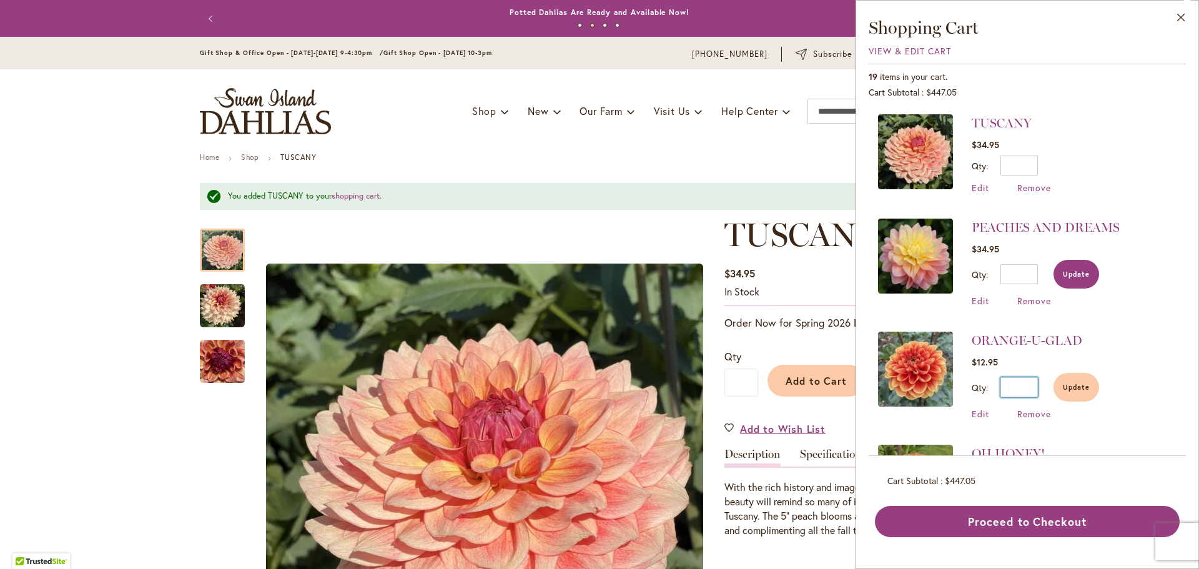
type input "*"
click at [1072, 273] on span "Update" at bounding box center [1076, 274] width 27 height 9
click at [1086, 386] on span "Update" at bounding box center [1076, 387] width 27 height 9
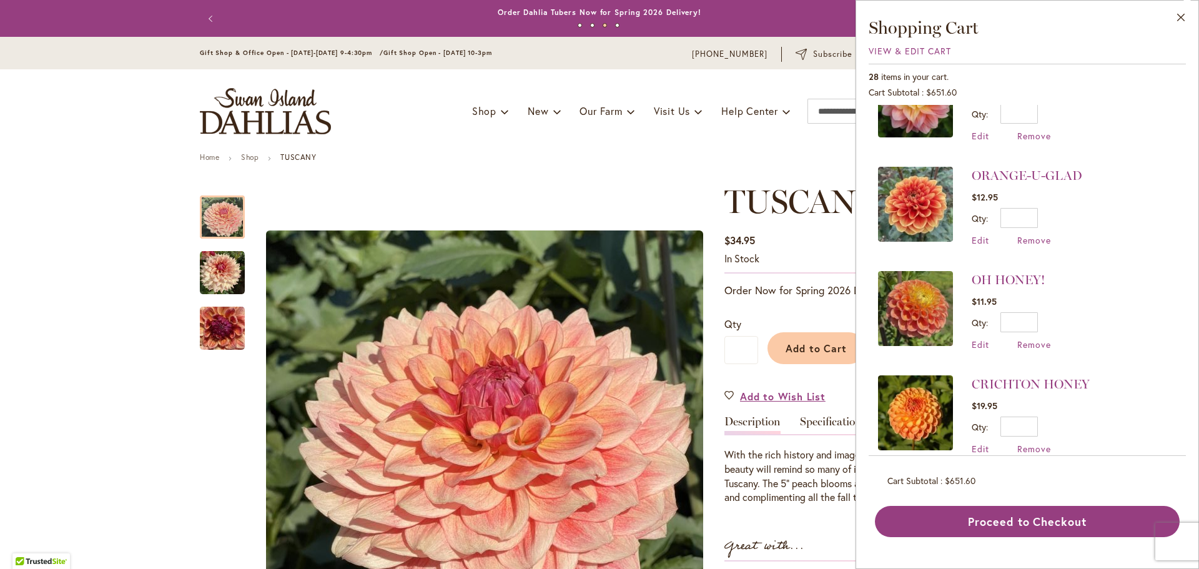
scroll to position [187, 0]
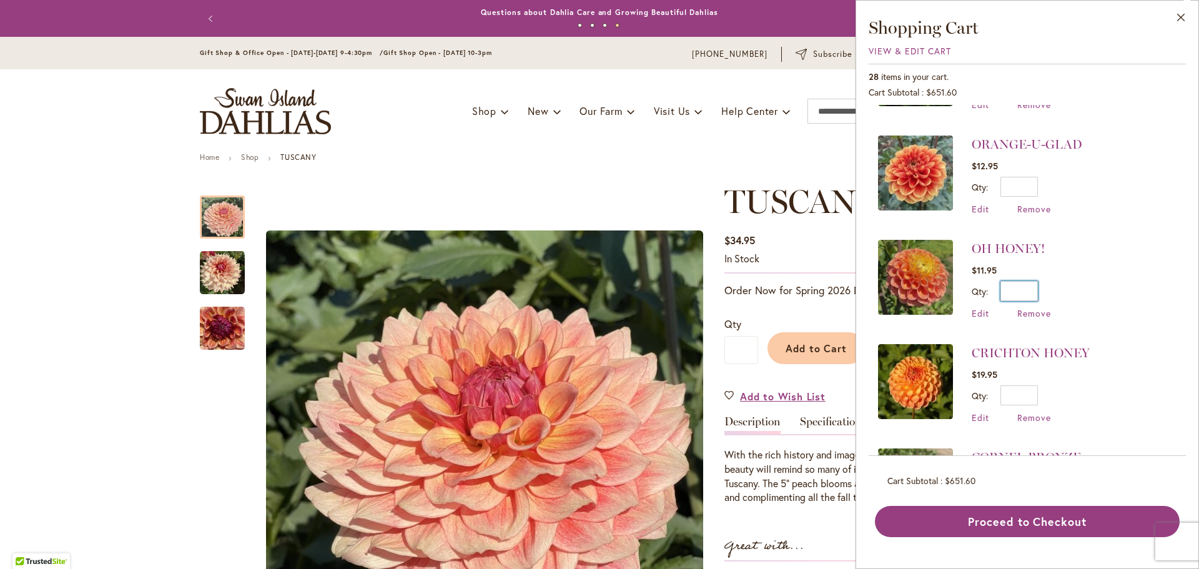
click at [1026, 292] on input "*" at bounding box center [1019, 291] width 37 height 20
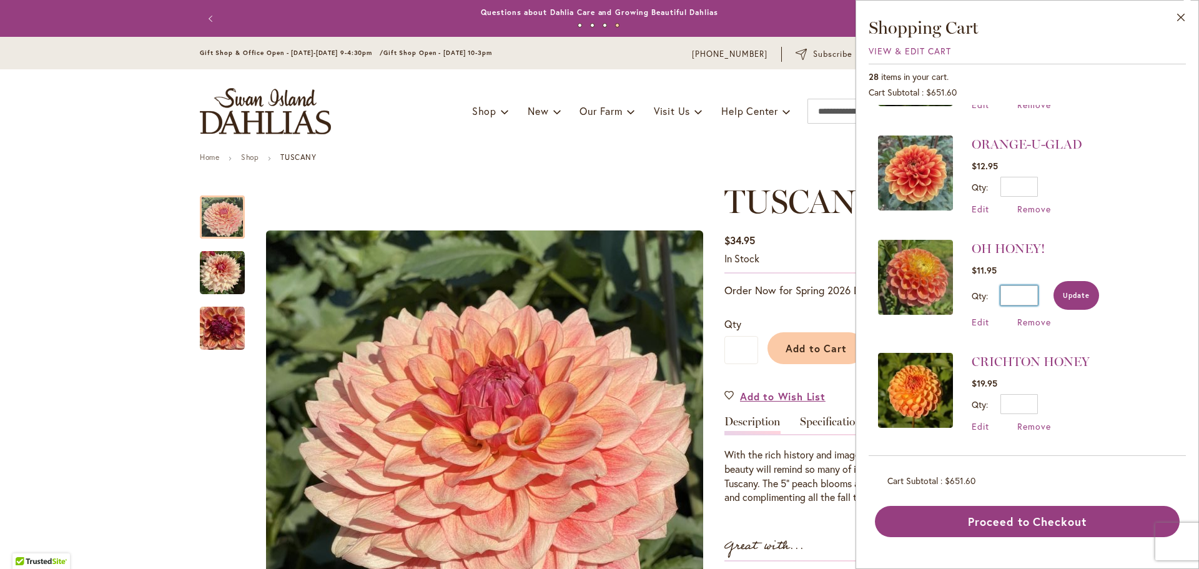
type input "*"
click at [1060, 294] on button "Update" at bounding box center [1077, 295] width 46 height 29
click at [1028, 402] on input "*" at bounding box center [1019, 404] width 37 height 20
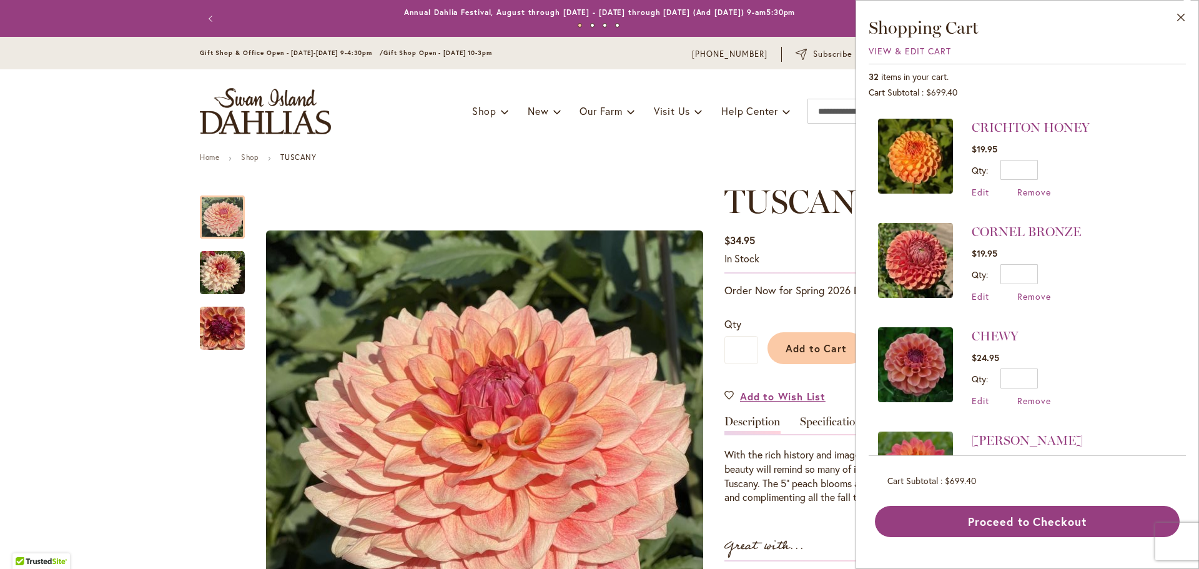
scroll to position [437, 0]
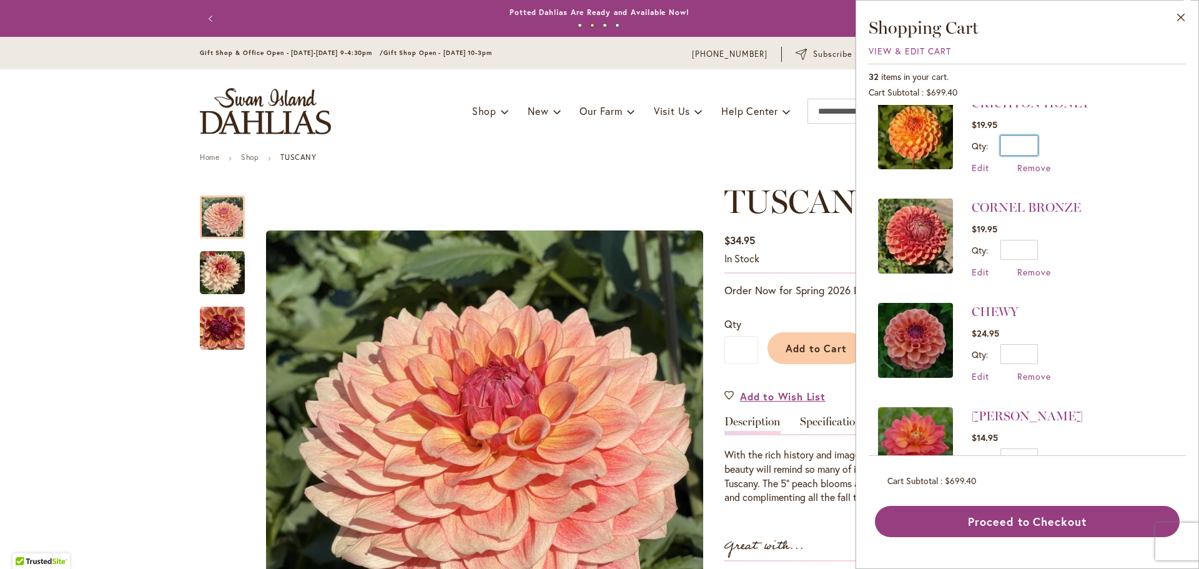
click at [1026, 145] on input "*" at bounding box center [1019, 146] width 37 height 20
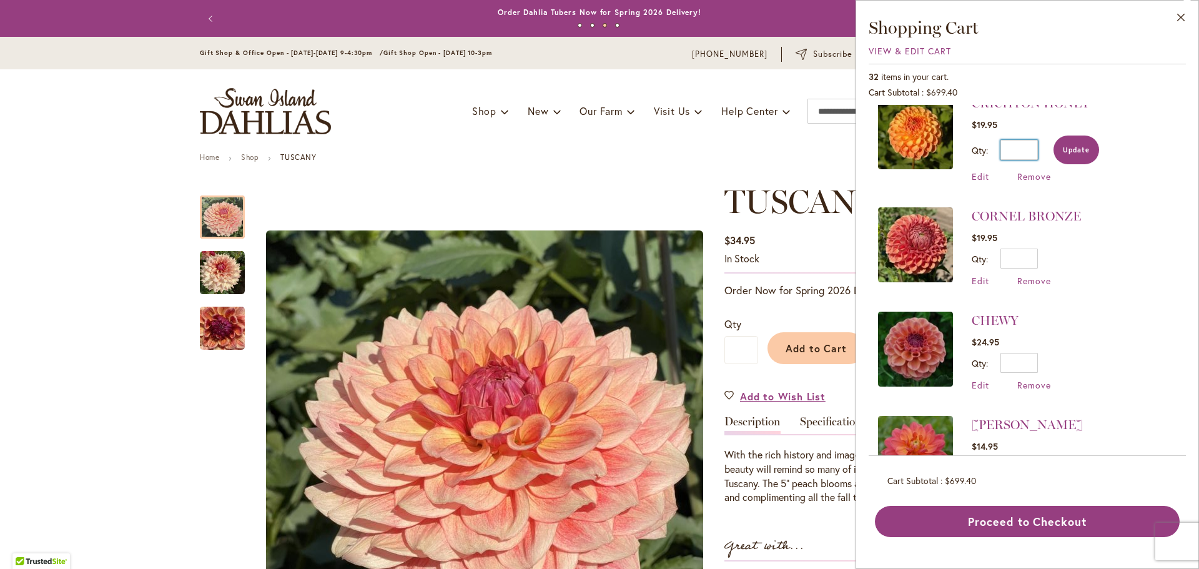
type input "*"
click at [1072, 142] on button "Update" at bounding box center [1077, 150] width 46 height 29
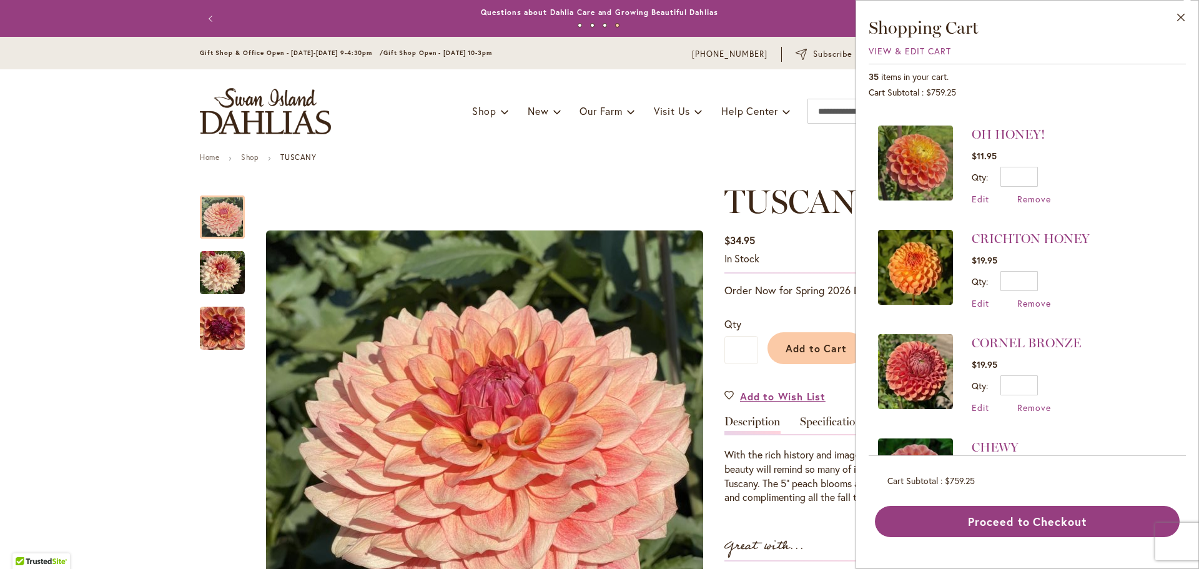
scroll to position [312, 0]
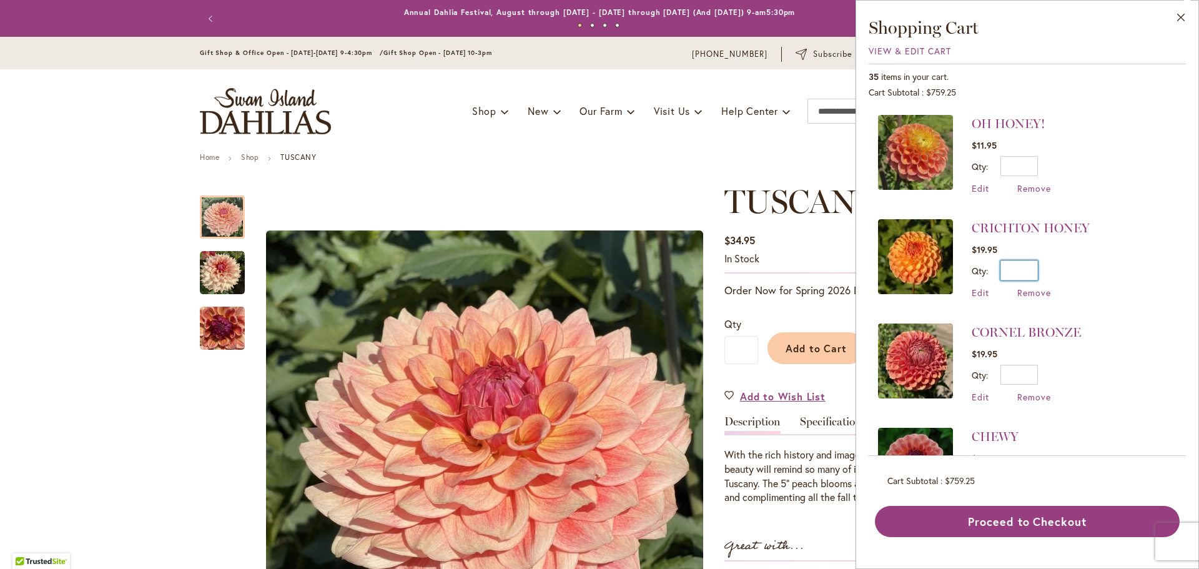
click at [1024, 271] on input "*" at bounding box center [1019, 270] width 37 height 20
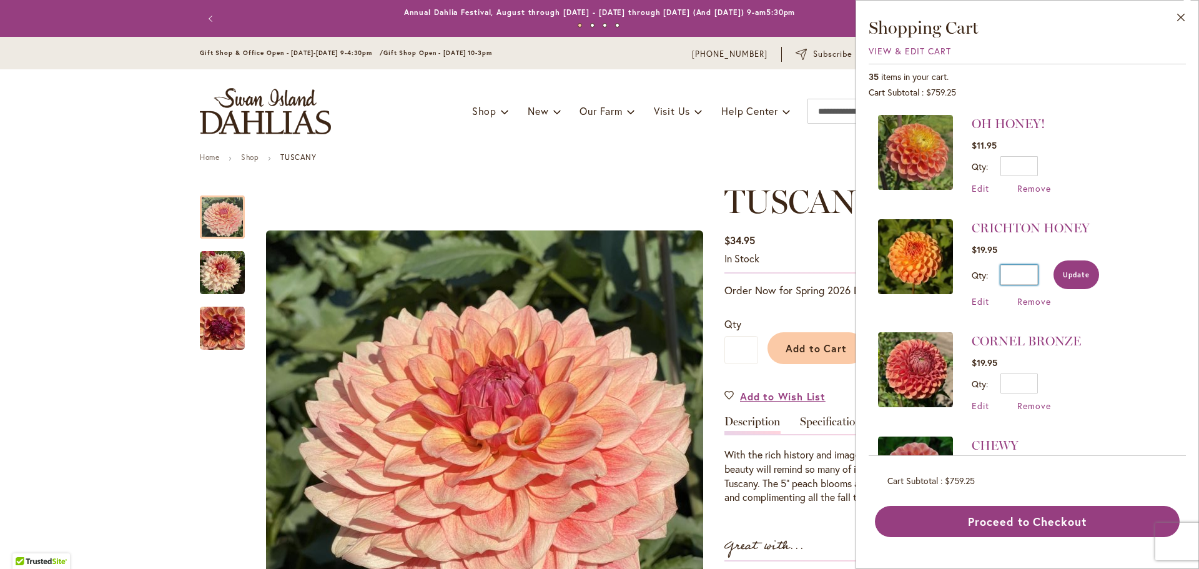
type input "*"
click at [1079, 274] on span "Update" at bounding box center [1076, 274] width 27 height 9
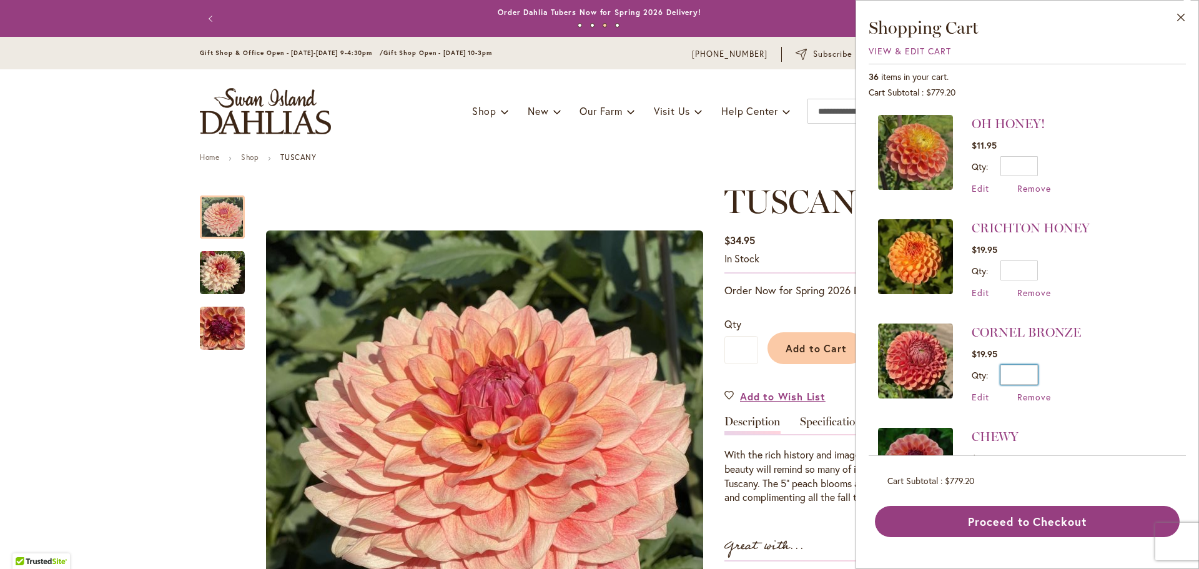
click at [1026, 375] on input "*" at bounding box center [1019, 375] width 37 height 20
type input "*"
click at [1025, 379] on input "*" at bounding box center [1019, 375] width 37 height 20
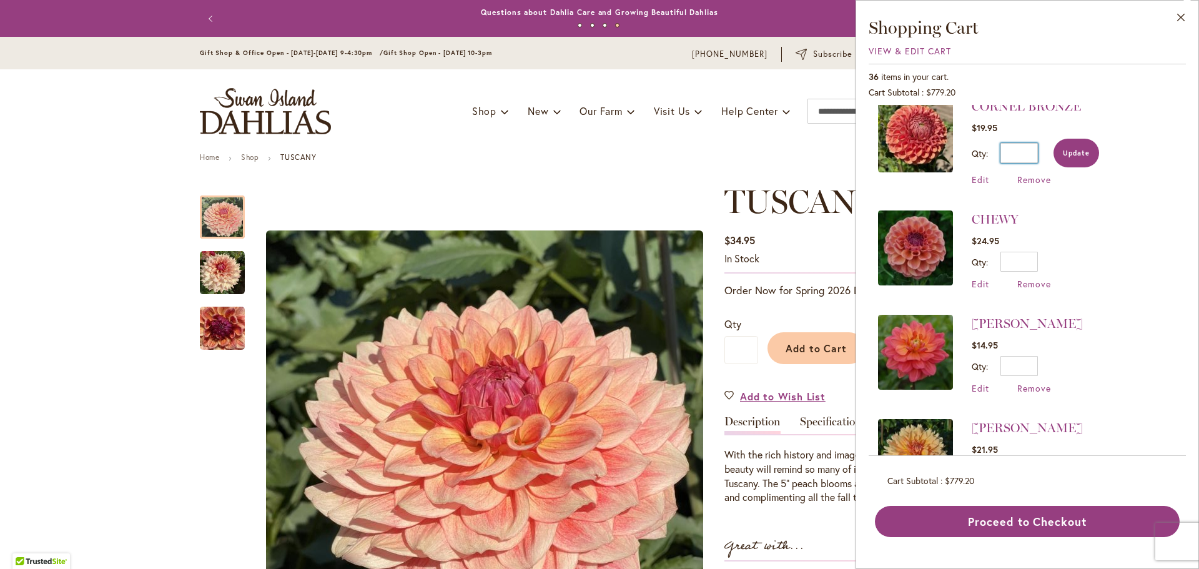
scroll to position [603, 0]
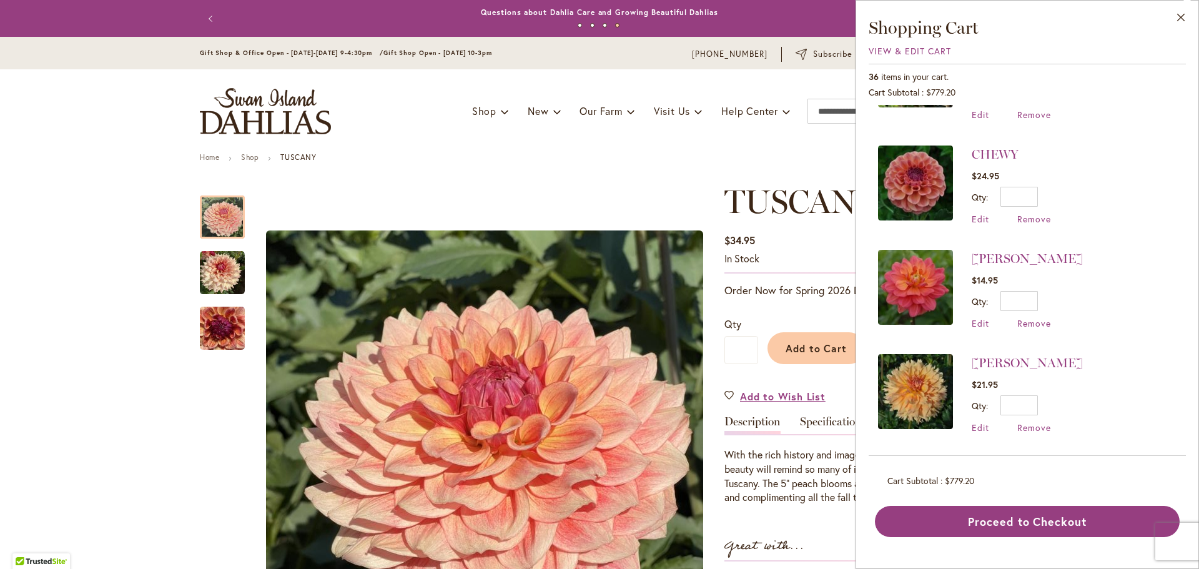
type input "*"
click at [1027, 195] on input "*" at bounding box center [1019, 197] width 37 height 20
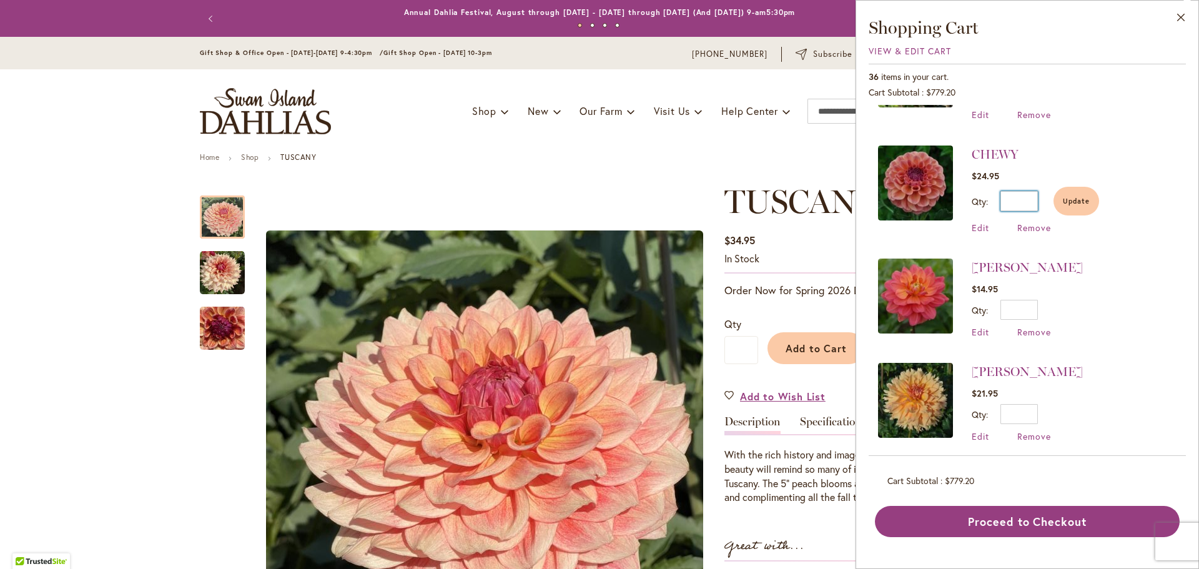
scroll to position [612, 0]
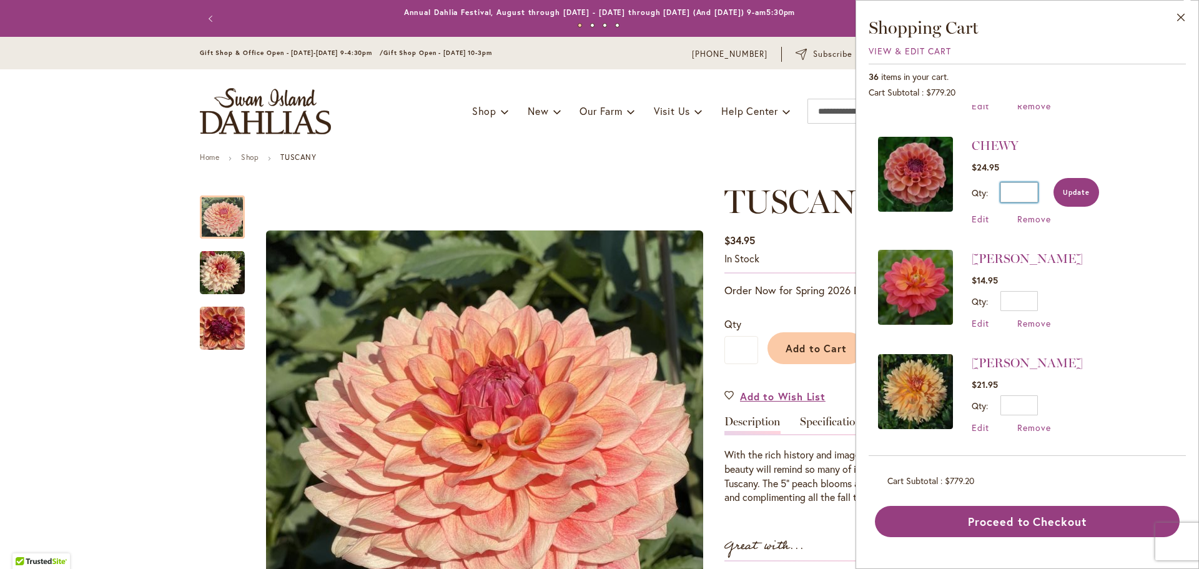
type input "*"
click at [1076, 194] on span "Update" at bounding box center [1076, 192] width 27 height 9
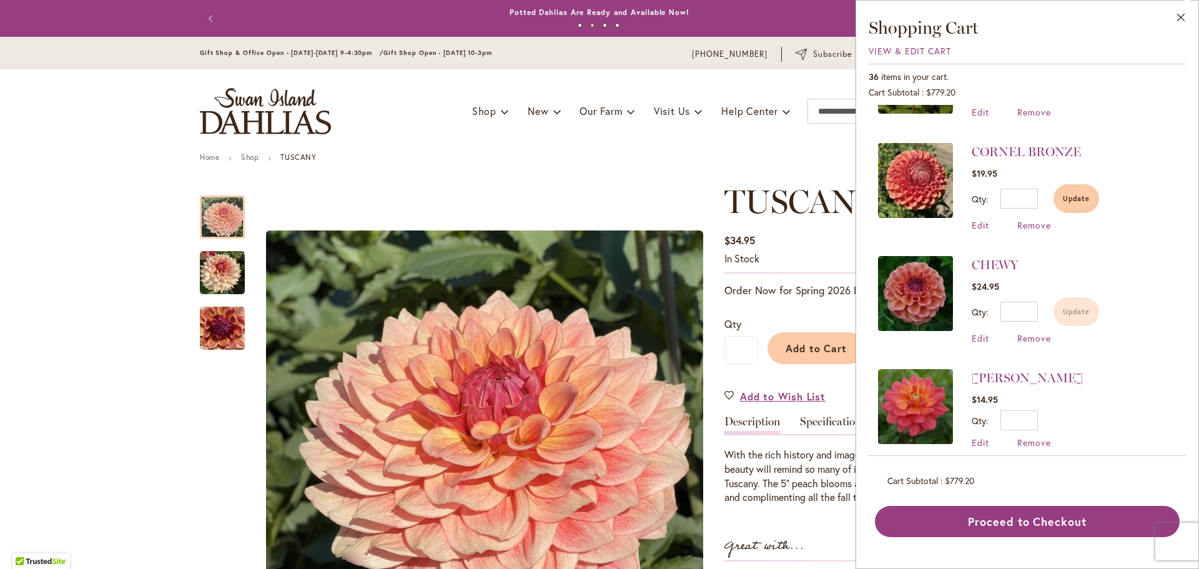
scroll to position [487, 0]
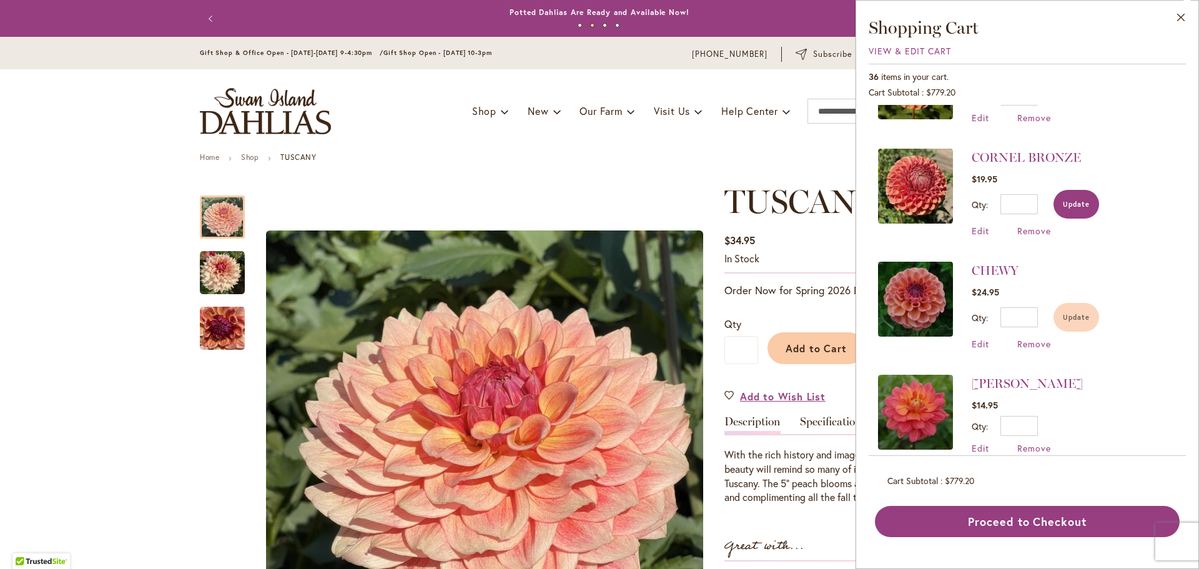
click at [1064, 197] on button "Update" at bounding box center [1077, 204] width 46 height 29
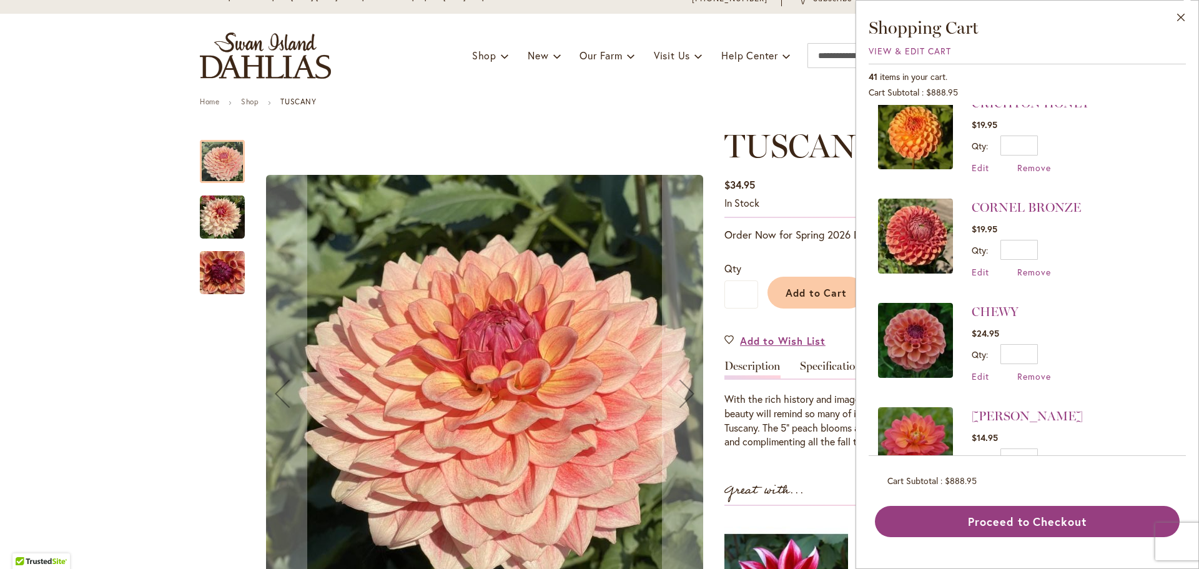
scroll to position [0, 0]
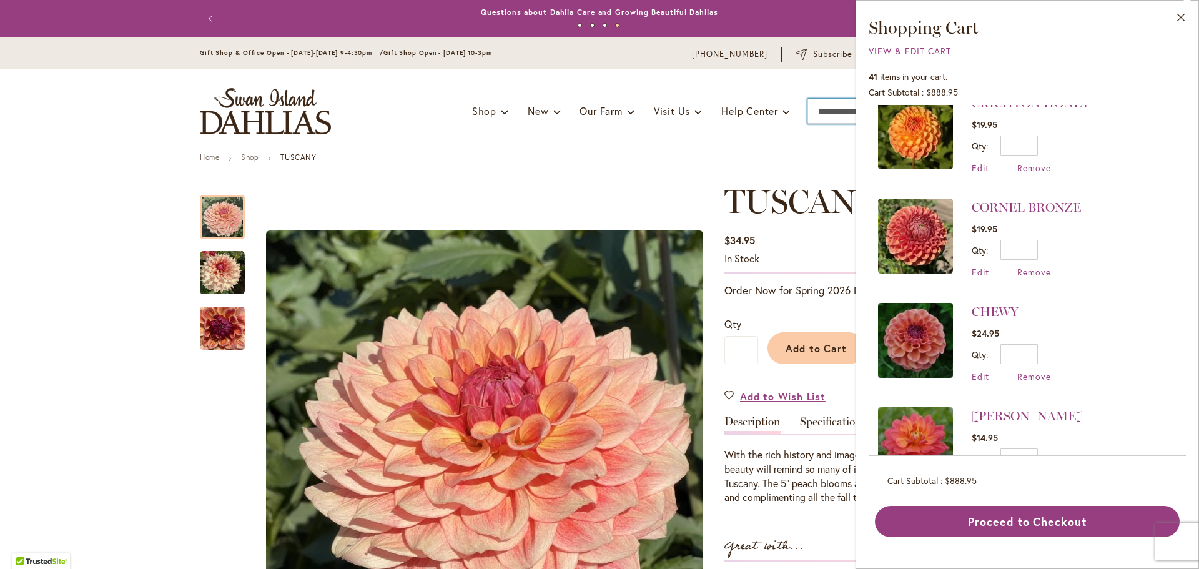
click at [825, 112] on input "Search" at bounding box center [887, 111] width 159 height 25
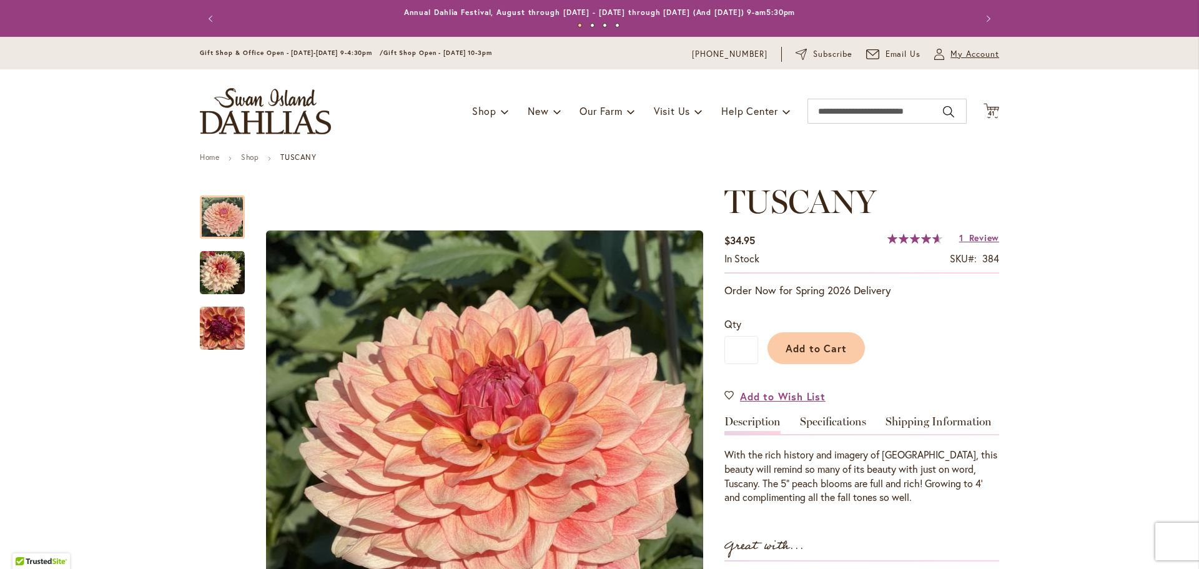
click at [966, 56] on span "My Account" at bounding box center [975, 54] width 49 height 12
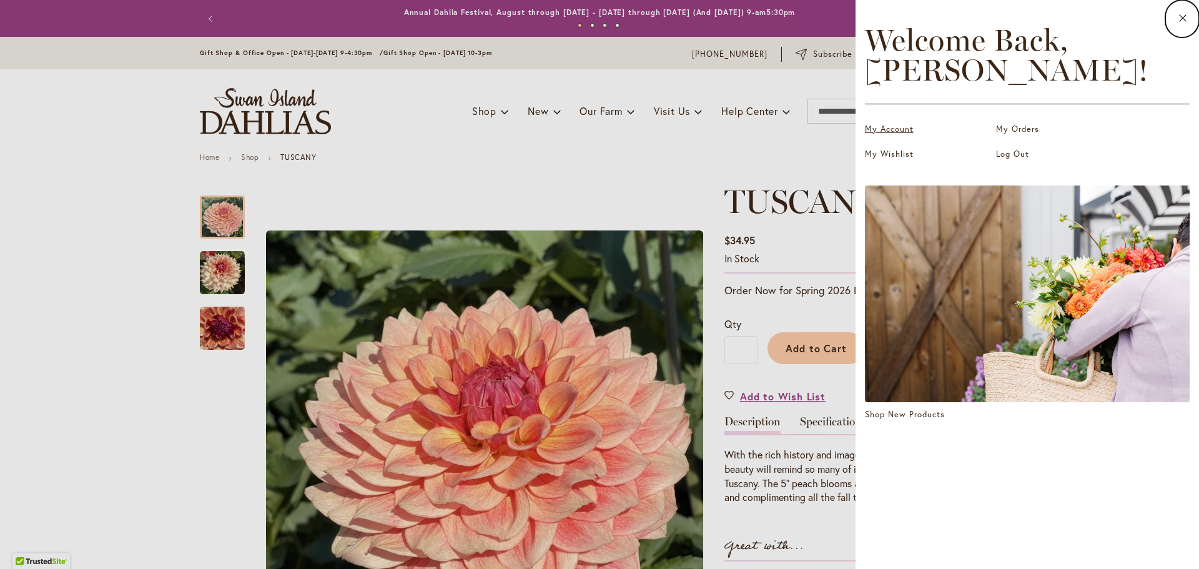
click at [879, 127] on link "My Account" at bounding box center [927, 129] width 125 height 12
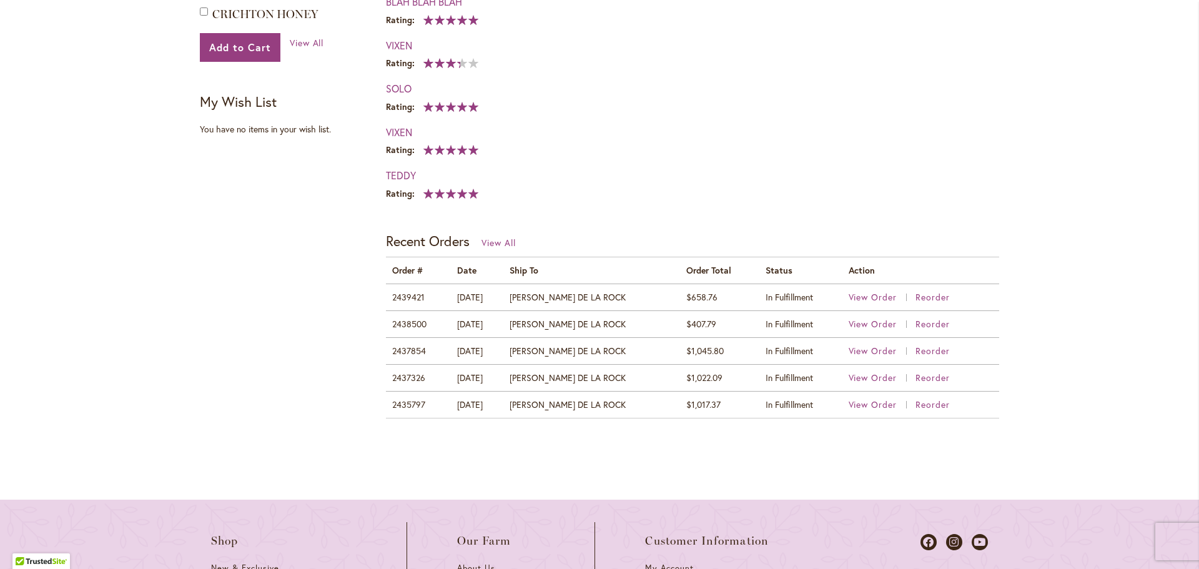
scroll to position [687, 0]
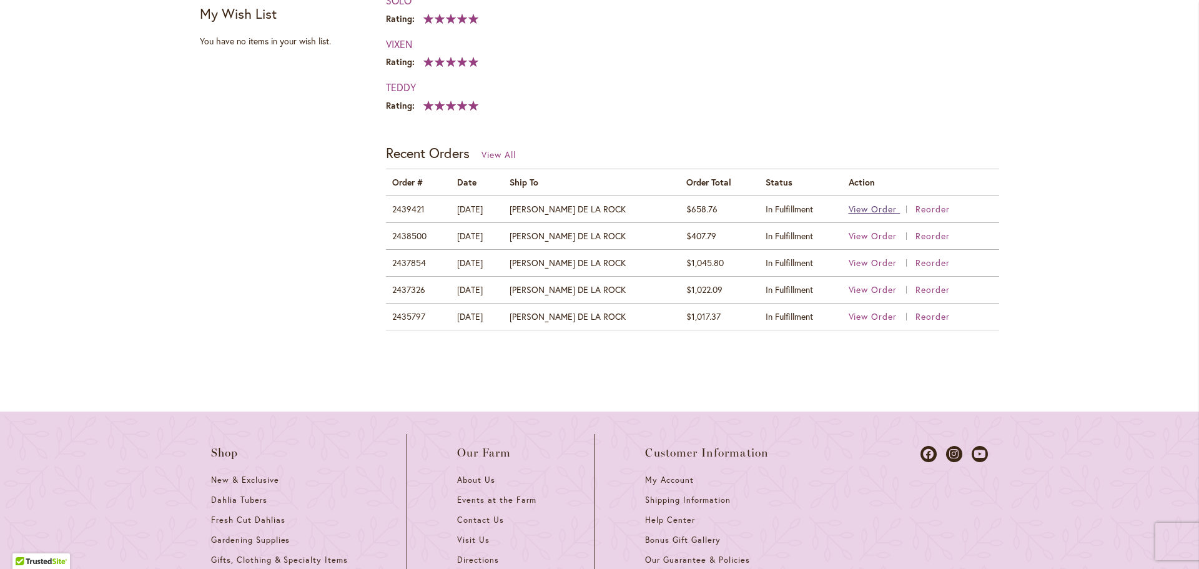
click at [853, 210] on span "View Order" at bounding box center [873, 209] width 49 height 12
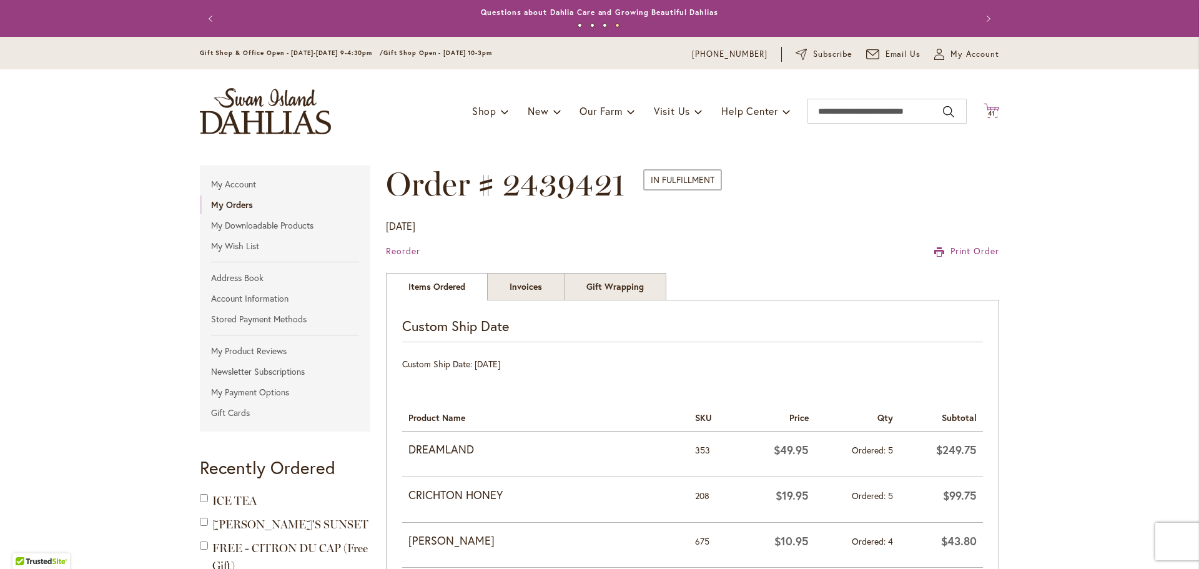
click at [989, 107] on icon at bounding box center [992, 110] width 16 height 15
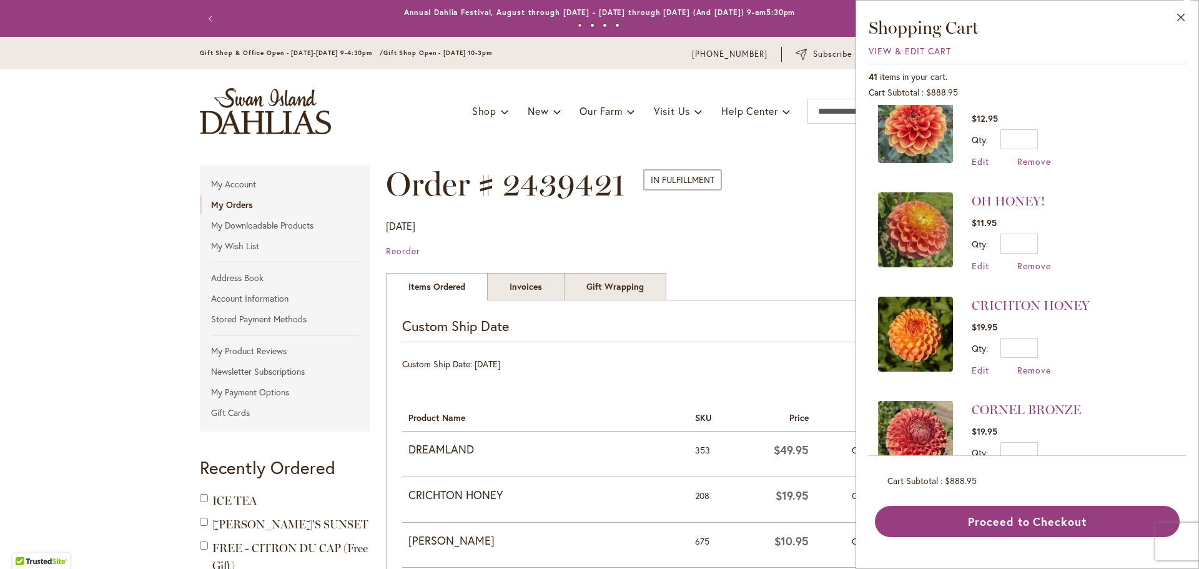
scroll to position [250, 0]
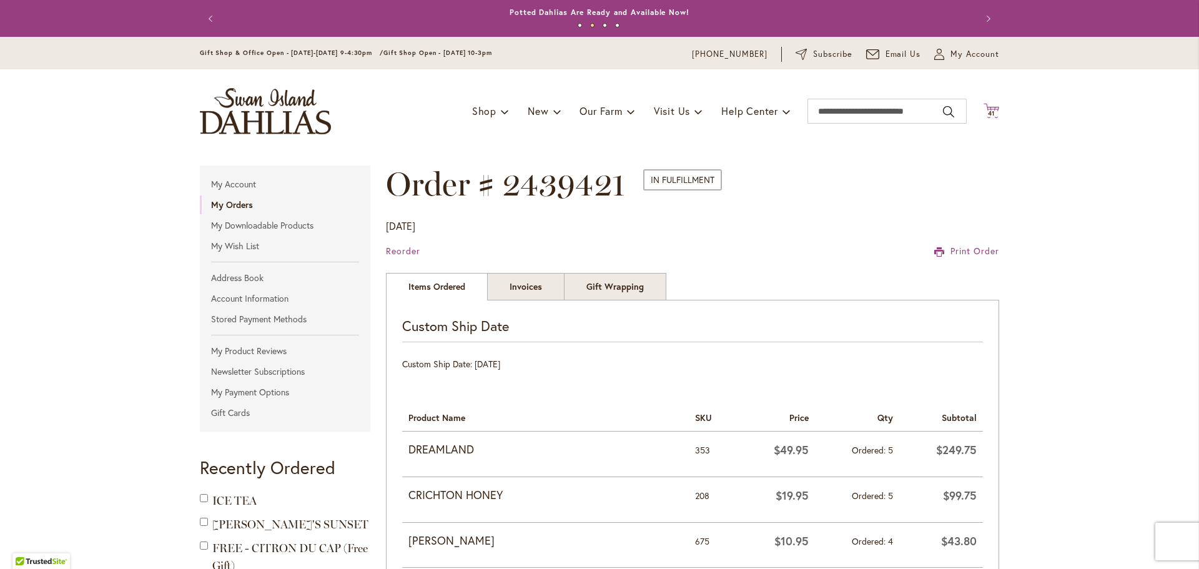
click at [991, 114] on span "41 41 items" at bounding box center [992, 114] width 12 height 6
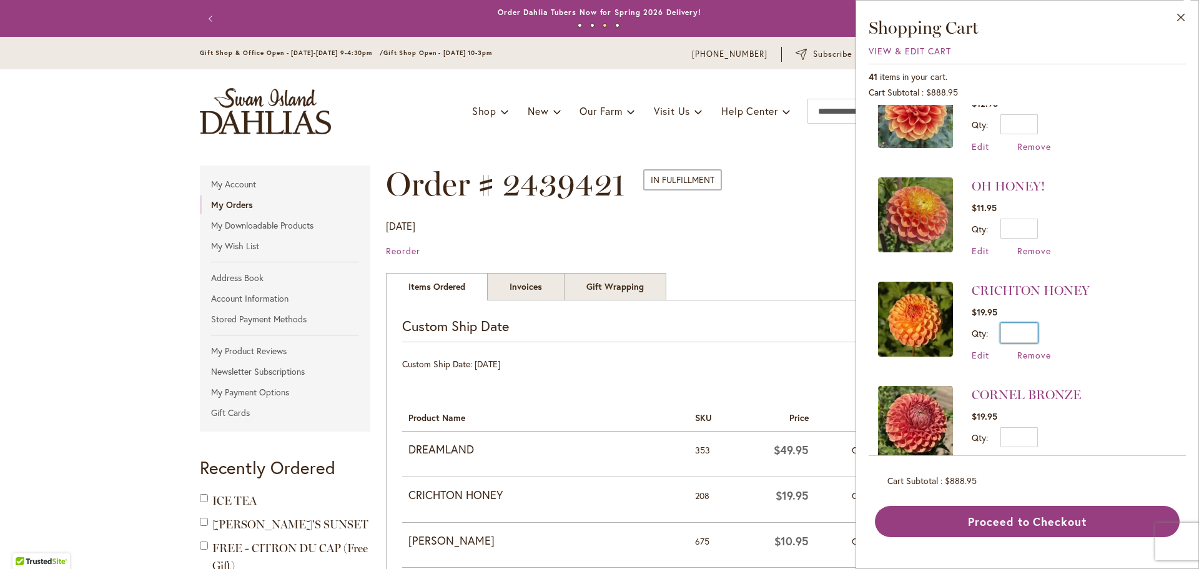
click at [1028, 332] on input "*" at bounding box center [1019, 333] width 37 height 20
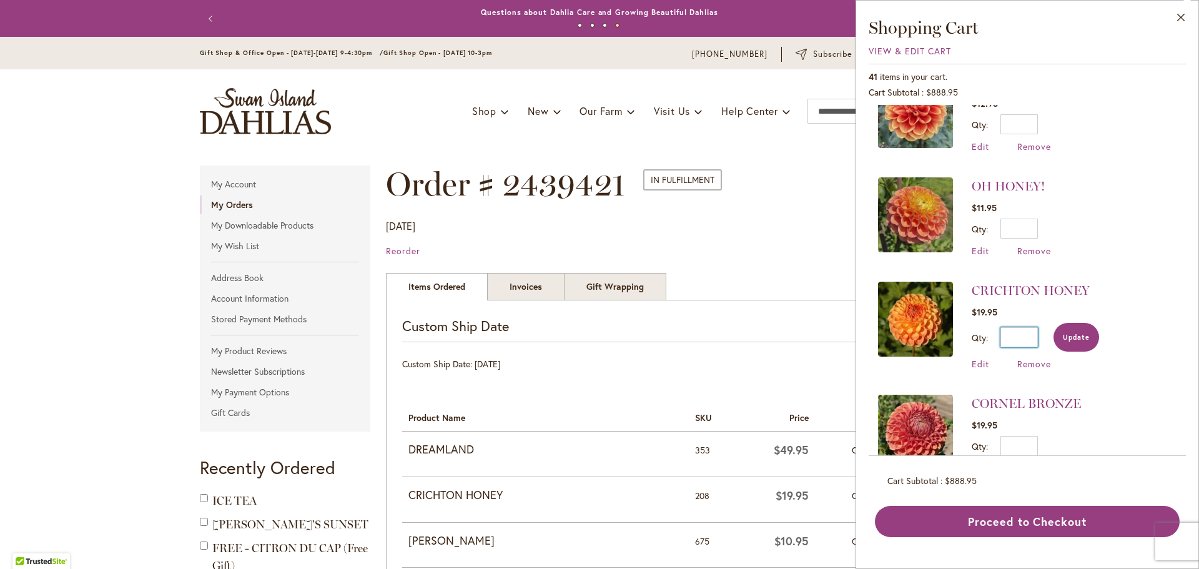
type input "*"
click at [1082, 334] on span "Update" at bounding box center [1076, 337] width 27 height 9
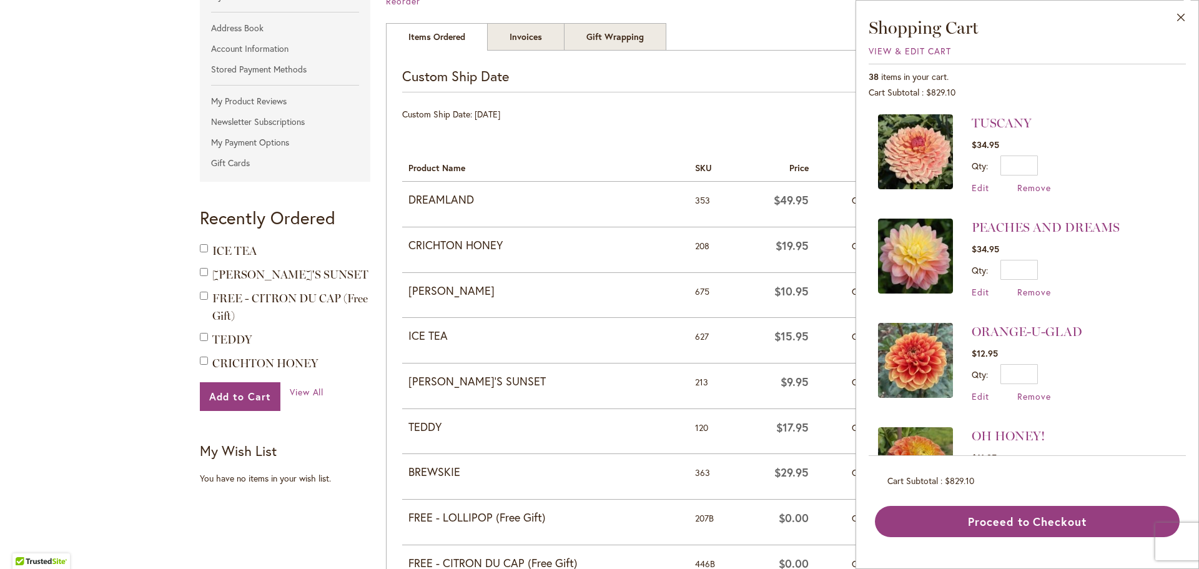
click at [746, 137] on div "Items Ordered Custom Ship Date Custom Ship Date: Apr 21, 2026 Items Ordered Pro…" at bounding box center [692, 393] width 613 height 686
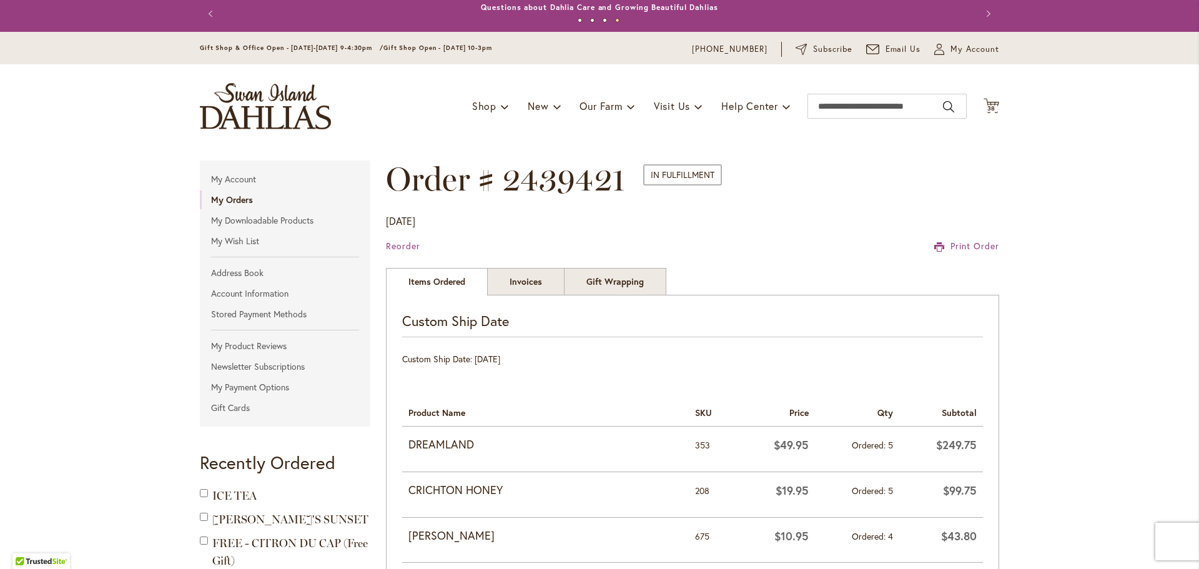
scroll to position [0, 0]
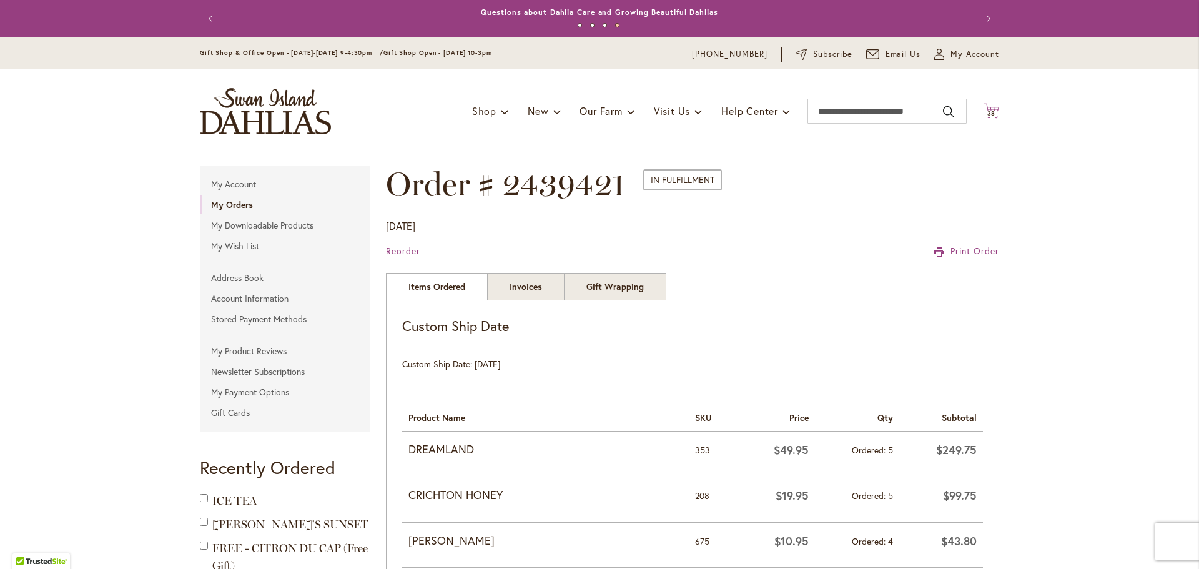
click at [987, 108] on icon "Cart .cls-1 { fill: #231f20; }" at bounding box center [992, 111] width 16 height 16
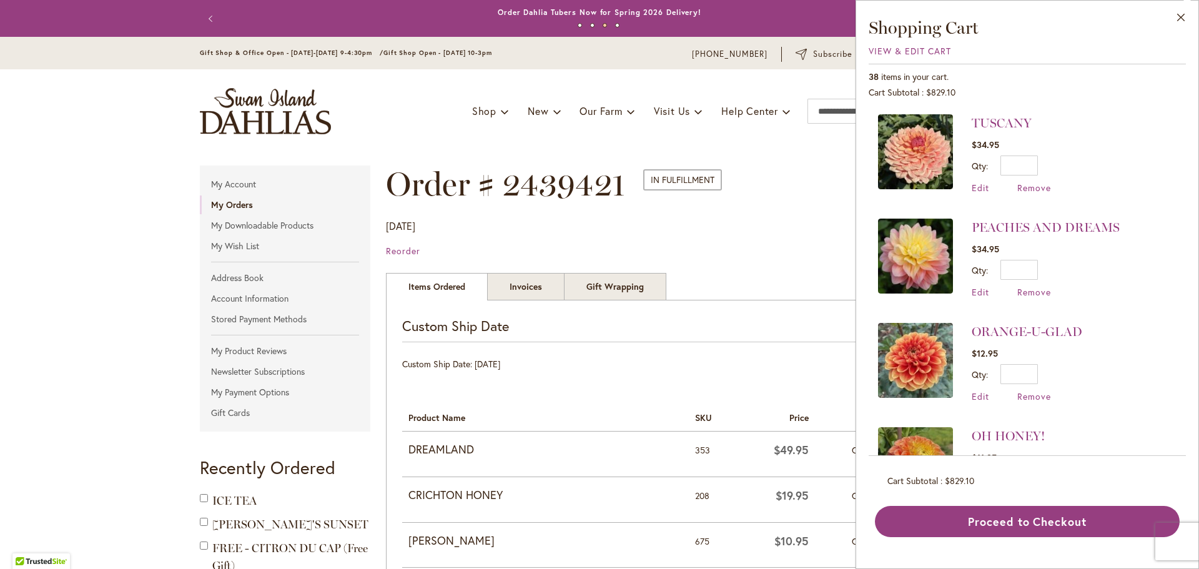
click at [696, 234] on div "Order # 2439421 In Fulfillment Order Date: September 7, 2025 Reorder Print Order" at bounding box center [692, 219] width 613 height 107
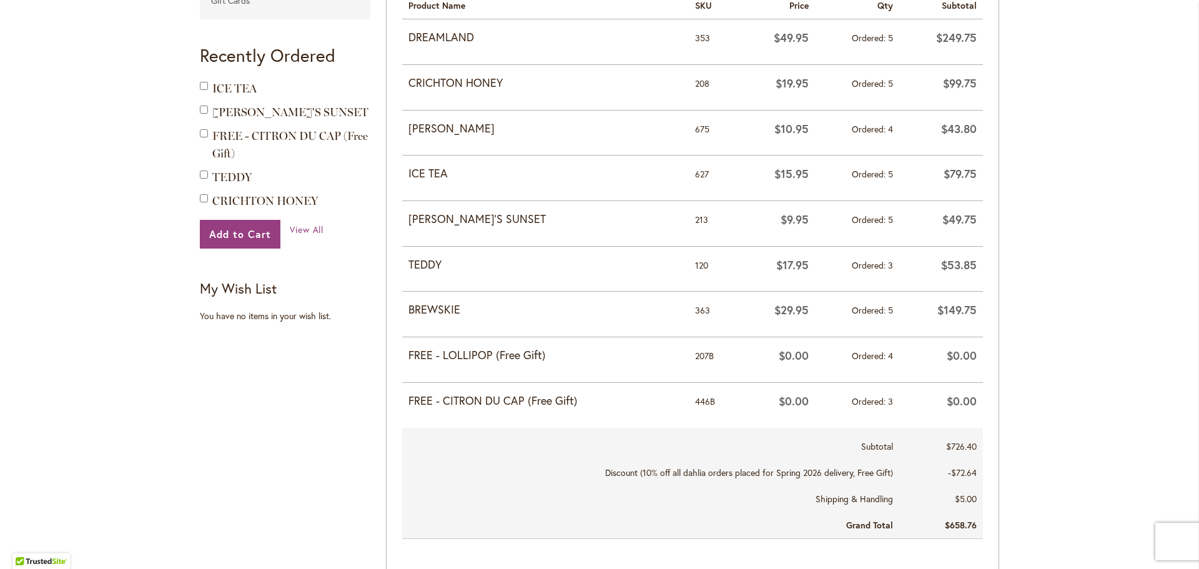
scroll to position [187, 0]
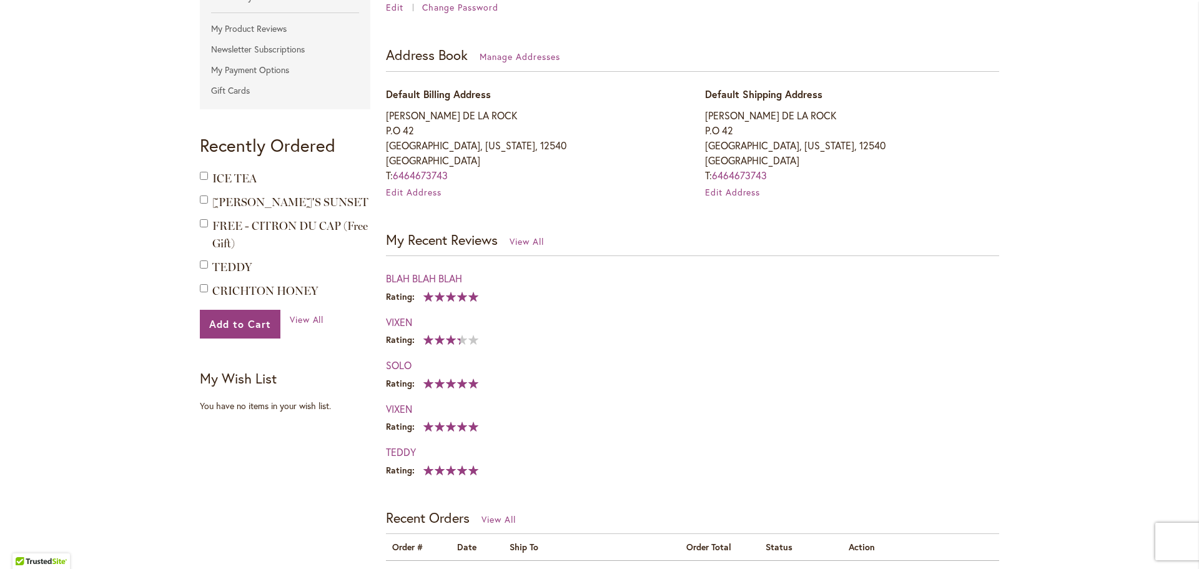
scroll to position [500, 0]
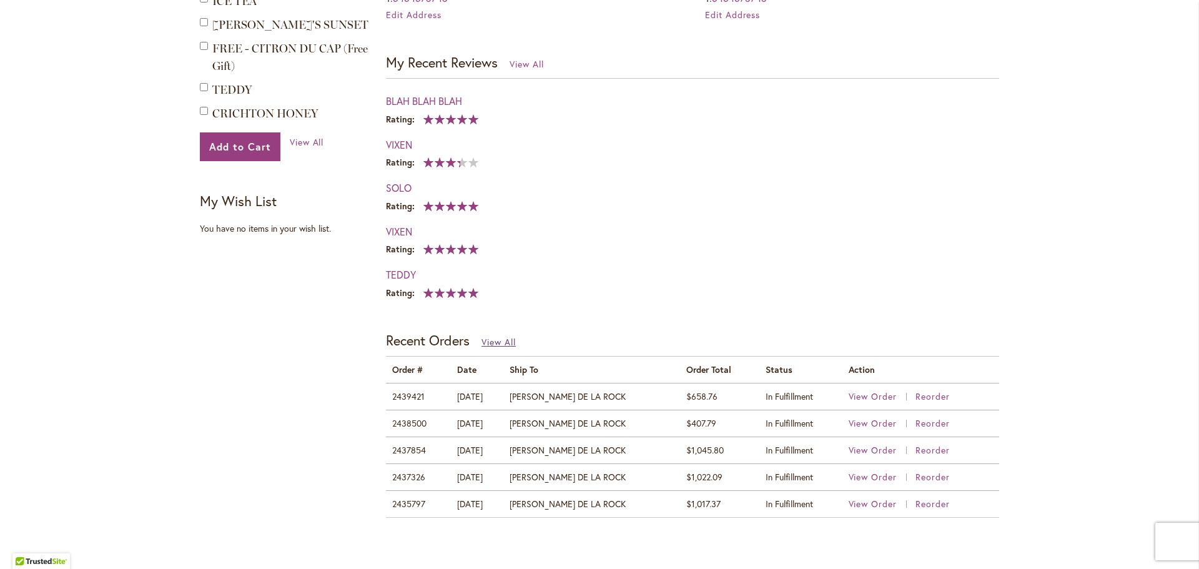
click at [492, 341] on span "View All" at bounding box center [499, 342] width 34 height 12
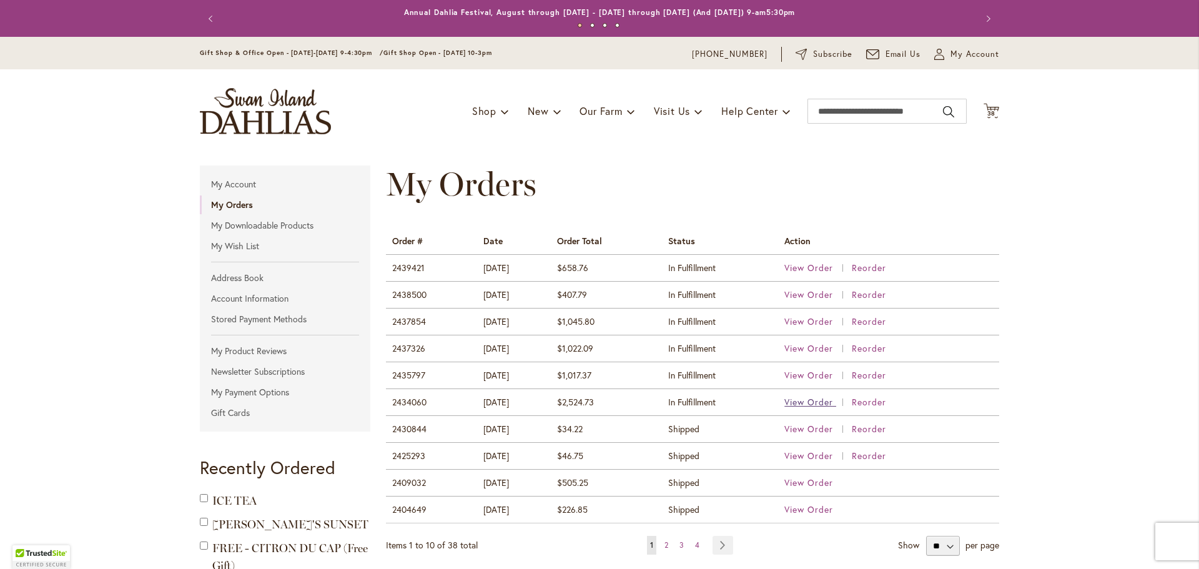
click at [799, 401] on span "View Order" at bounding box center [809, 402] width 49 height 12
click at [811, 403] on span "View Order" at bounding box center [809, 402] width 49 height 12
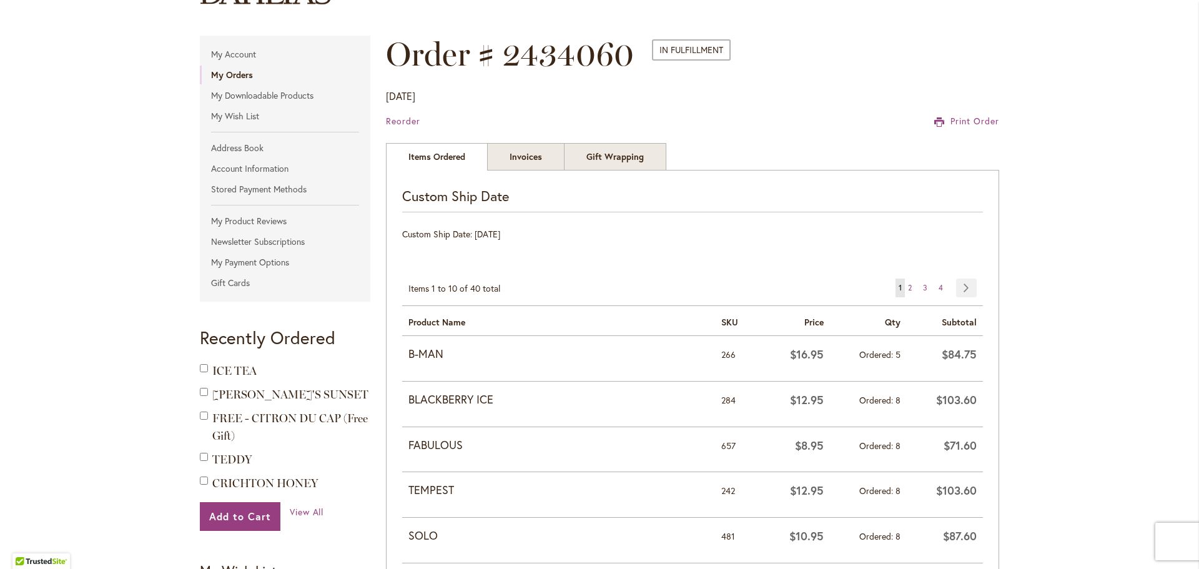
scroll to position [125, 0]
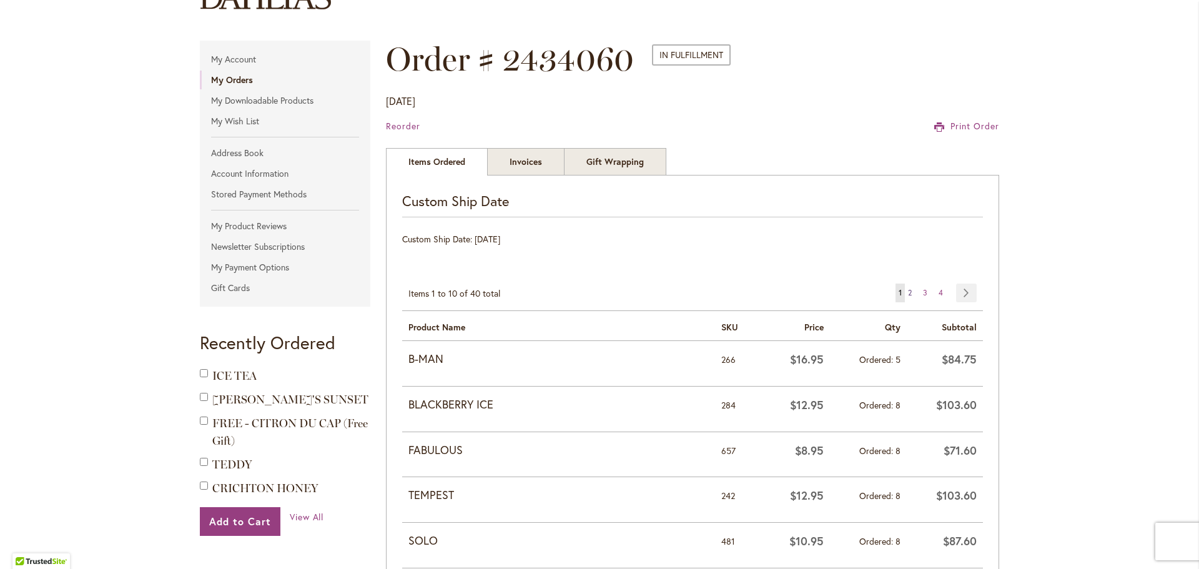
click at [908, 290] on span "2" at bounding box center [910, 292] width 4 height 9
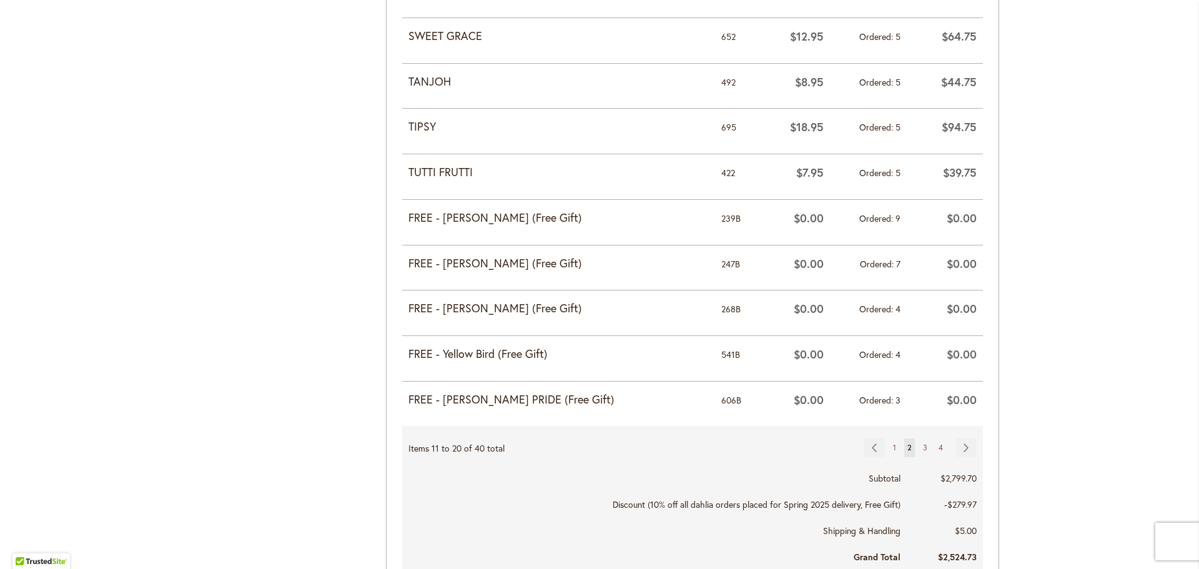
scroll to position [1936, 0]
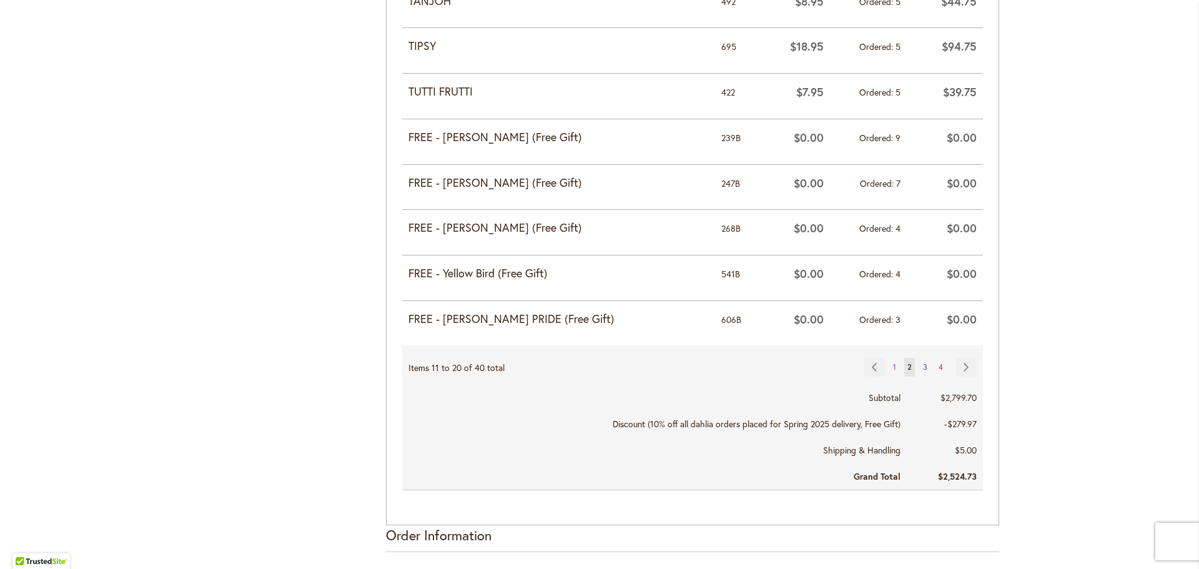
click at [923, 364] on span "3" at bounding box center [925, 366] width 4 height 9
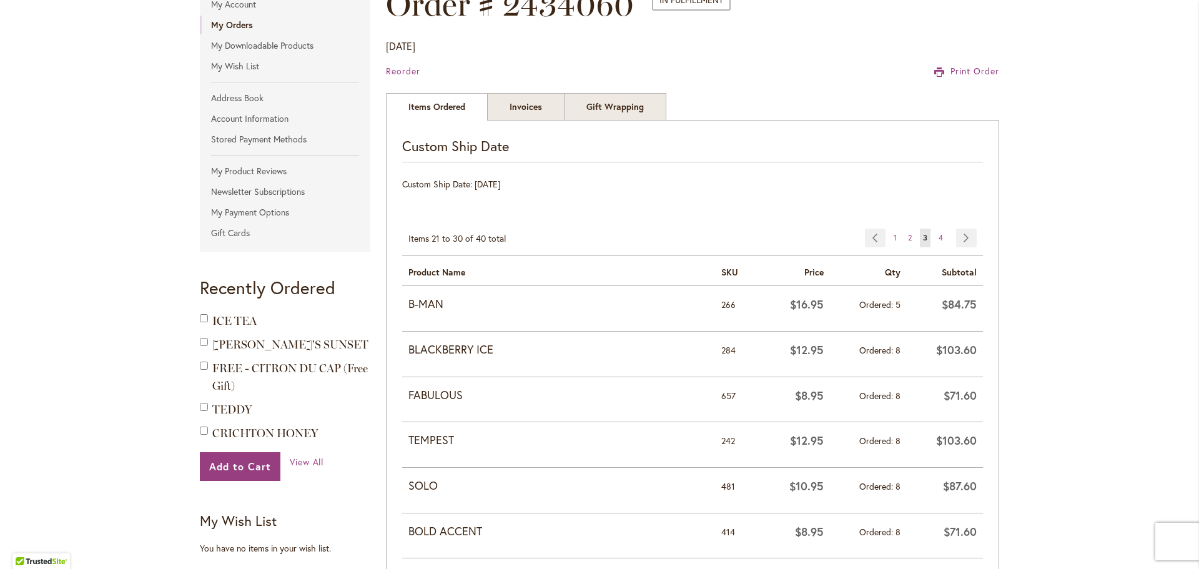
scroll to position [187, 0]
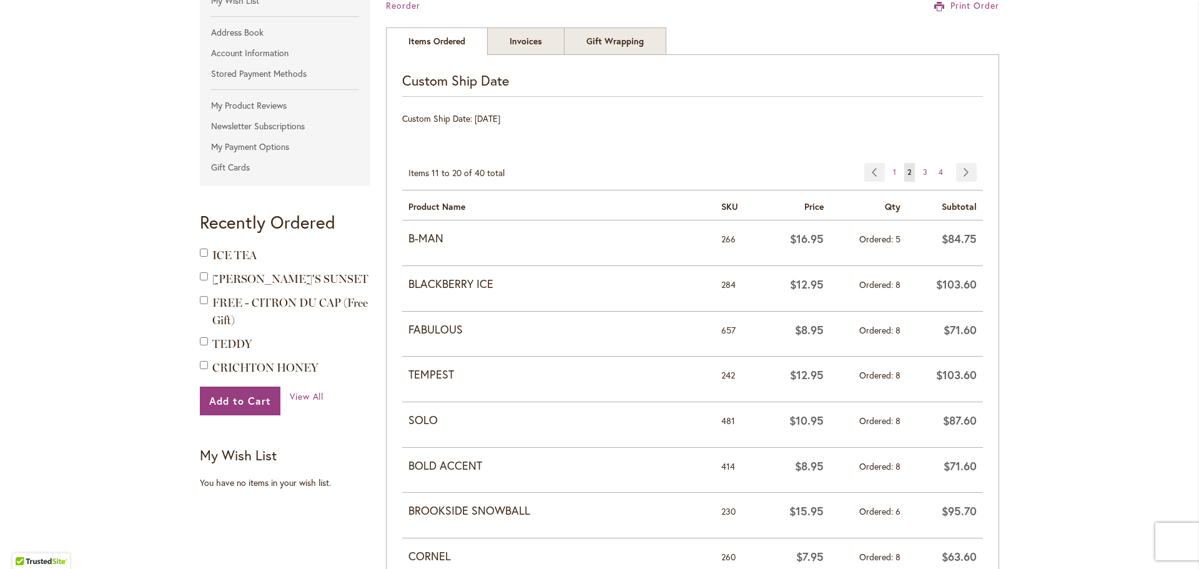
scroll to position [250, 0]
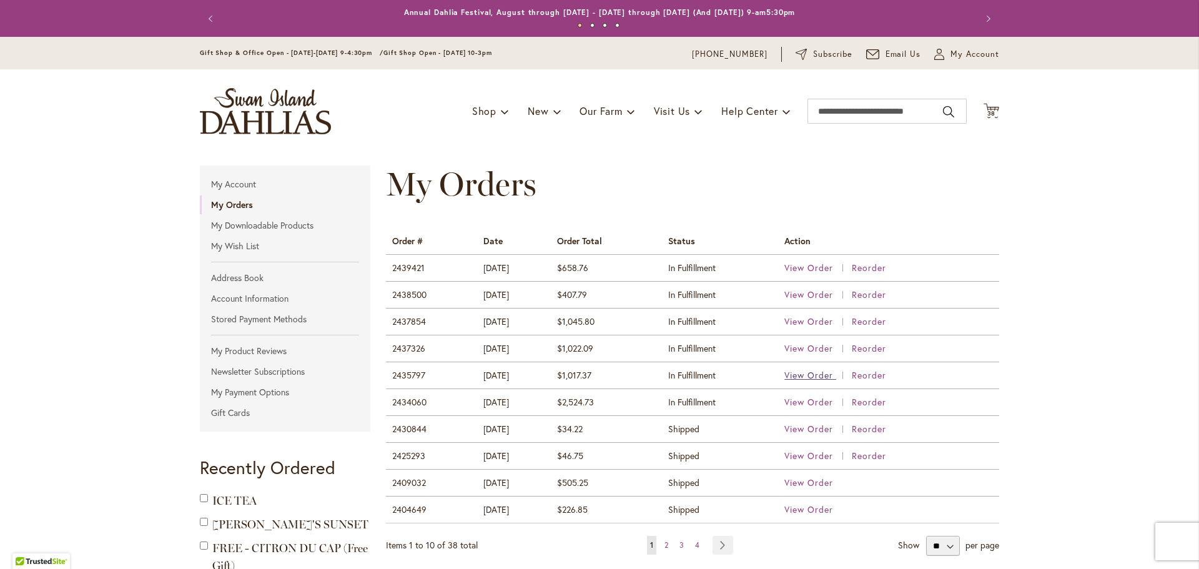
click at [813, 375] on span "View Order" at bounding box center [809, 375] width 49 height 12
click at [802, 349] on span "View Order" at bounding box center [809, 348] width 49 height 12
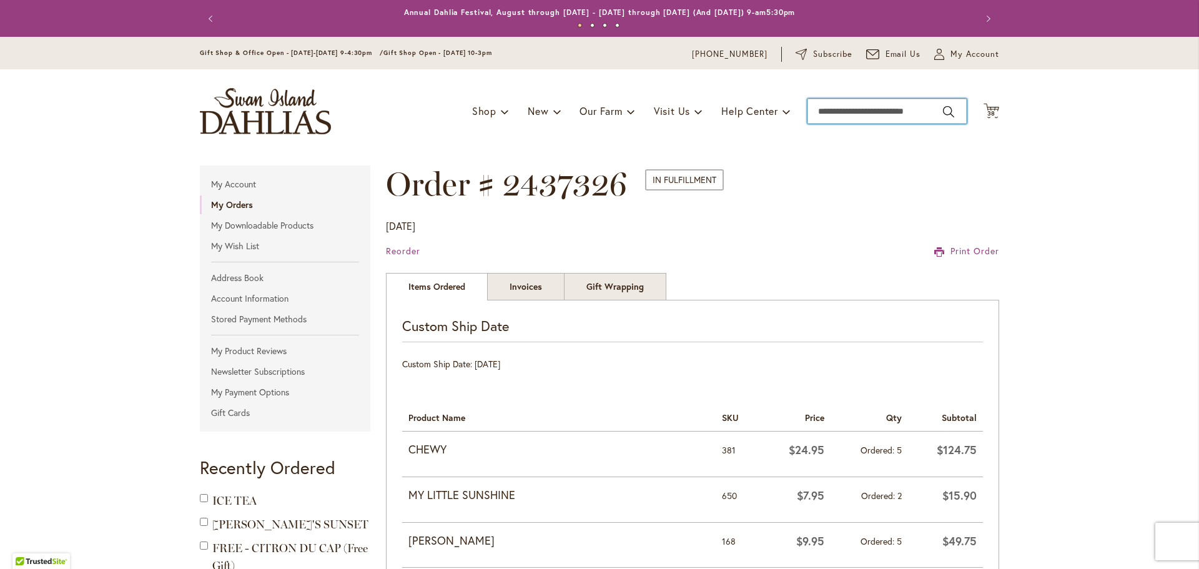
click at [838, 107] on input "Search" at bounding box center [887, 111] width 159 height 25
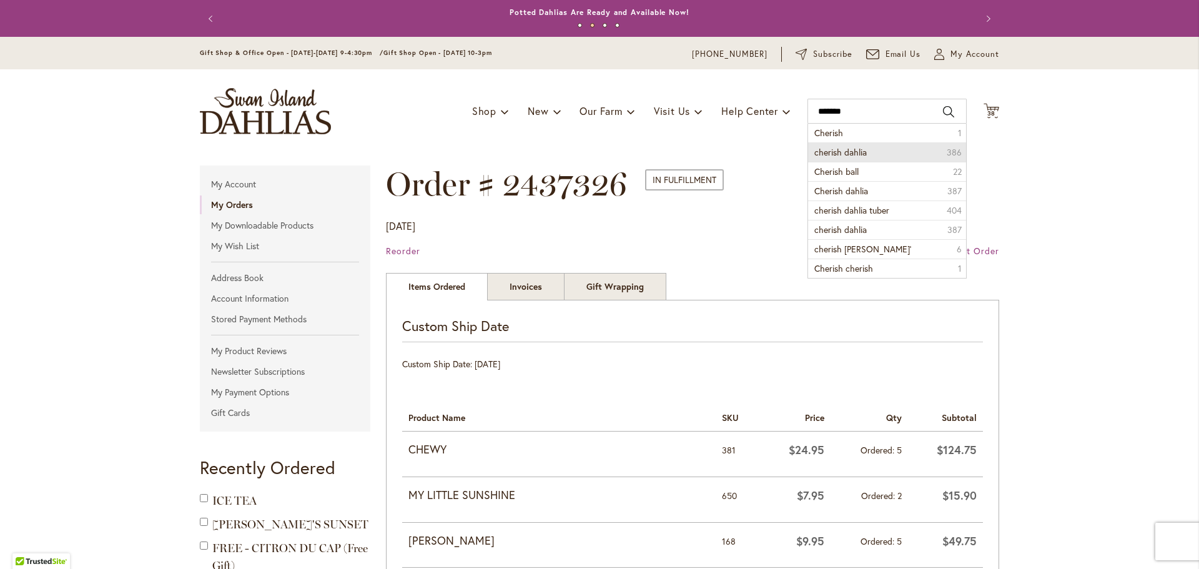
click at [831, 155] on span "cherish dahlia" at bounding box center [841, 152] width 52 height 12
type input "**********"
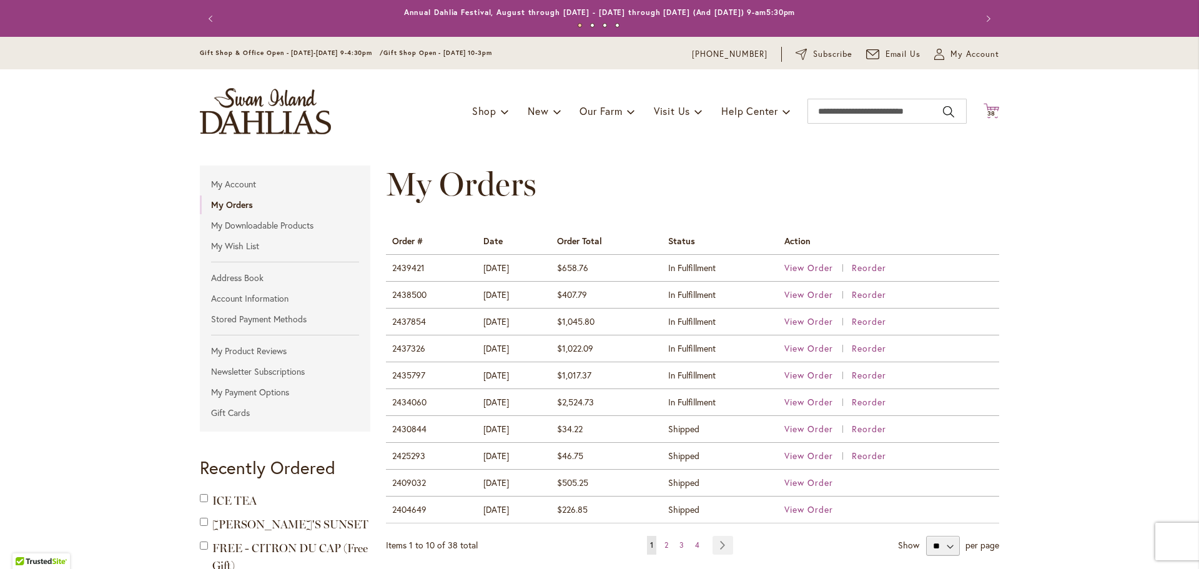
click at [984, 107] on icon "Cart .cls-1 { fill: #231f20; }" at bounding box center [992, 111] width 16 height 16
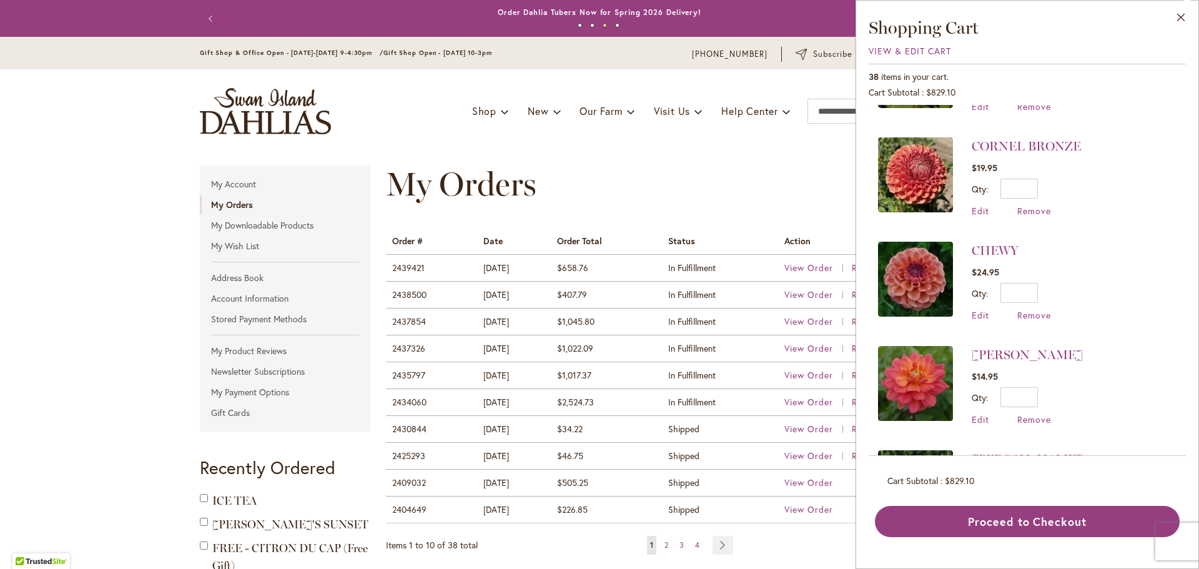
scroll to position [595, 0]
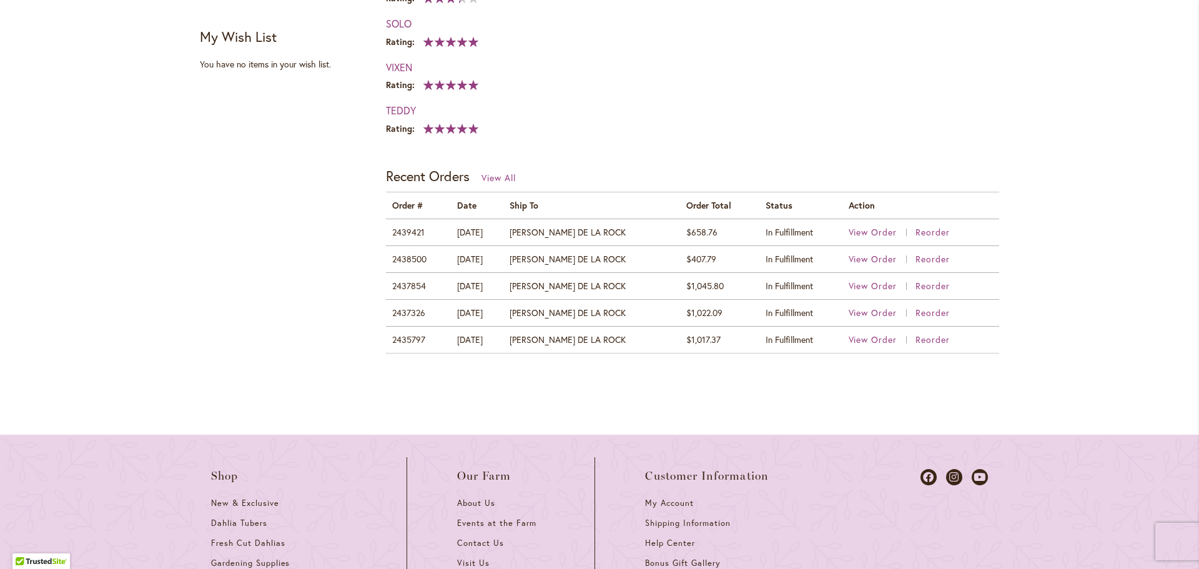
scroll to position [687, 0]
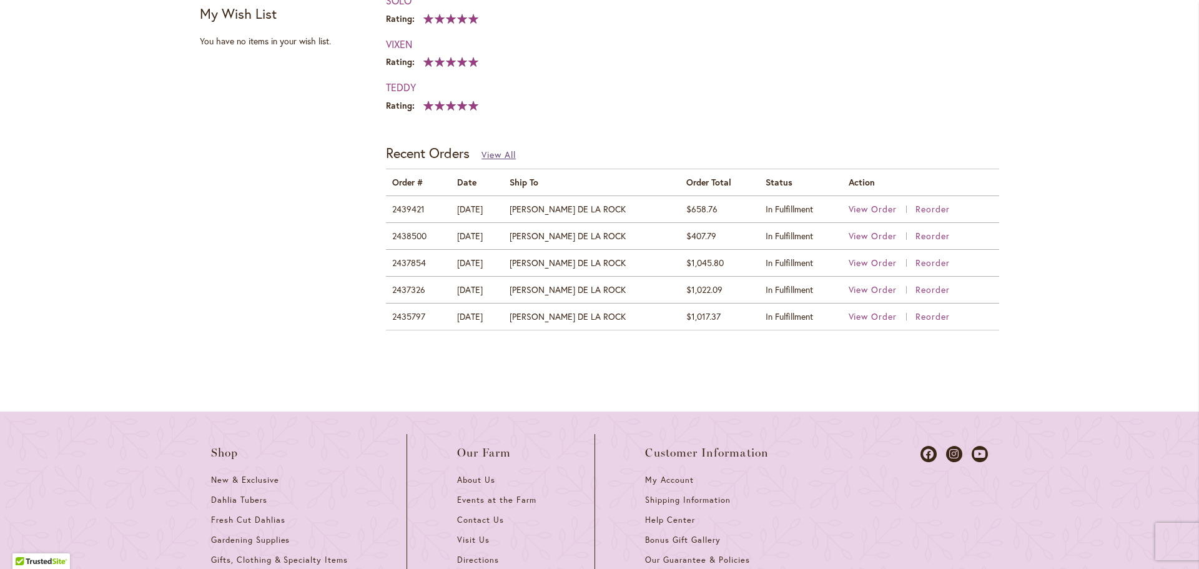
click at [487, 151] on span "View All" at bounding box center [499, 155] width 34 height 12
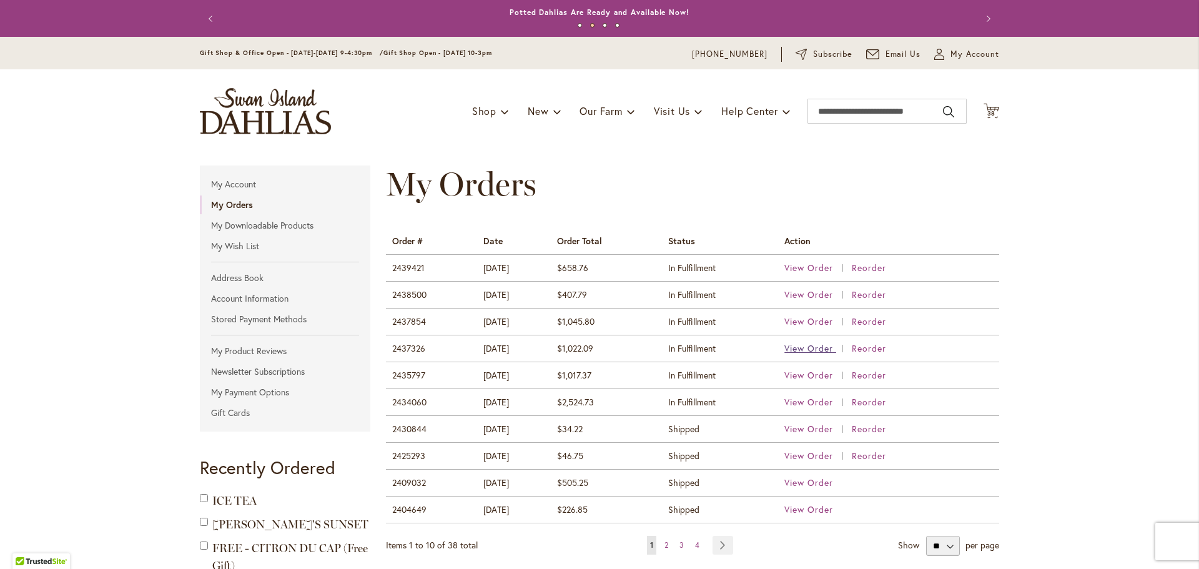
click at [805, 347] on span "View Order" at bounding box center [809, 348] width 49 height 12
click at [796, 322] on span "View Order" at bounding box center [809, 321] width 49 height 12
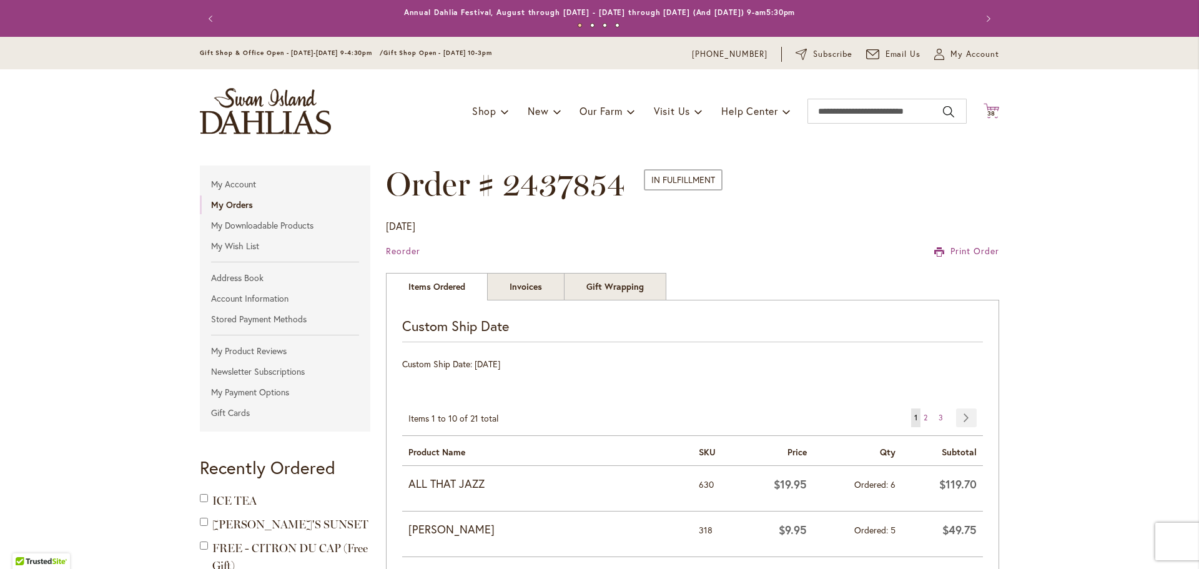
click at [989, 112] on span "38" at bounding box center [992, 113] width 9 height 8
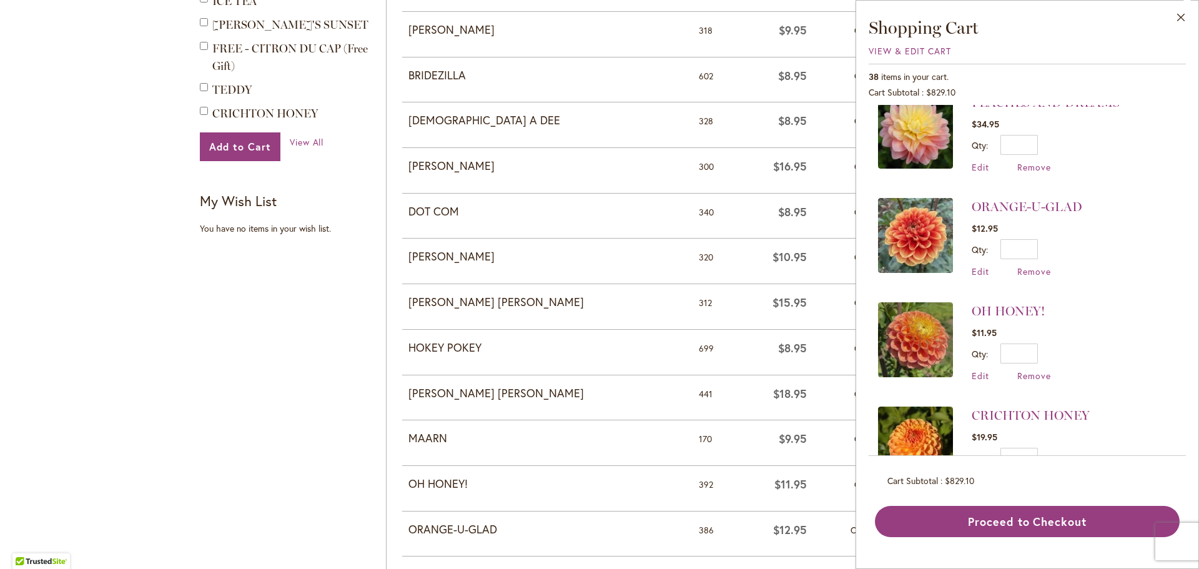
scroll to position [562, 0]
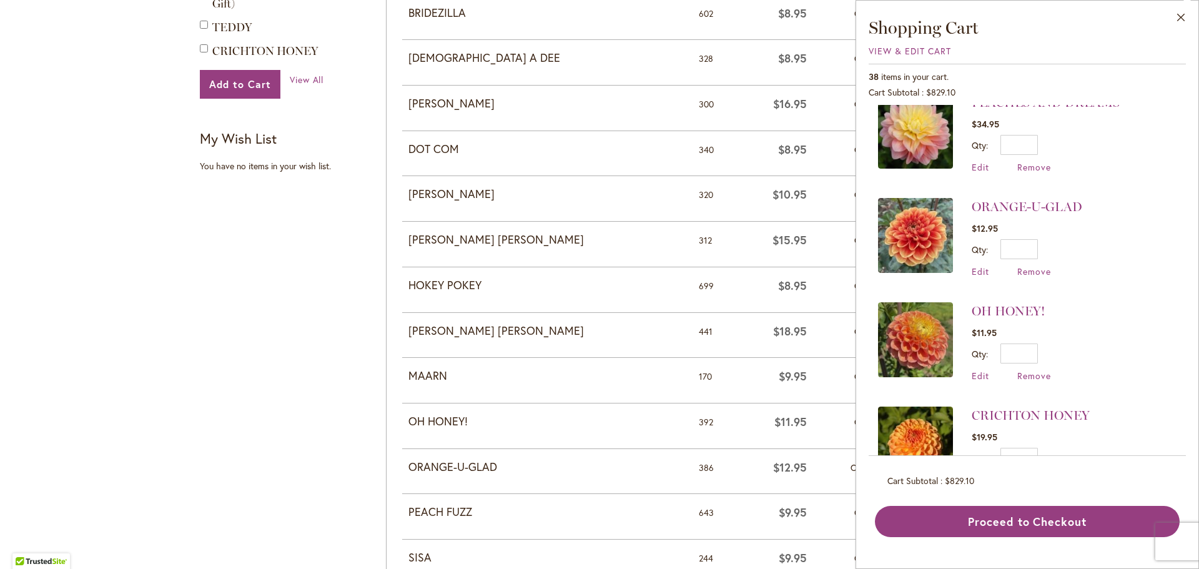
click at [708, 478] on td "386" at bounding box center [717, 471] width 48 height 46
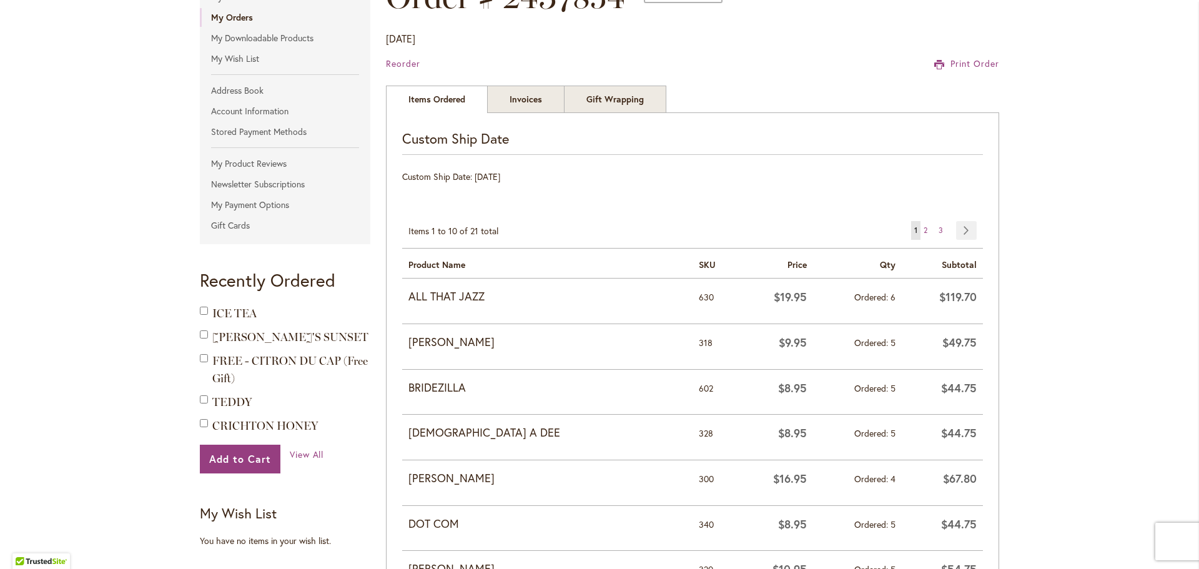
scroll to position [0, 0]
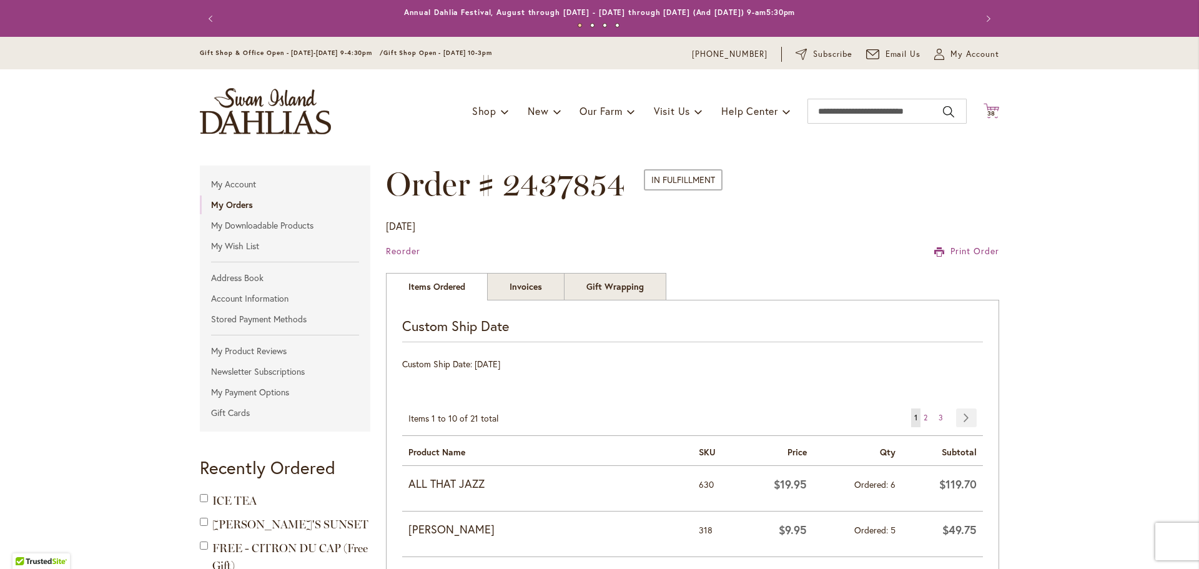
click at [988, 117] on icon "Cart .cls-1 { fill: #231f20; }" at bounding box center [992, 111] width 16 height 16
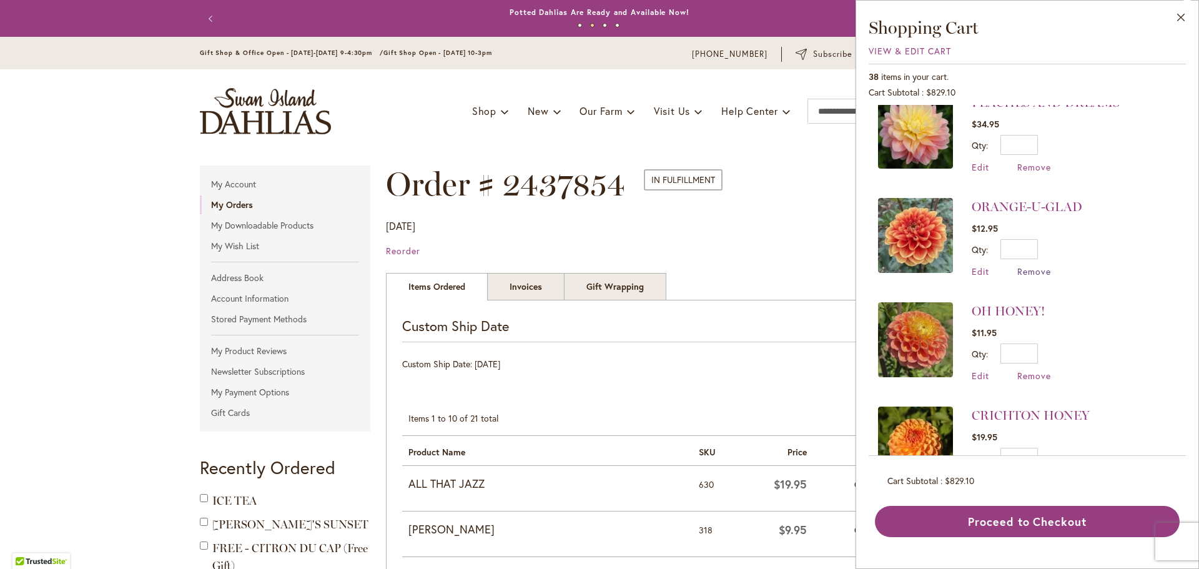
click at [1026, 272] on span "Remove" at bounding box center [1035, 271] width 34 height 12
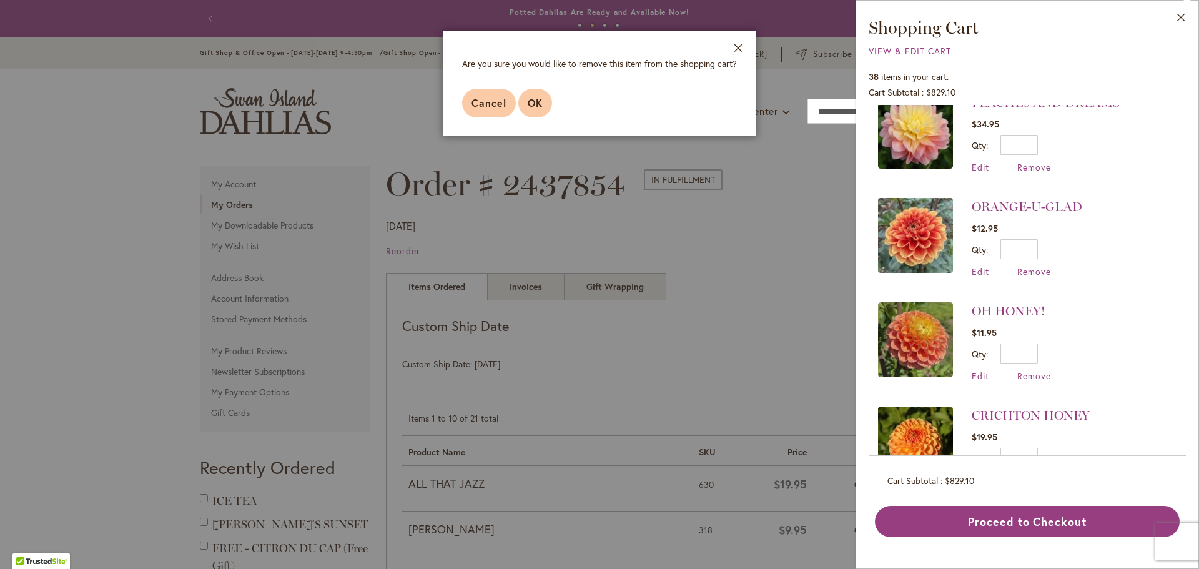
click at [533, 98] on span "OK" at bounding box center [535, 102] width 15 height 13
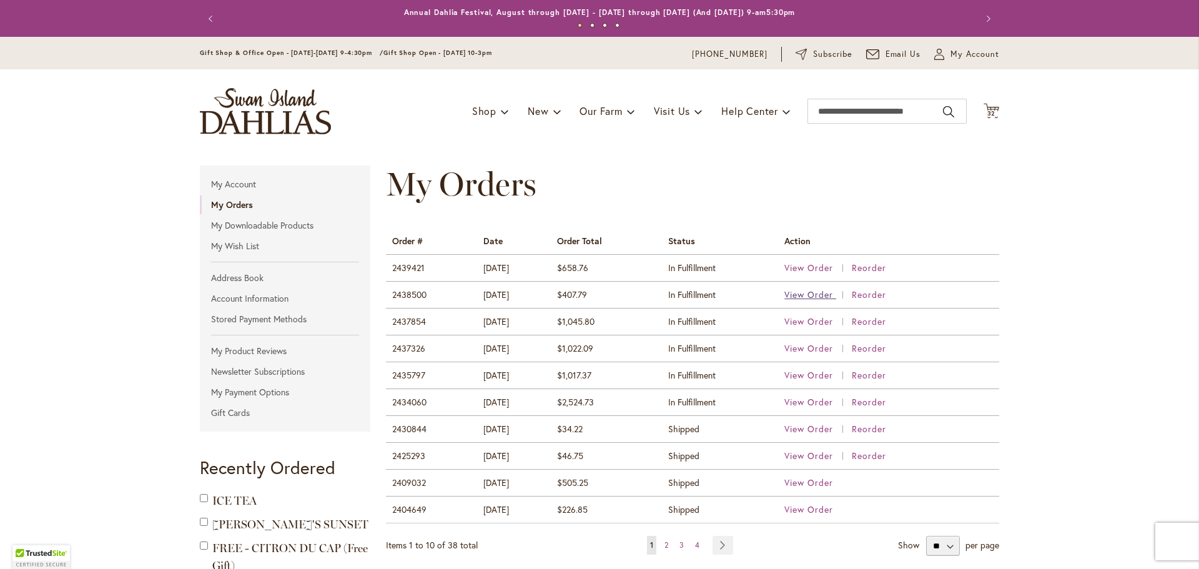
click at [804, 290] on span "View Order" at bounding box center [809, 295] width 49 height 12
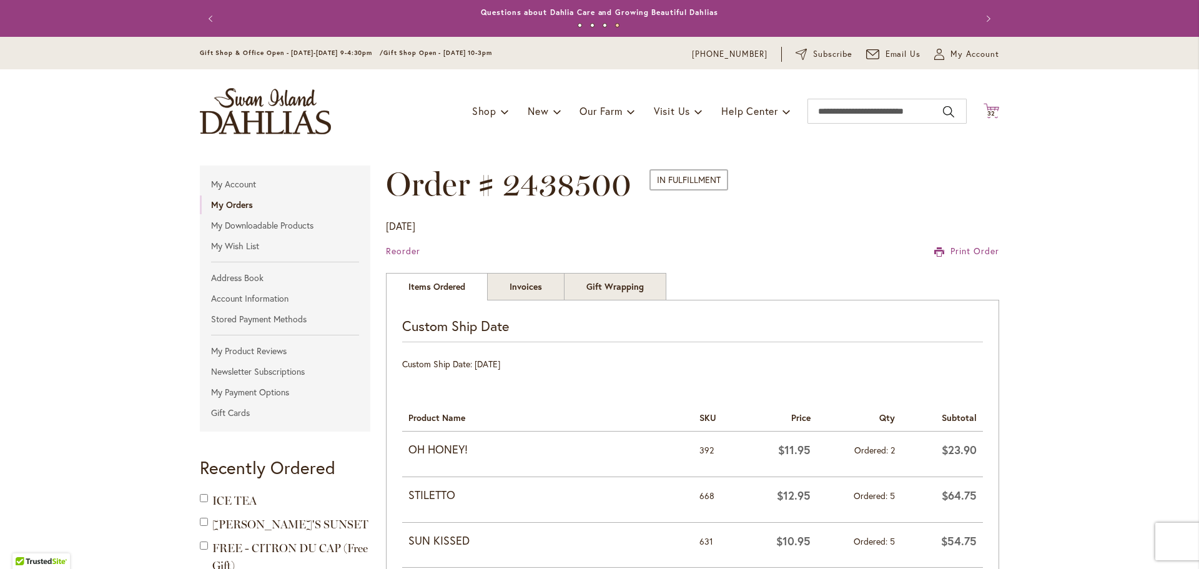
click at [988, 114] on span "32" at bounding box center [992, 113] width 9 height 8
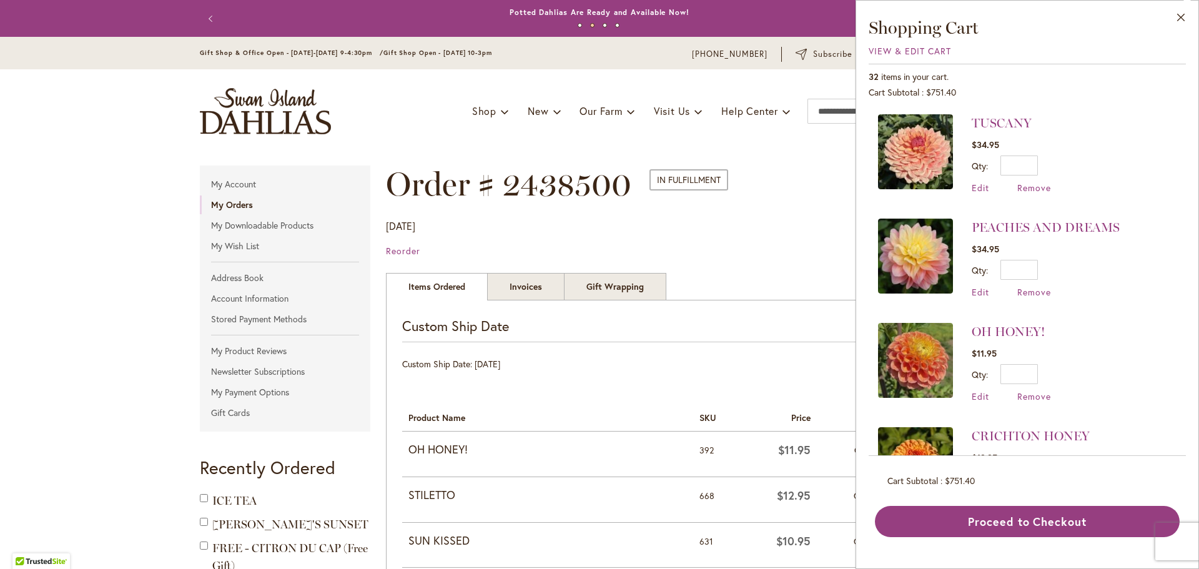
click at [795, 172] on div "Order # 2438500 In Fulfillment Order Date: August 31, 2025 Reorder Print Order" at bounding box center [692, 219] width 613 height 107
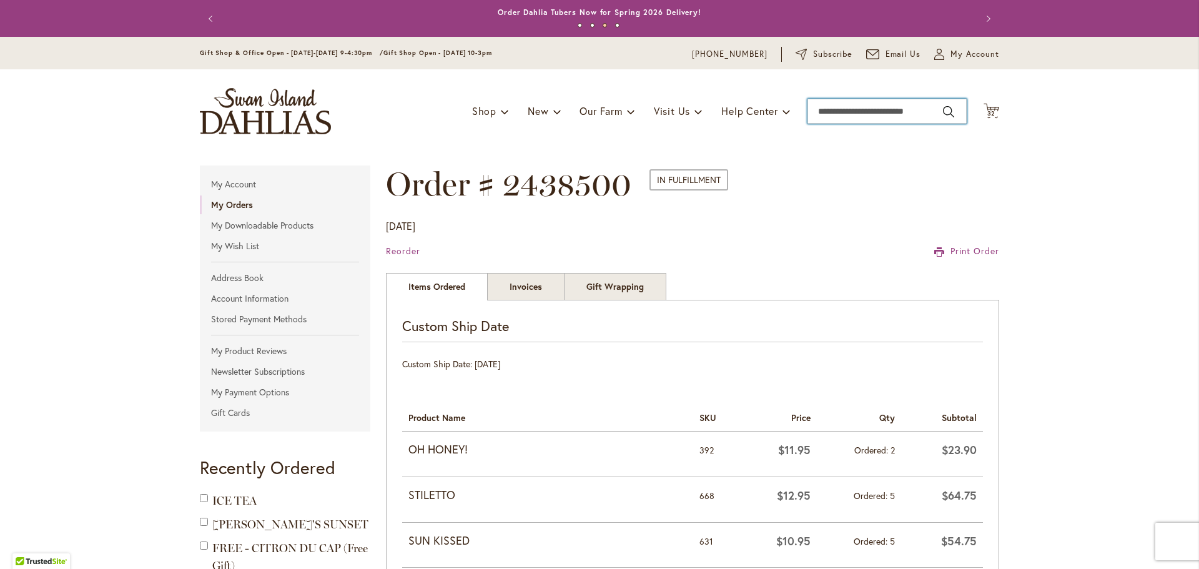
click at [819, 107] on input "Search" at bounding box center [887, 111] width 159 height 25
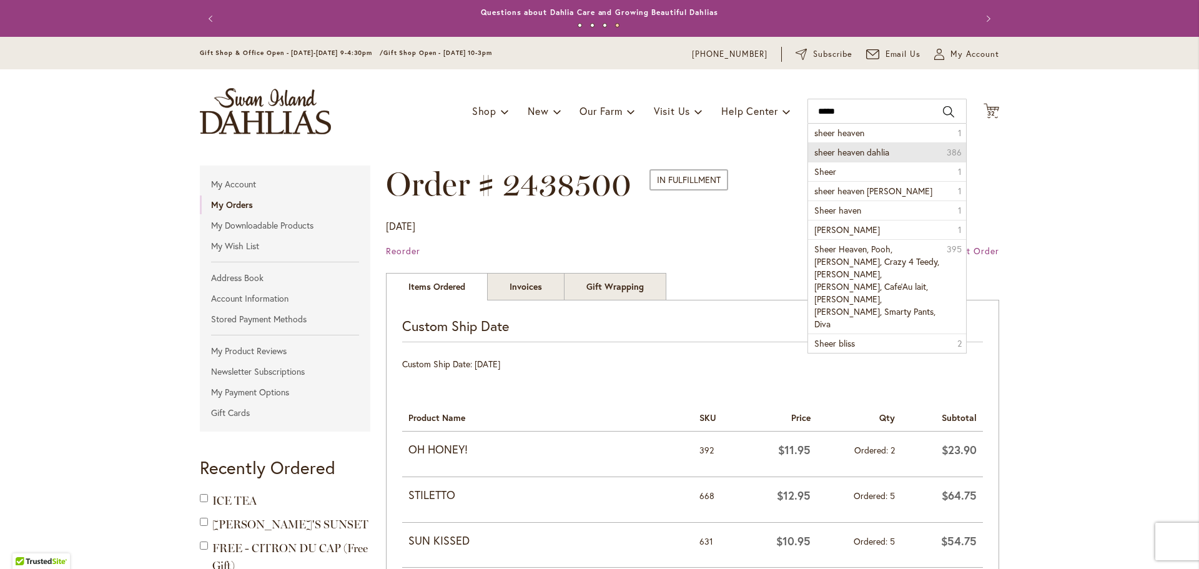
click at [849, 150] on span "sheer heaven dahlia" at bounding box center [852, 152] width 75 height 12
type input "**********"
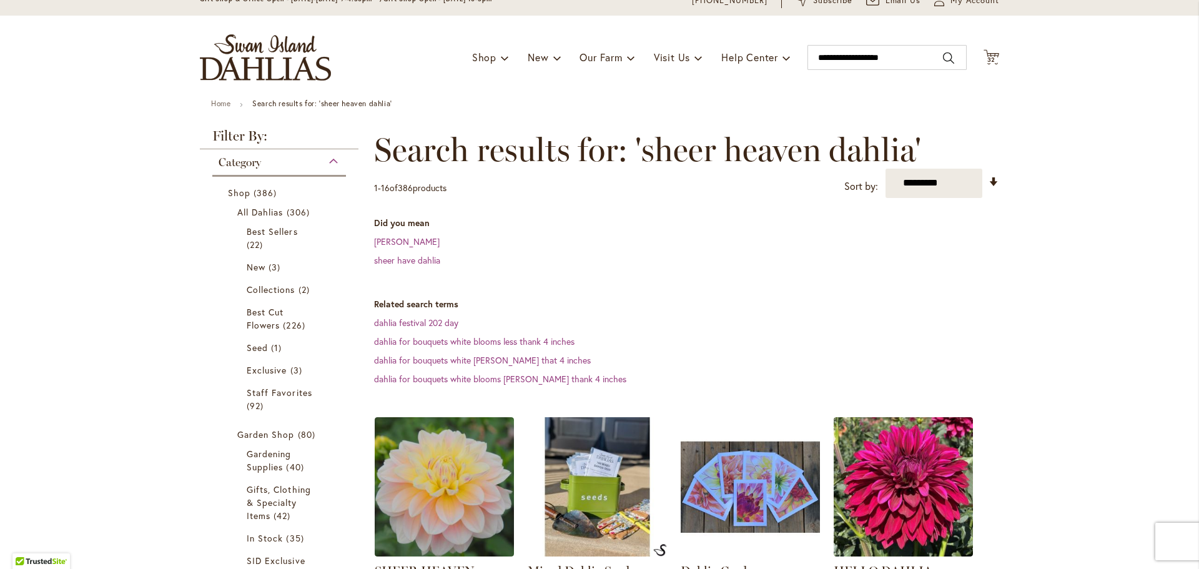
scroll to position [250, 0]
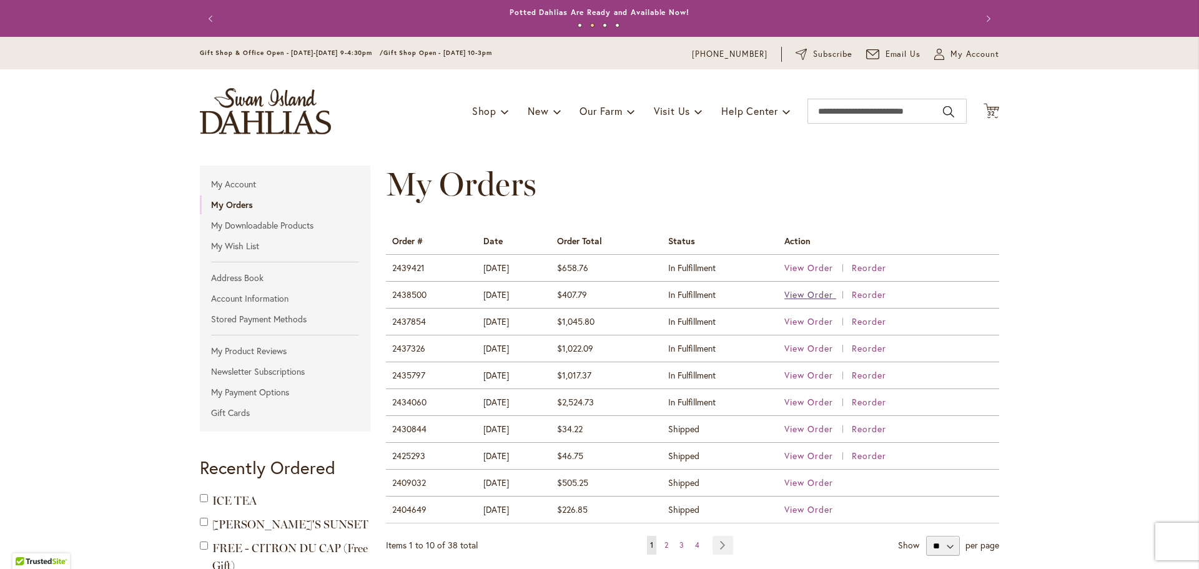
click at [811, 294] on span "View Order" at bounding box center [809, 295] width 49 height 12
click at [799, 269] on span "View Order" at bounding box center [809, 268] width 49 height 12
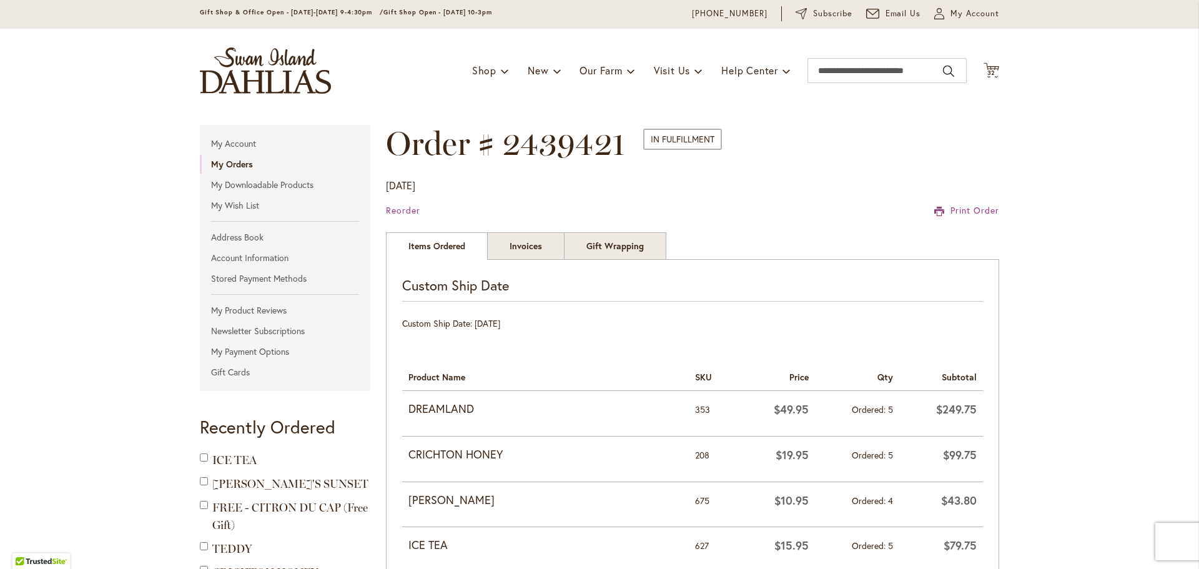
scroll to position [62, 0]
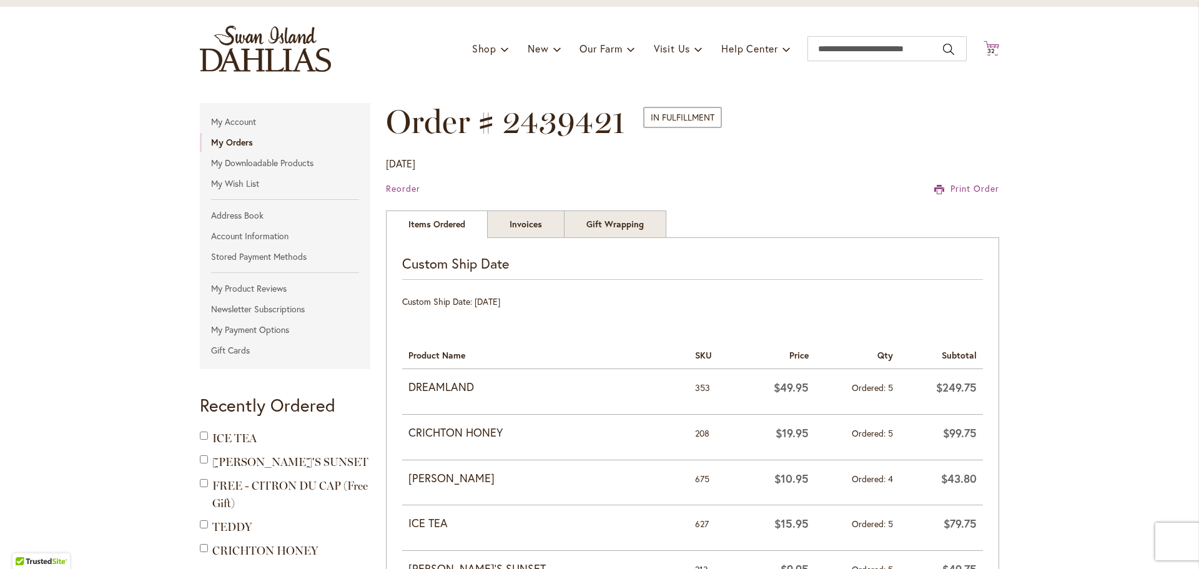
click at [989, 47] on icon at bounding box center [992, 48] width 16 height 15
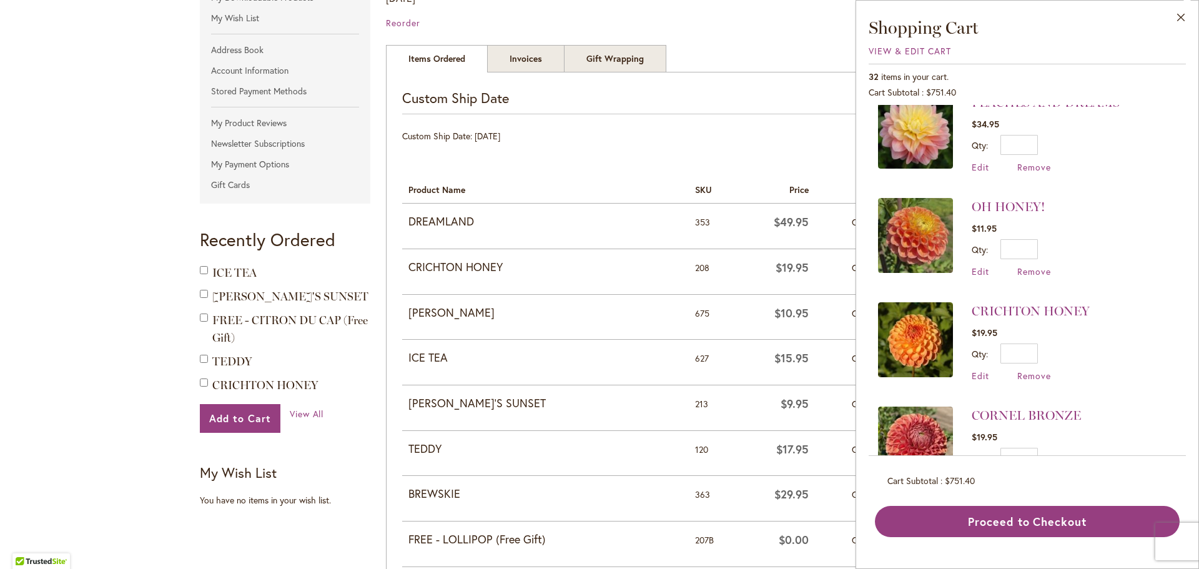
scroll to position [250, 0]
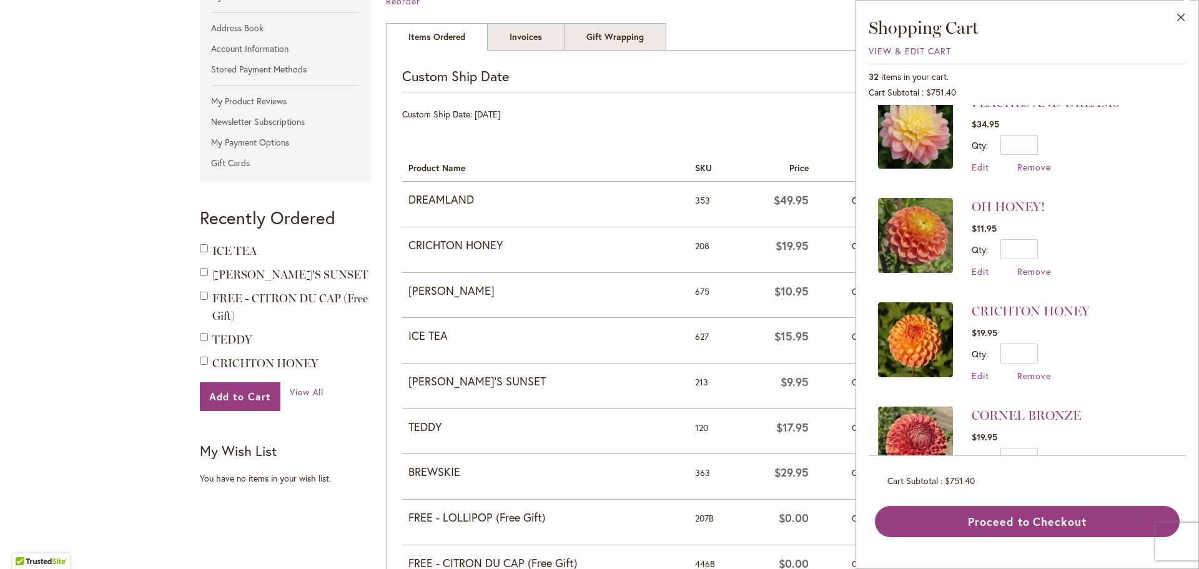
click at [755, 125] on div "Items Ordered Custom Ship Date Custom Ship Date: Apr 21, 2026 Items Ordered Pro…" at bounding box center [692, 393] width 613 height 686
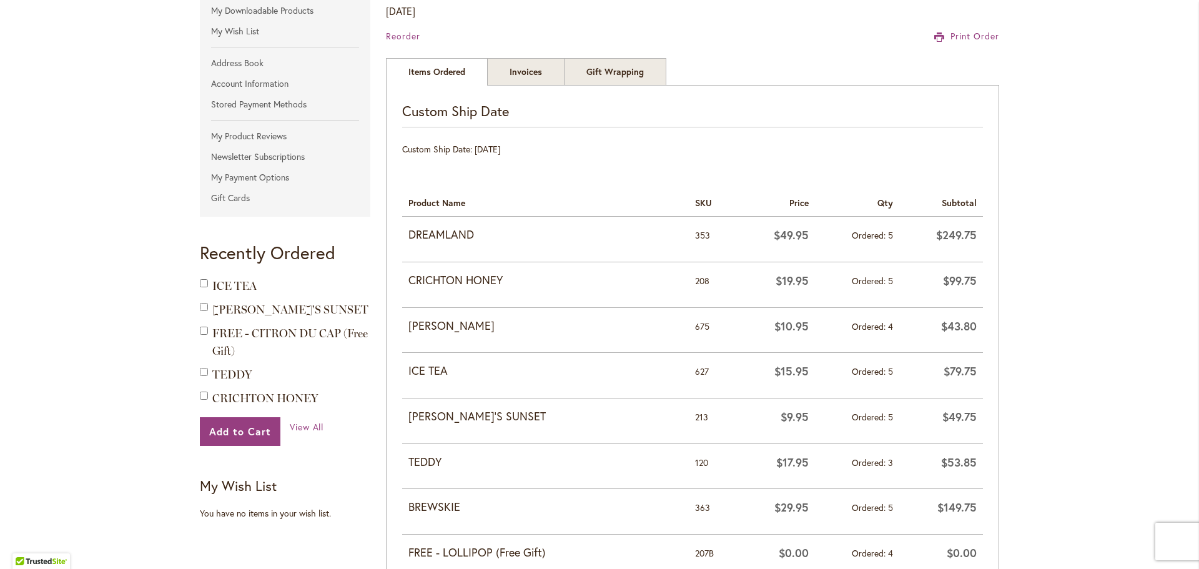
scroll to position [0, 0]
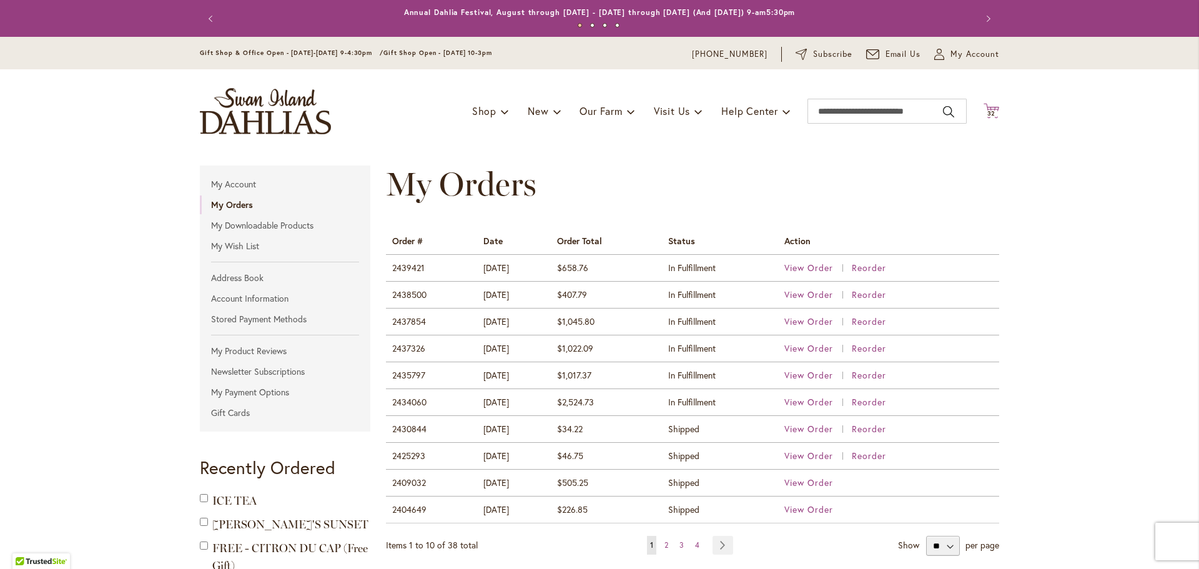
click at [988, 111] on span "32" at bounding box center [992, 113] width 9 height 8
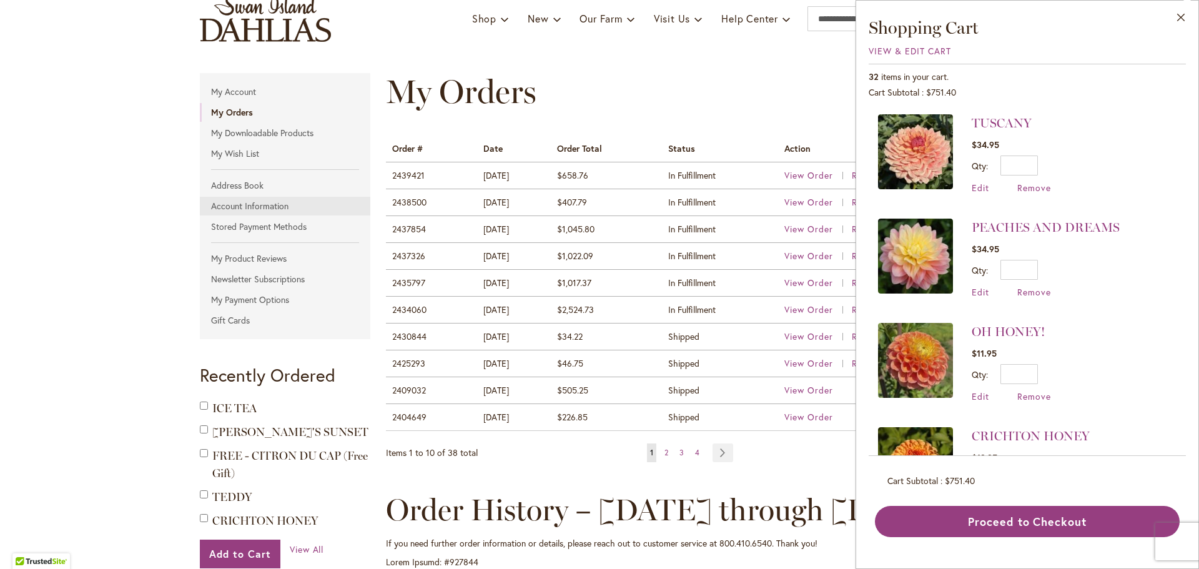
scroll to position [187, 0]
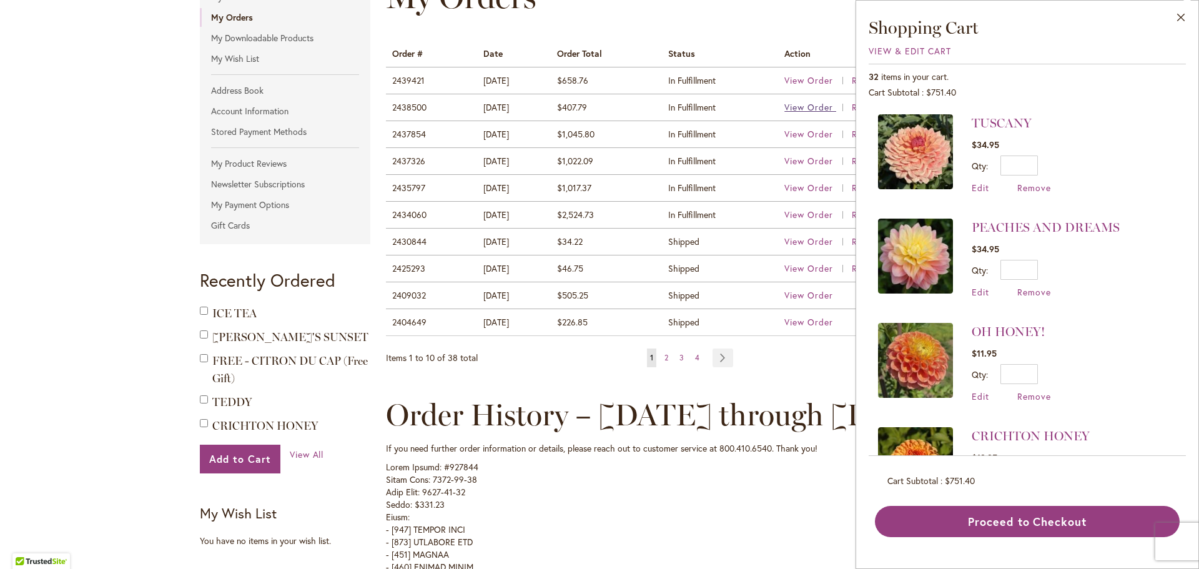
click at [808, 104] on span "View Order" at bounding box center [809, 107] width 49 height 12
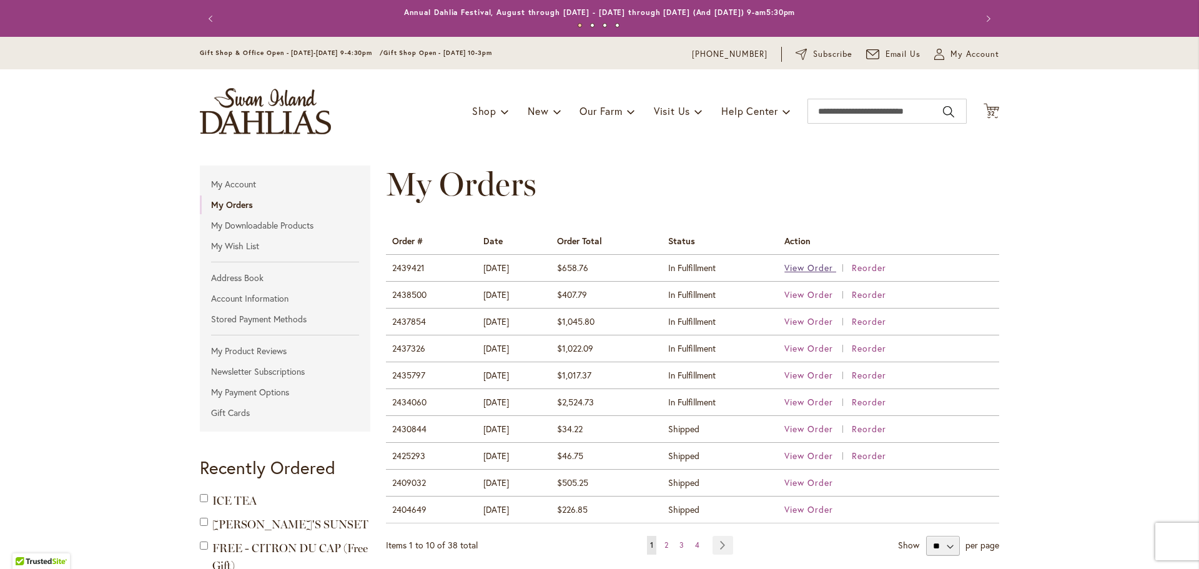
click at [816, 266] on span "View Order" at bounding box center [809, 268] width 49 height 12
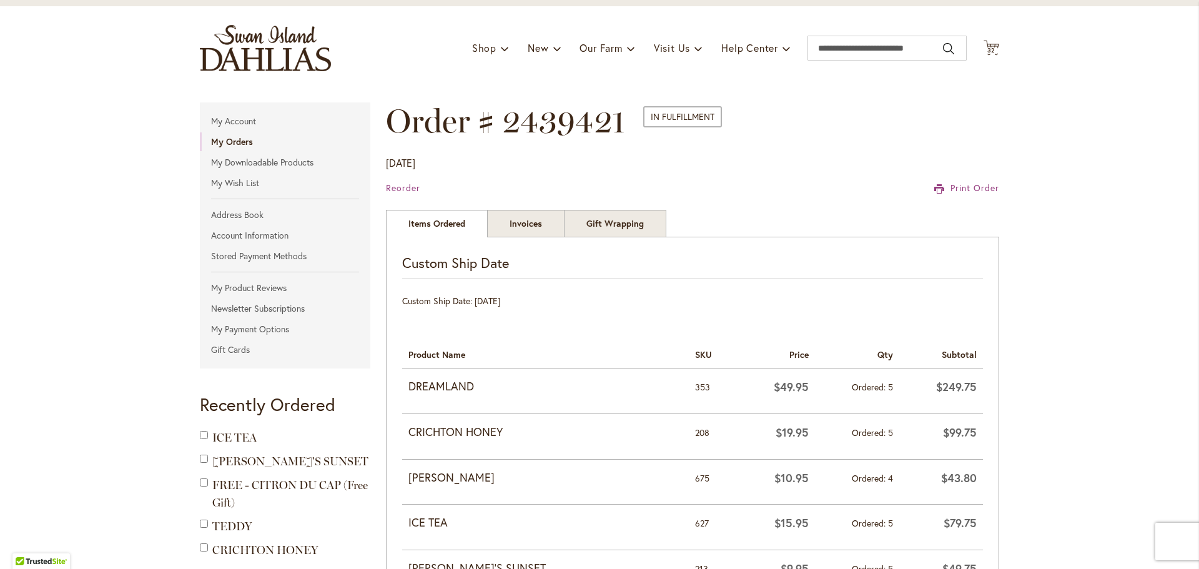
scroll to position [62, 0]
click at [986, 46] on icon at bounding box center [992, 48] width 16 height 15
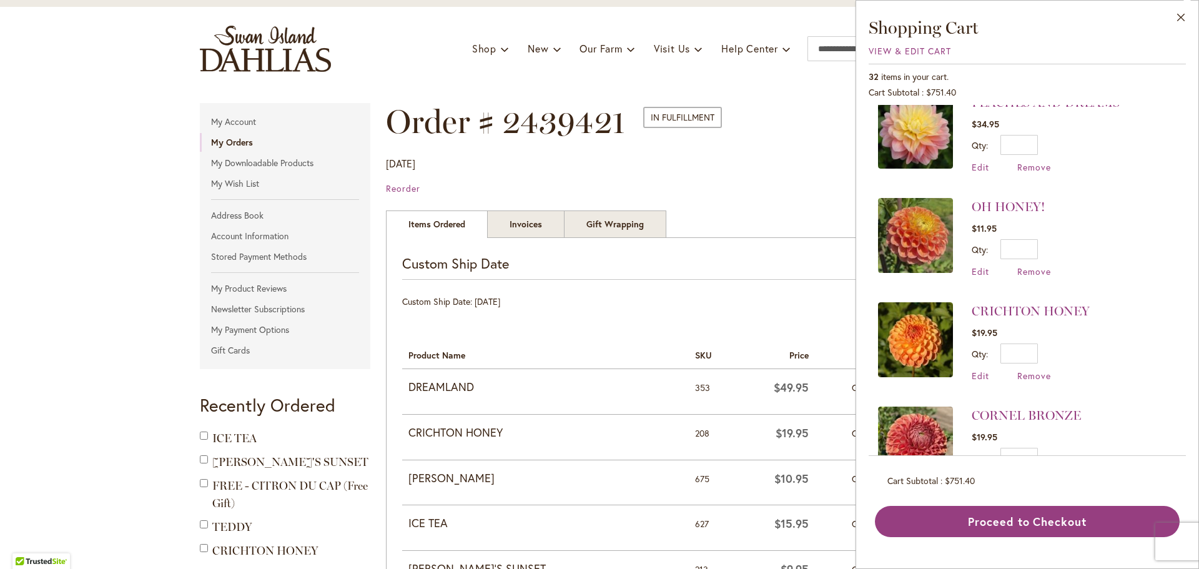
scroll to position [187, 0]
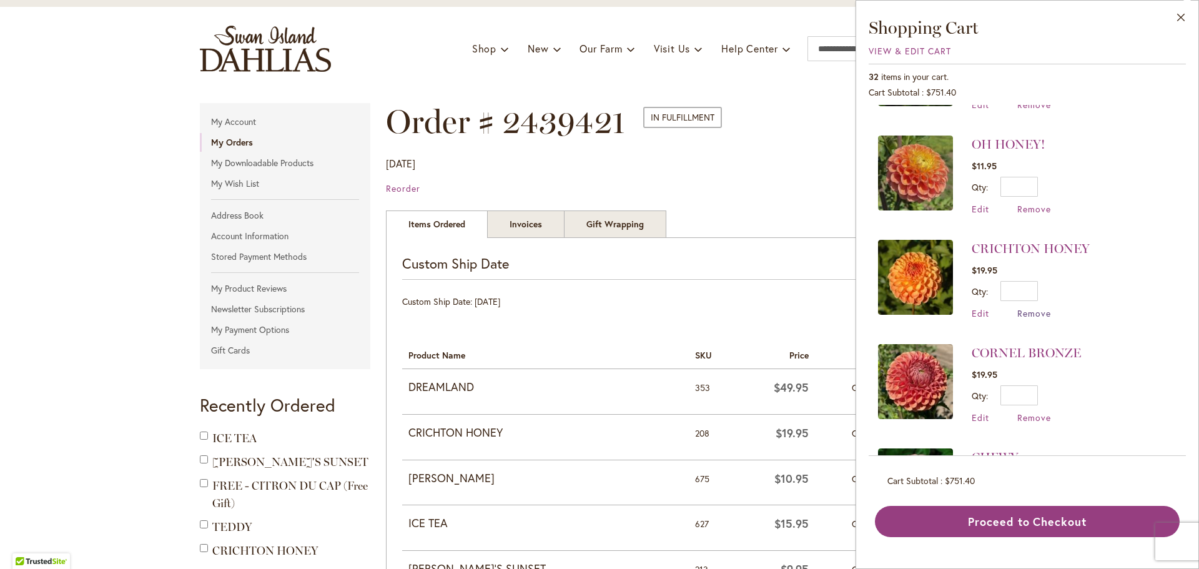
click at [1036, 314] on span "Remove" at bounding box center [1035, 313] width 34 height 12
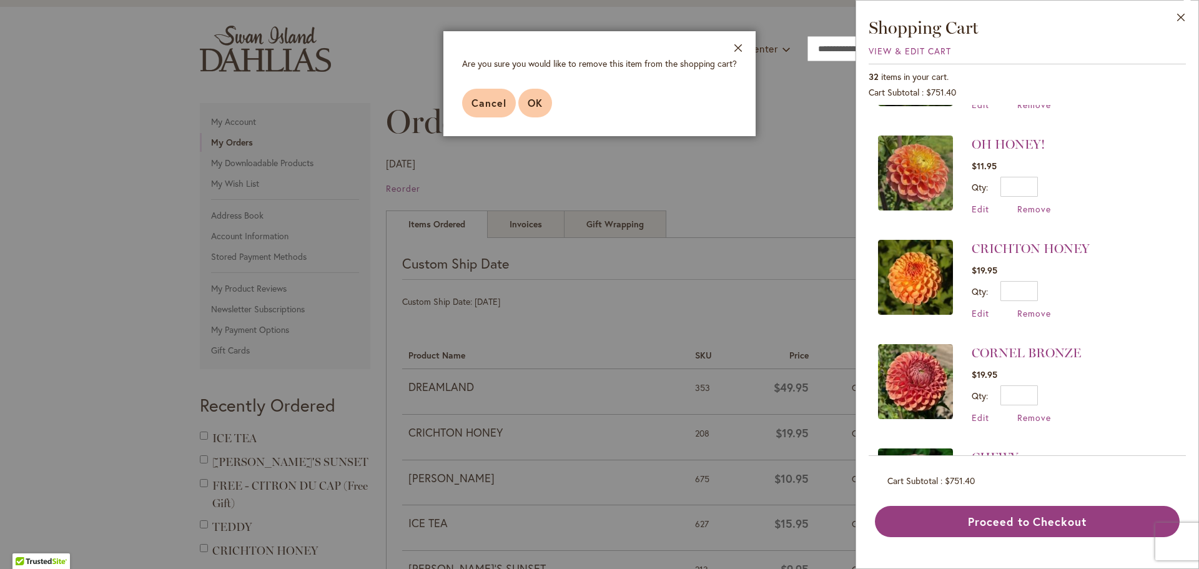
click at [541, 102] on span "OK" at bounding box center [535, 102] width 15 height 13
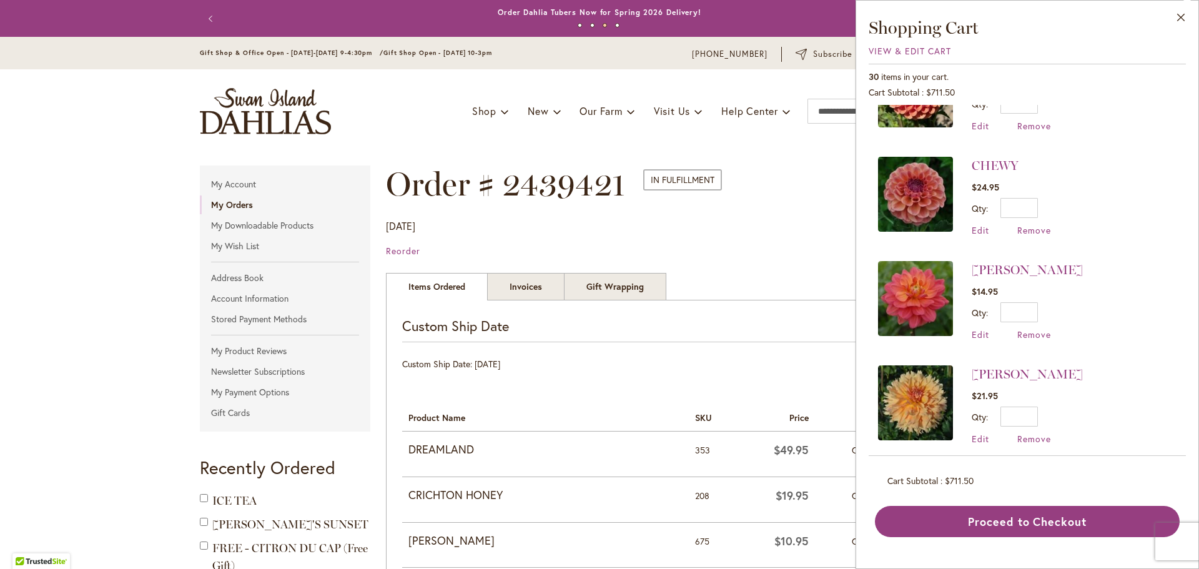
scroll to position [386, 0]
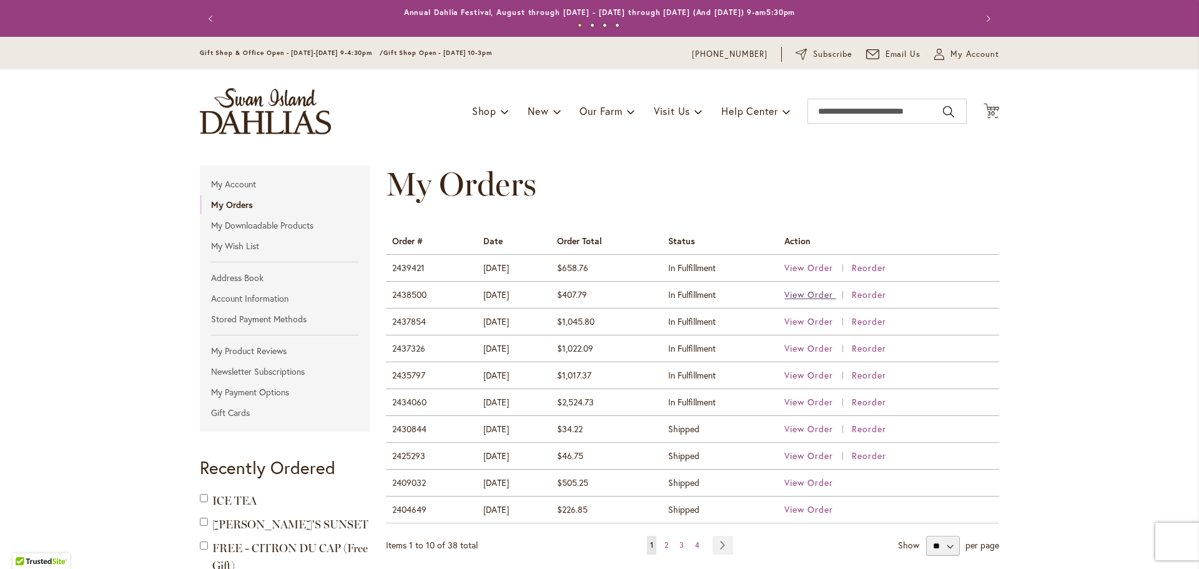
click at [810, 295] on span "View Order" at bounding box center [809, 295] width 49 height 12
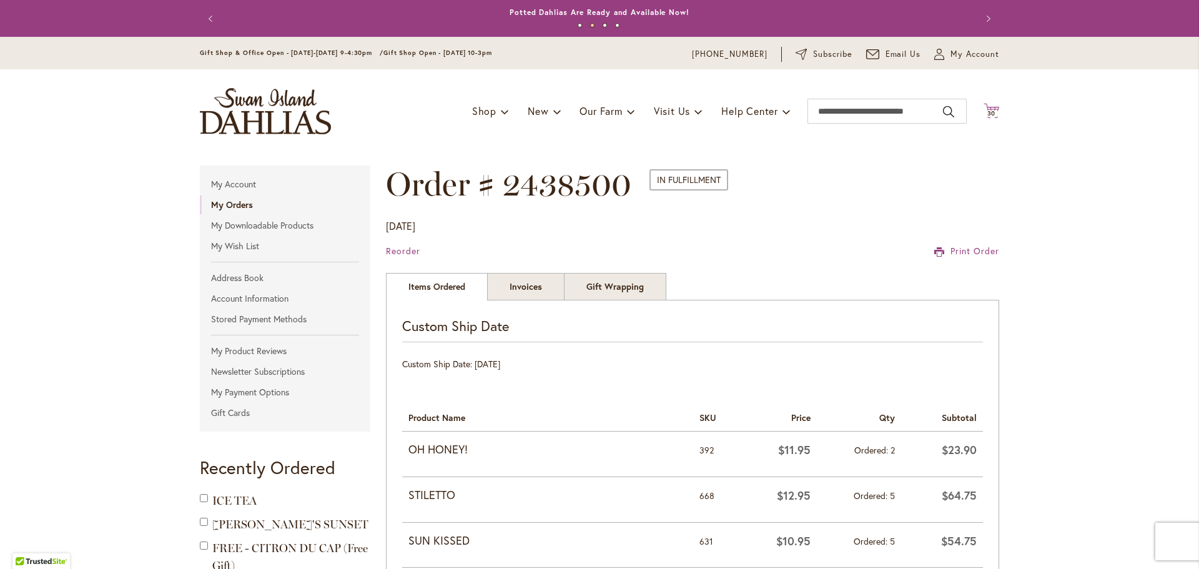
click at [988, 106] on icon "Cart .cls-1 { fill: #231f20; }" at bounding box center [992, 111] width 16 height 16
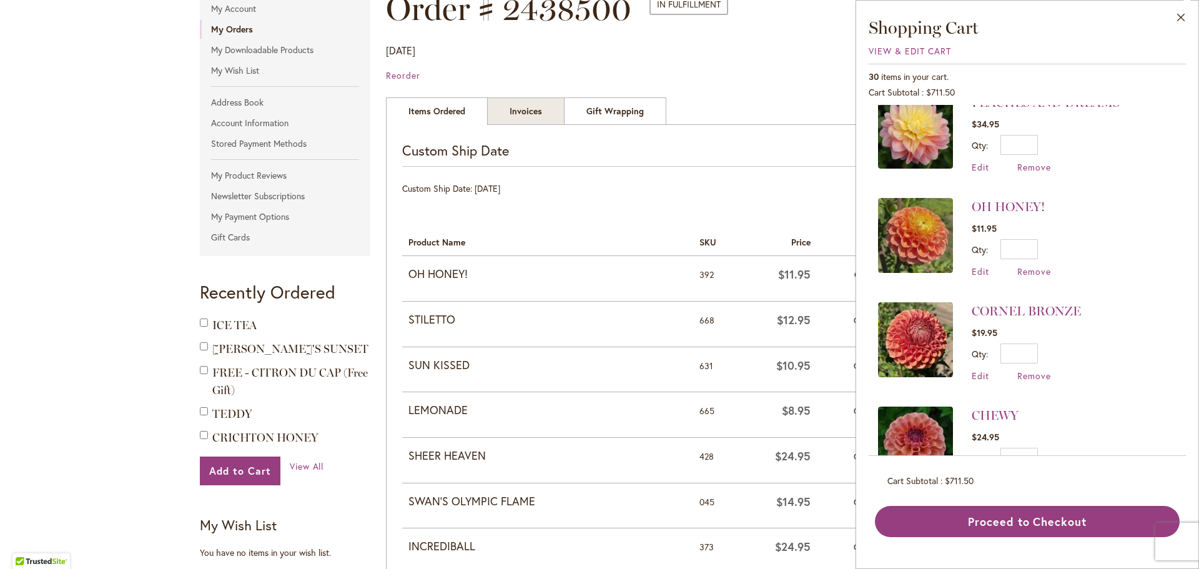
scroll to position [62, 0]
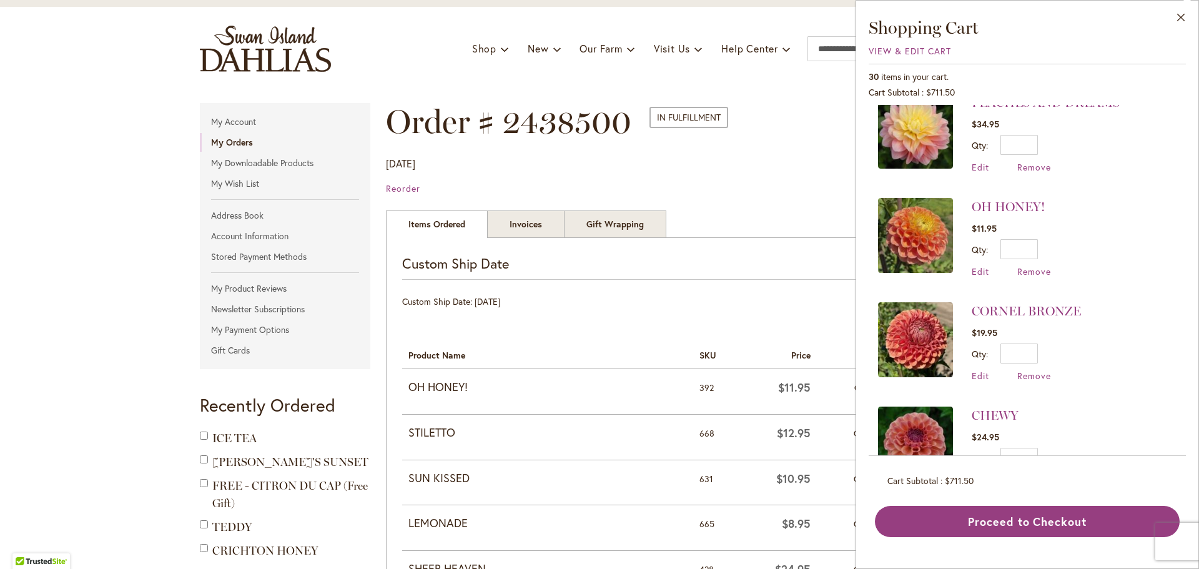
click at [578, 310] on div "Items Ordered Custom Ship Date Custom Ship Date: [DATE] Items Ordered Product N…" at bounding box center [692, 557] width 613 height 641
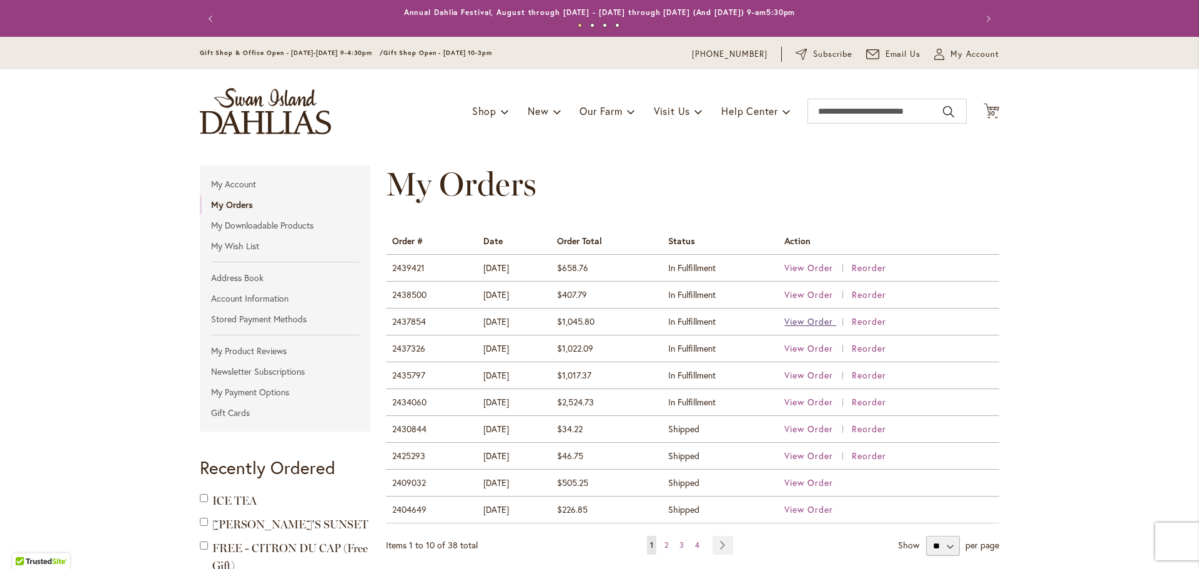
click at [811, 319] on span "View Order" at bounding box center [809, 321] width 49 height 12
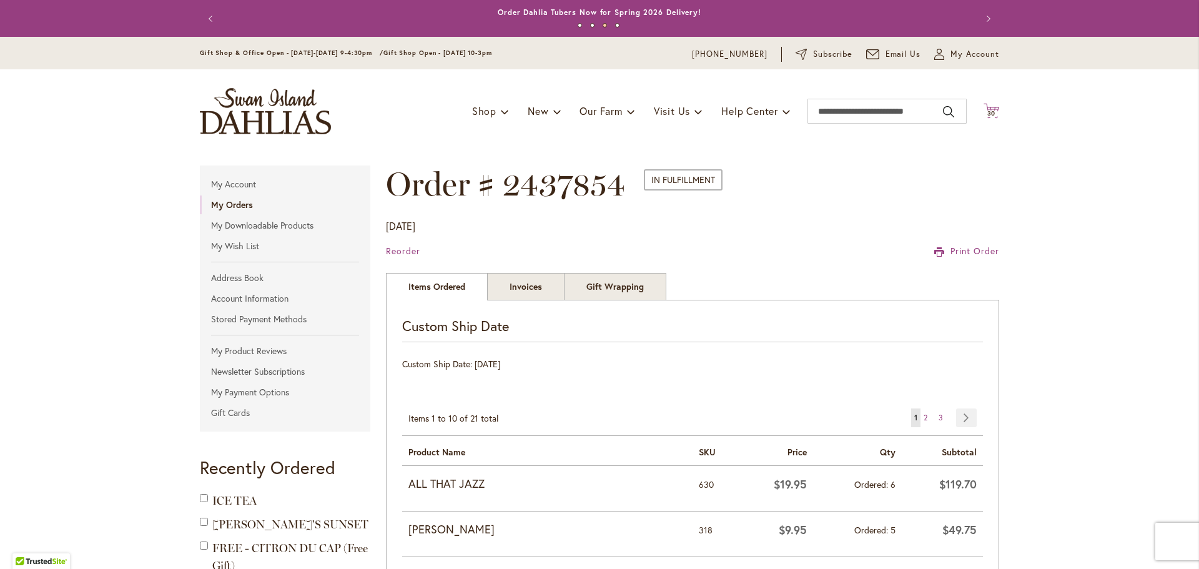
click at [988, 111] on span "30" at bounding box center [992, 113] width 9 height 8
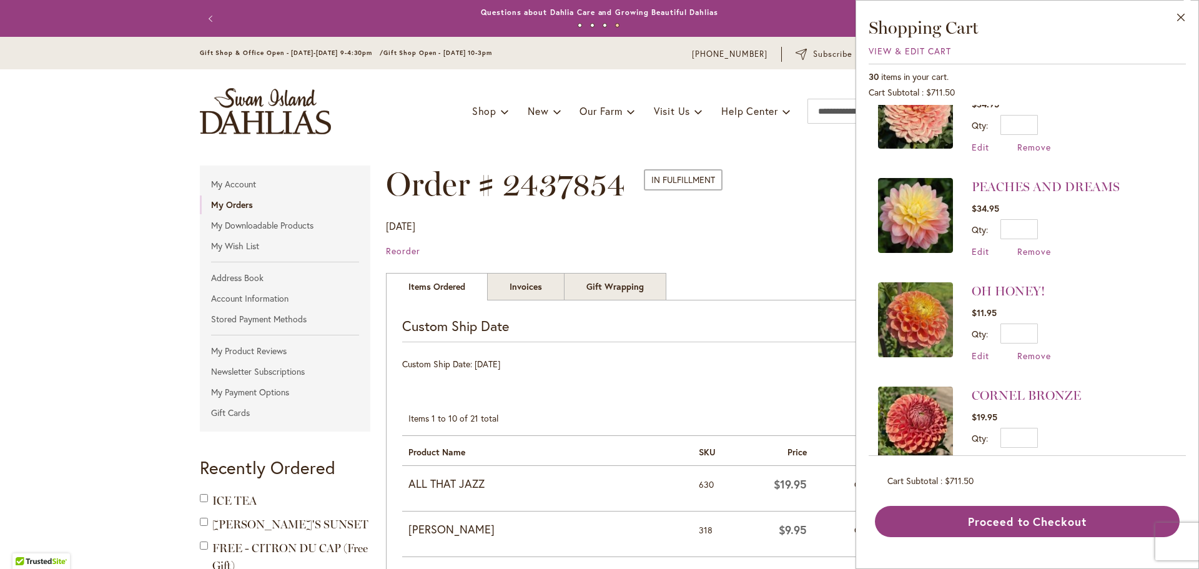
scroll to position [62, 0]
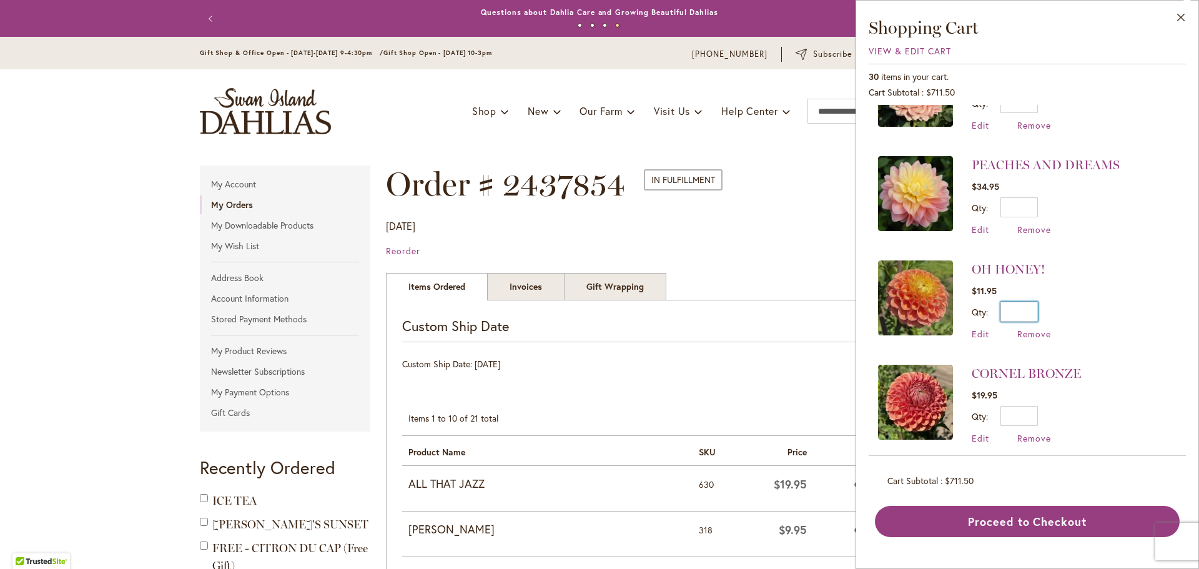
click at [1024, 310] on input "*" at bounding box center [1019, 312] width 37 height 20
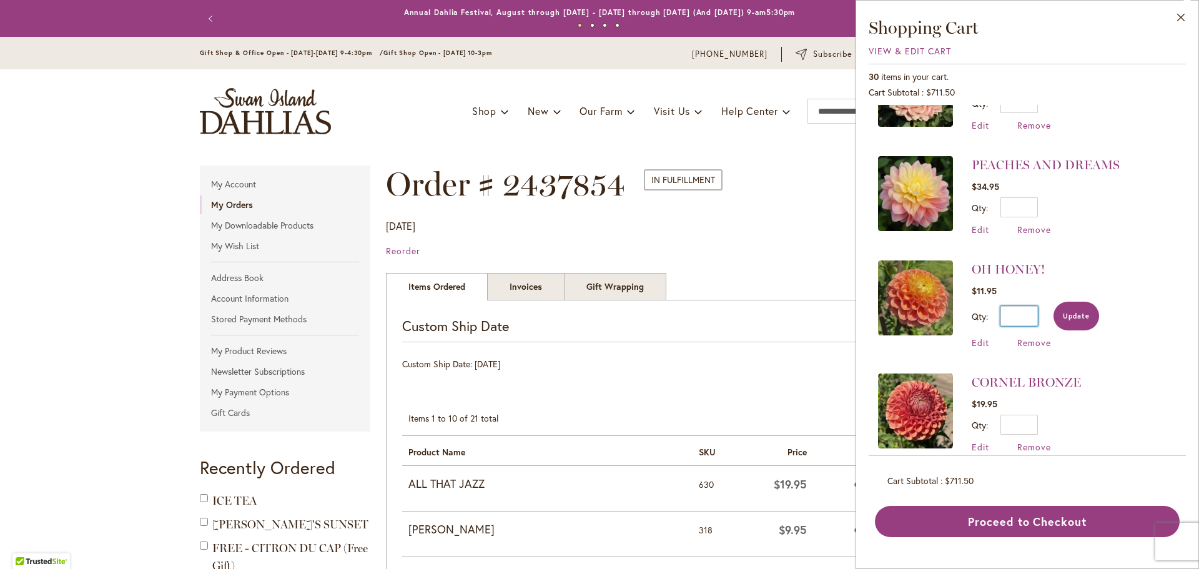
type input "*"
click at [1074, 318] on span "Update" at bounding box center [1076, 316] width 27 height 9
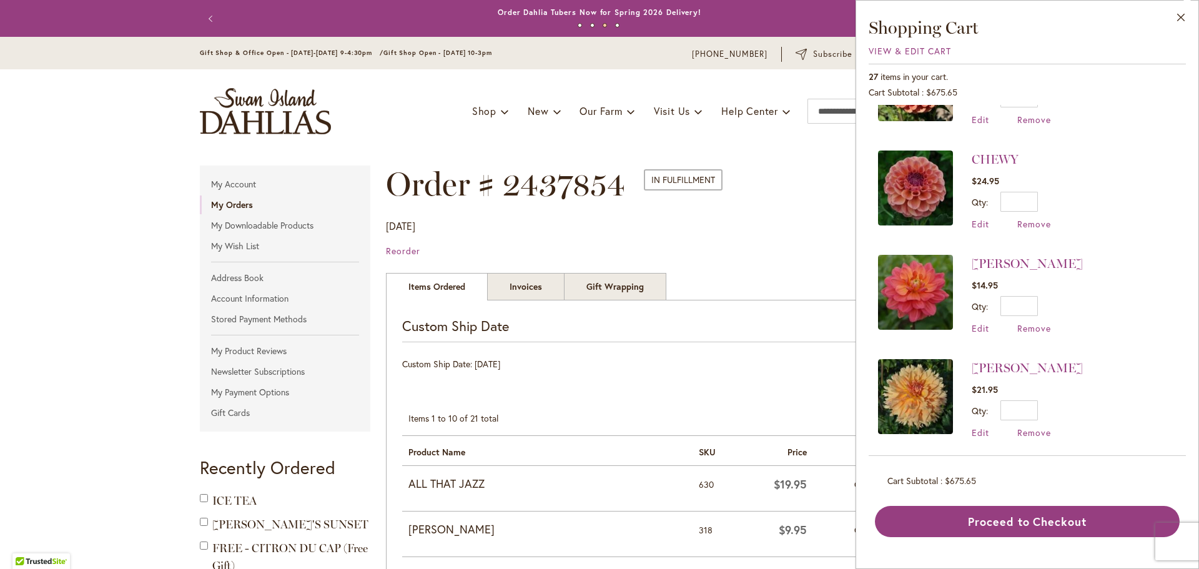
scroll to position [386, 0]
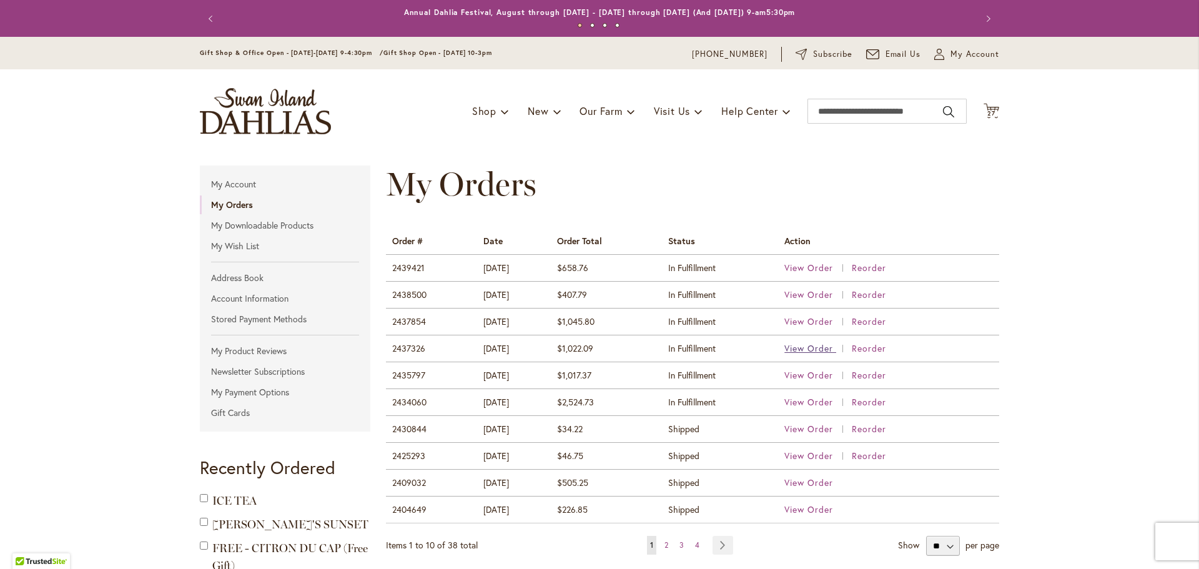
click at [804, 351] on span "View Order" at bounding box center [809, 348] width 49 height 12
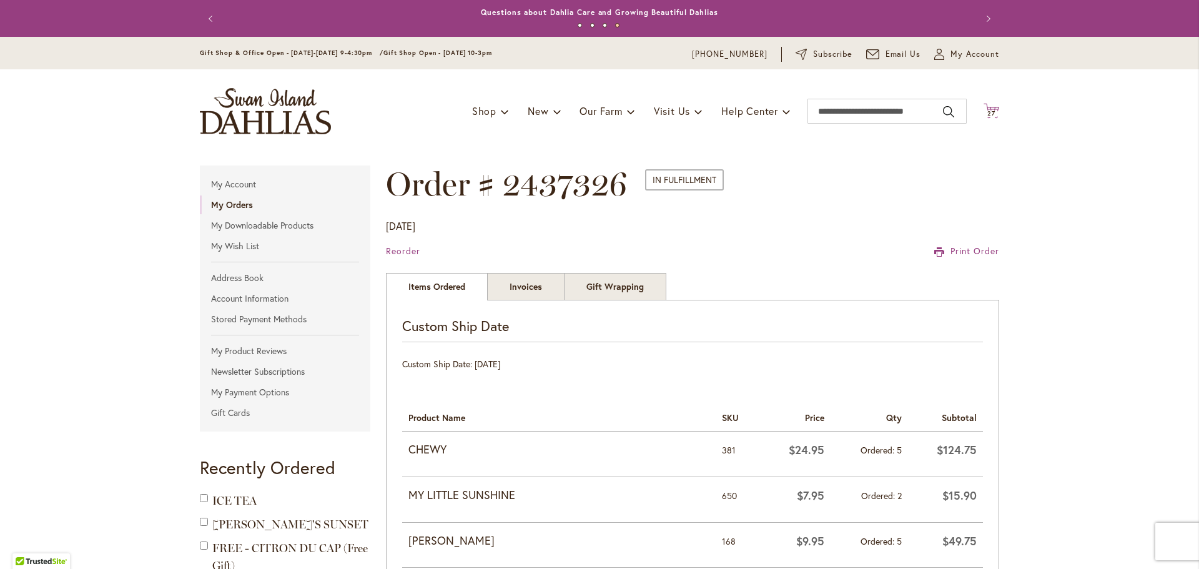
click at [988, 106] on icon "Cart .cls-1 { fill: #231f20; }" at bounding box center [992, 111] width 16 height 16
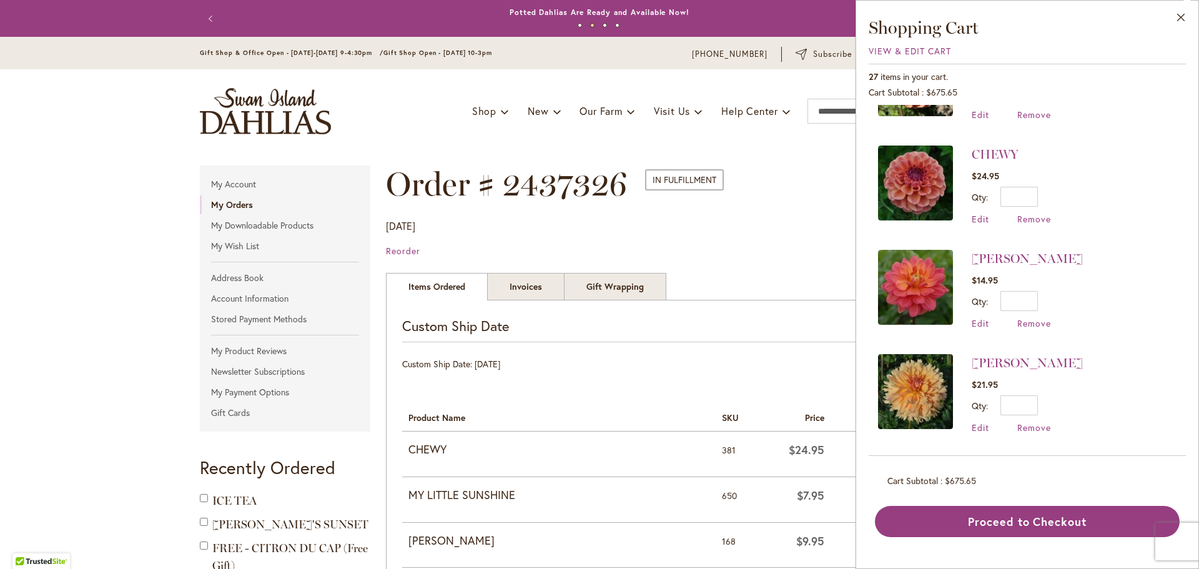
scroll to position [11, 0]
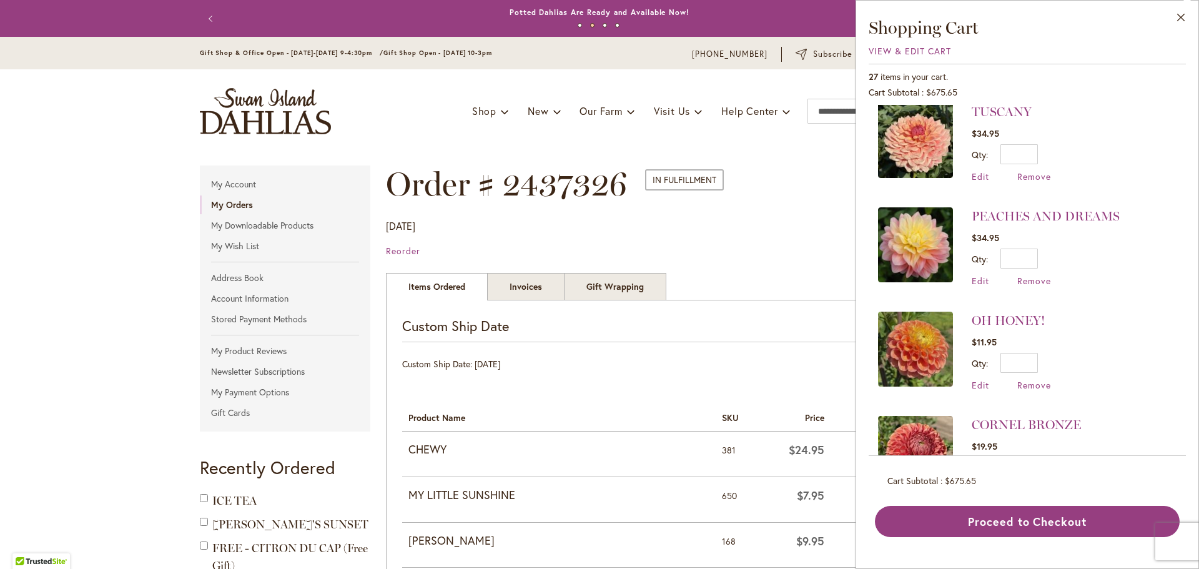
click at [575, 436] on td "CHEWY" at bounding box center [558, 454] width 313 height 45
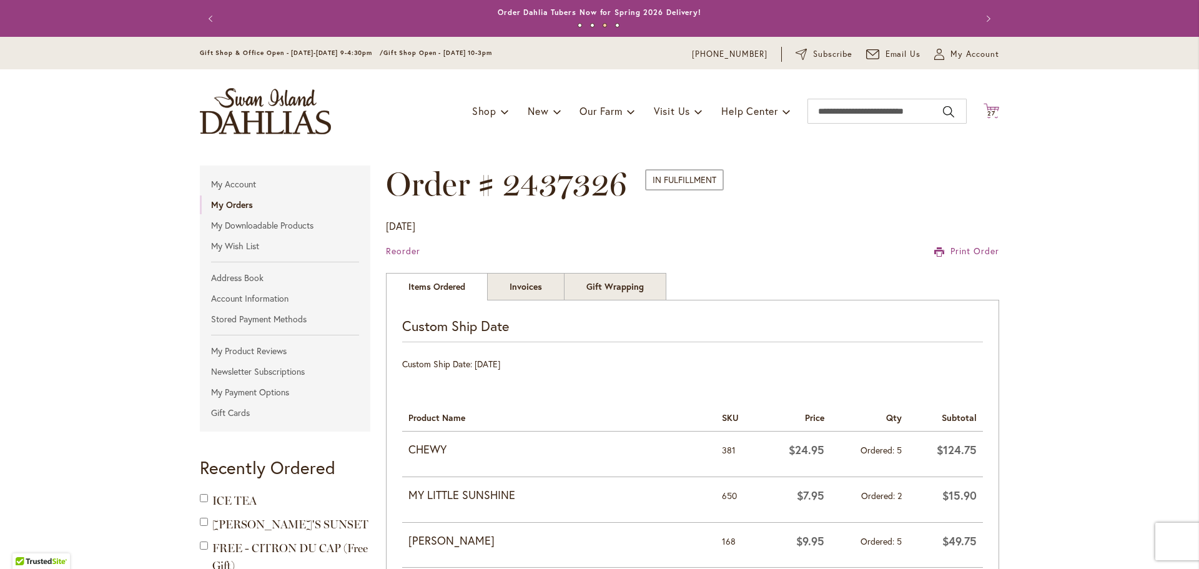
click at [987, 109] on icon "Cart .cls-1 { fill: #231f20; }" at bounding box center [992, 111] width 16 height 16
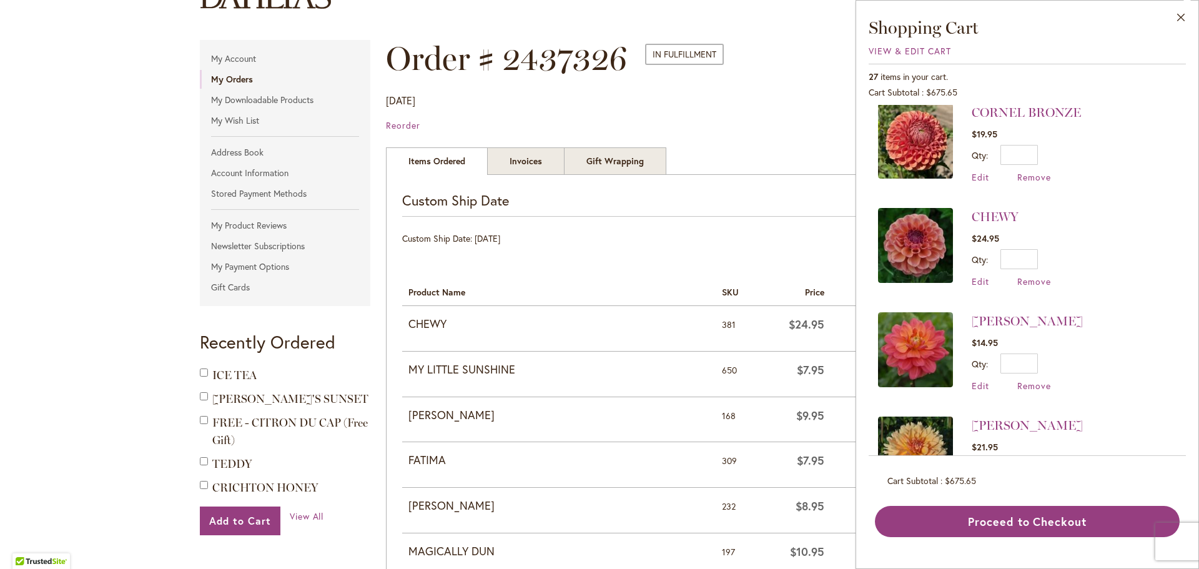
scroll to position [187, 0]
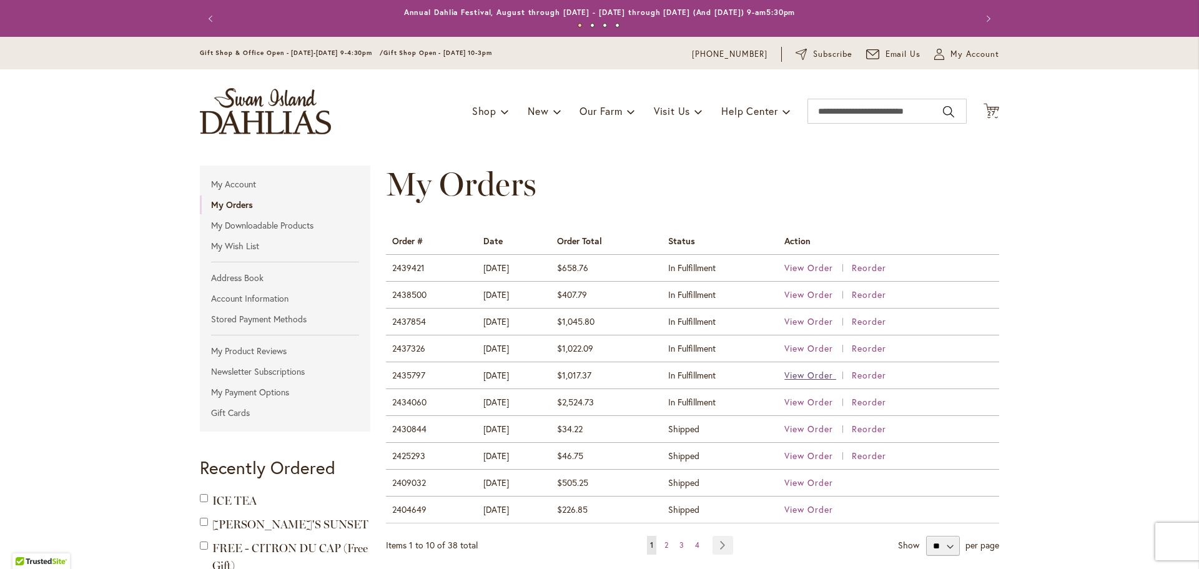
click at [796, 375] on span "View Order" at bounding box center [809, 375] width 49 height 12
